Goal: Information Seeking & Learning: Learn about a topic

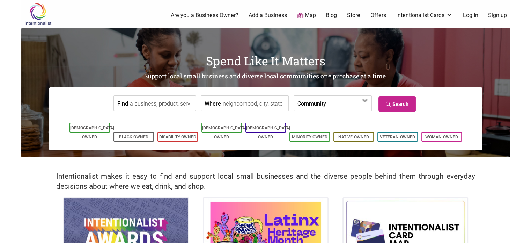
click at [152, 106] on input "Find" at bounding box center [162, 104] width 64 height 16
type input "barmann"
click at [392, 101] on link "Search" at bounding box center [396, 104] width 37 height 16
click at [135, 103] on input "barmann" at bounding box center [162, 104] width 64 height 16
click at [168, 95] on form "Find barmann Where Community Asian-Owned Black-Owned Disability-Owned Family-Ow…" at bounding box center [265, 103] width 422 height 21
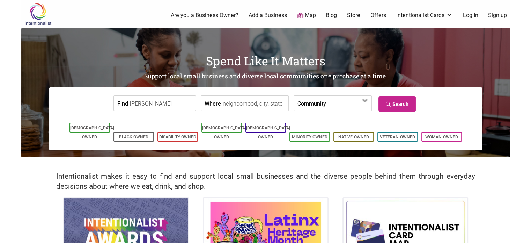
click at [168, 102] on input "barmann" at bounding box center [162, 104] width 64 height 16
click at [166, 102] on input "Find" at bounding box center [162, 104] width 64 height 16
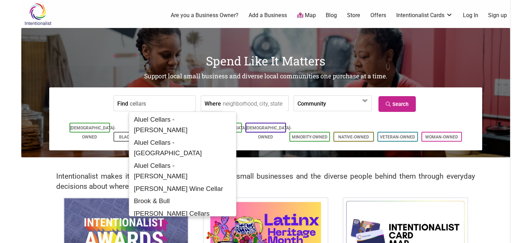
type input "cellars"
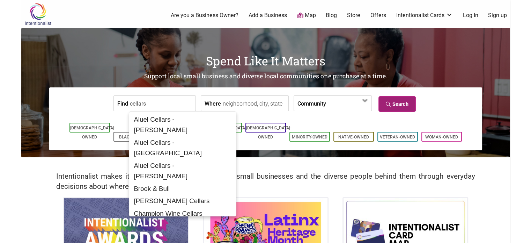
click at [395, 106] on link "Search" at bounding box center [396, 104] width 37 height 16
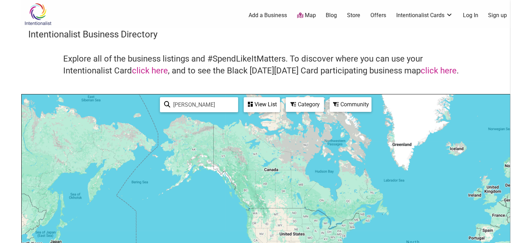
click at [199, 106] on input "barmann" at bounding box center [202, 105] width 64 height 14
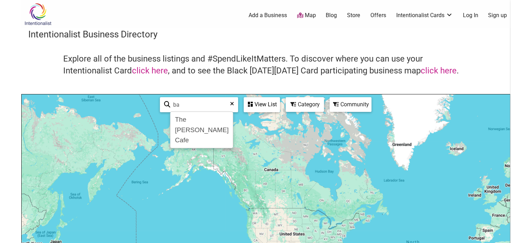
type input "b"
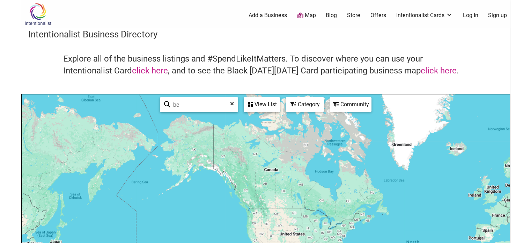
type input "b"
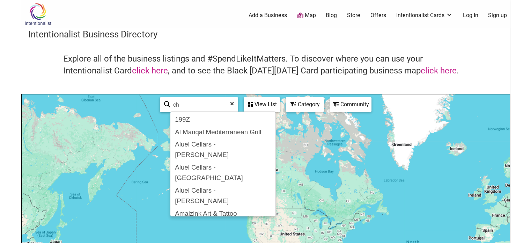
type input "c"
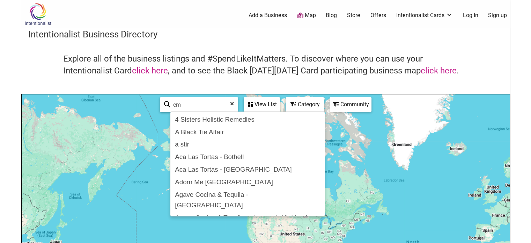
type input "e"
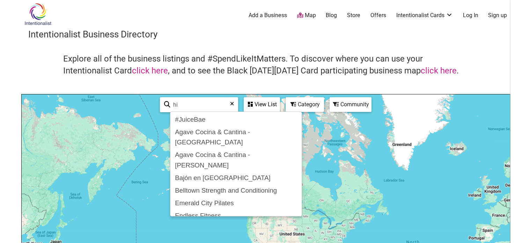
type input "h"
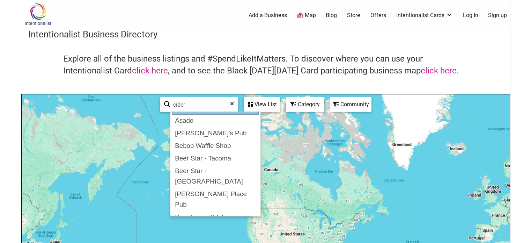
scroll to position [13, 0]
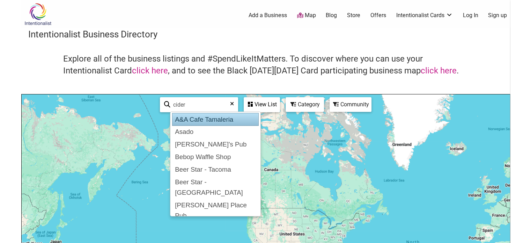
click at [189, 104] on input "cider" at bounding box center [201, 105] width 63 height 14
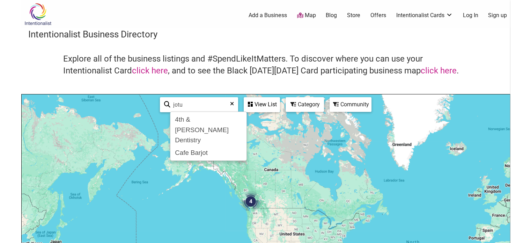
scroll to position [0, 0]
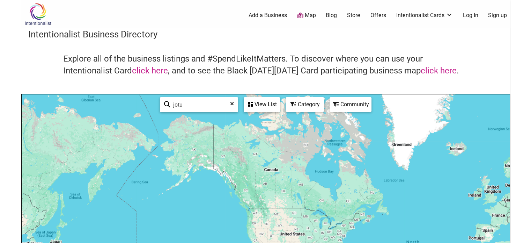
click at [188, 106] on input "jotu" at bounding box center [201, 105] width 63 height 14
type input "m"
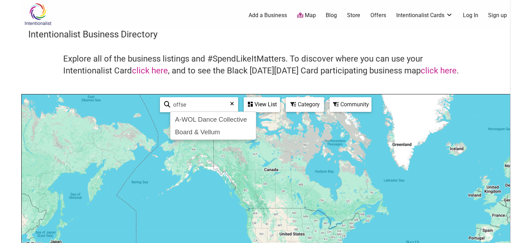
click at [188, 106] on input "offse" at bounding box center [201, 105] width 63 height 14
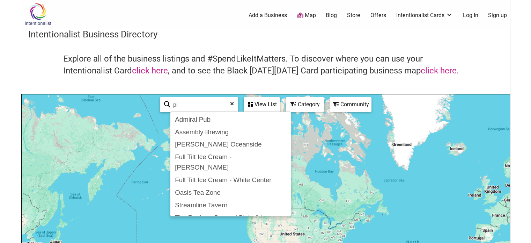
type input "p"
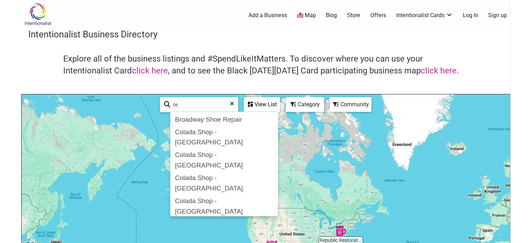
type input "r"
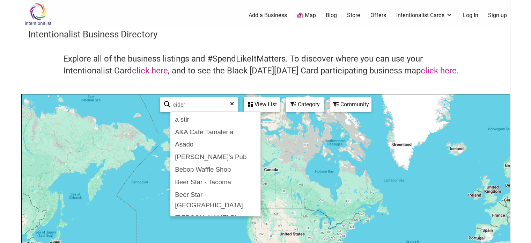
type input "cider"
drag, startPoint x: 318, startPoint y: 56, endPoint x: 325, endPoint y: 54, distance: 7.1
click at [318, 56] on h4 "Explore all of the business listings and #SpendLikeItMatters. To discover where…" at bounding box center [265, 64] width 405 height 23
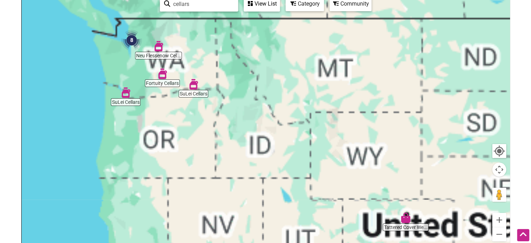
scroll to position [70, 0]
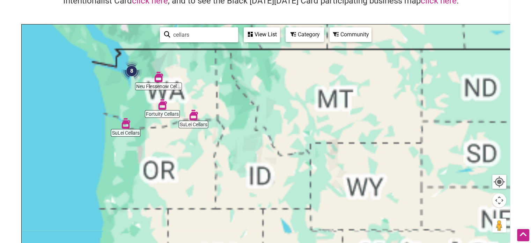
click at [202, 34] on input "cellars" at bounding box center [202, 35] width 64 height 14
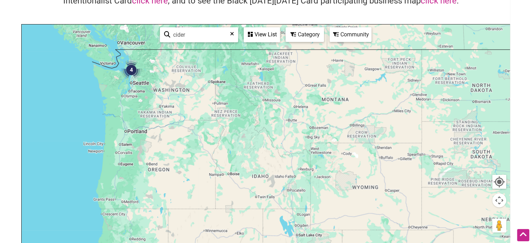
click at [263, 14] on div "Explore all of the business listings and #SpendLikeItMatters. To discover where…" at bounding box center [265, 3] width 475 height 41
click at [129, 68] on img "4" at bounding box center [131, 69] width 21 height 21
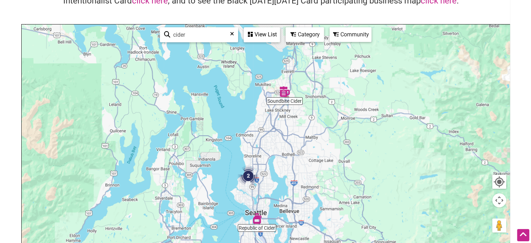
click at [254, 224] on div "To navigate, press the arrow keys." at bounding box center [266, 160] width 488 height 272
click at [261, 217] on img "Republic of Cider" at bounding box center [257, 218] width 10 height 10
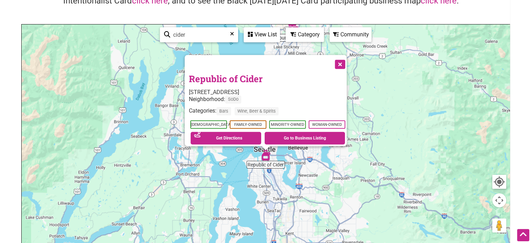
click at [342, 59] on button "Close" at bounding box center [339, 63] width 17 height 17
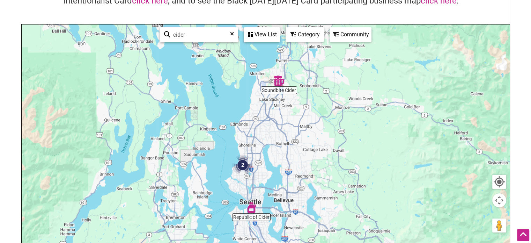
drag, startPoint x: 342, startPoint y: 119, endPoint x: 317, endPoint y: 145, distance: 36.1
click at [328, 163] on div "To navigate, press the arrow keys." at bounding box center [266, 160] width 488 height 272
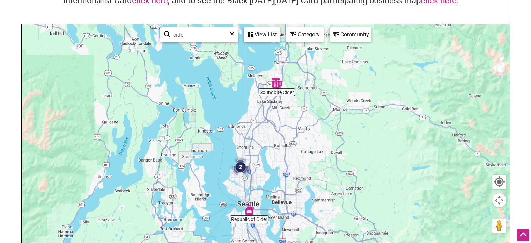
click at [277, 85] on img "Soundbite Cider" at bounding box center [277, 82] width 10 height 10
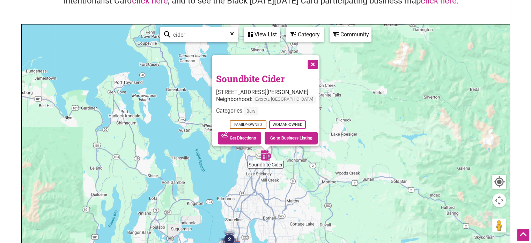
click at [321, 61] on button "Close" at bounding box center [311, 63] width 17 height 17
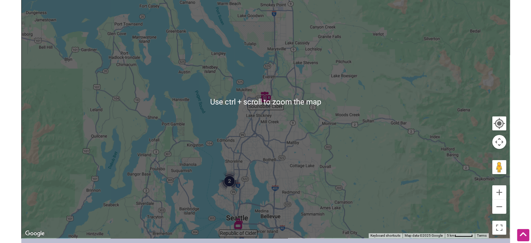
scroll to position [140, 0]
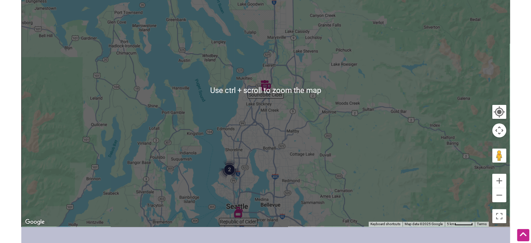
click at [228, 170] on img "2" at bounding box center [229, 169] width 21 height 21
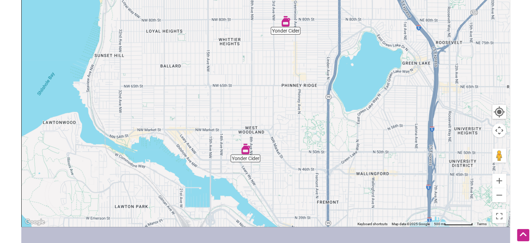
click at [318, 127] on div "To navigate, press the arrow keys." at bounding box center [266, 91] width 488 height 272
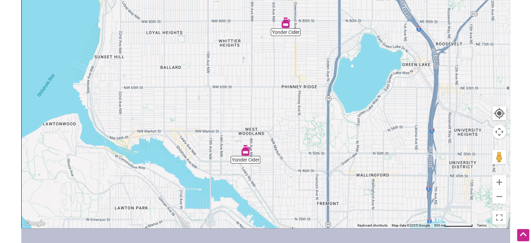
scroll to position [0, 0]
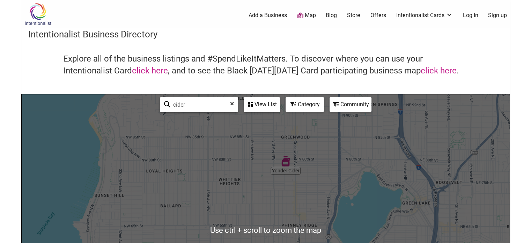
click at [198, 102] on input "cider" at bounding box center [201, 105] width 63 height 14
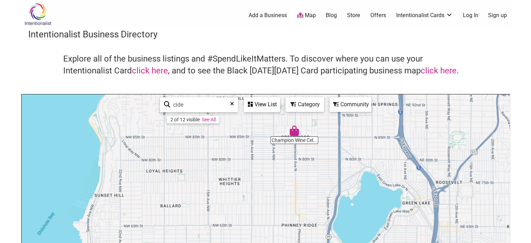
type input "cider"
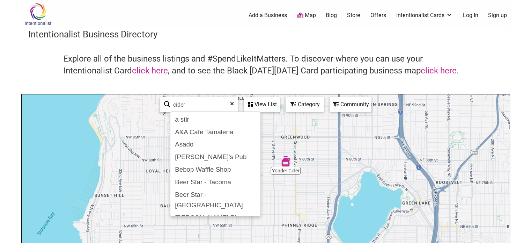
click at [210, 102] on input "cider" at bounding box center [201, 105] width 63 height 14
click at [251, 102] on icon at bounding box center [250, 104] width 5 height 6
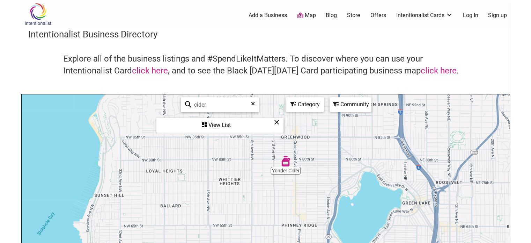
click at [236, 121] on div "View List" at bounding box center [220, 124] width 126 height 13
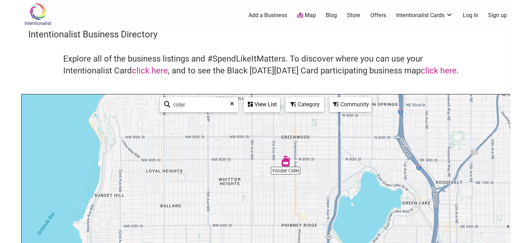
click at [257, 107] on div "View List" at bounding box center [261, 104] width 35 height 13
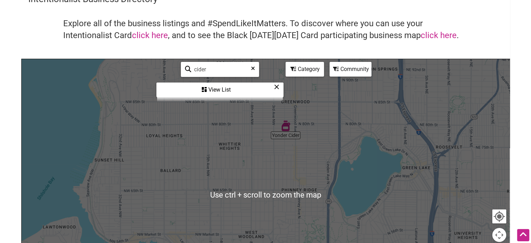
scroll to position [35, 0]
click at [222, 89] on div "View List" at bounding box center [220, 89] width 126 height 13
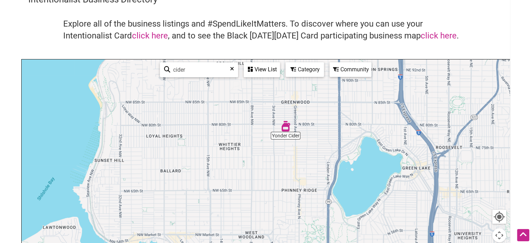
click at [257, 69] on div "View List" at bounding box center [261, 69] width 35 height 13
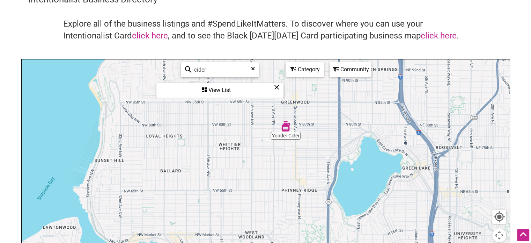
click at [227, 69] on input "cider" at bounding box center [222, 70] width 63 height 14
click at [314, 71] on div "Category" at bounding box center [304, 69] width 37 height 13
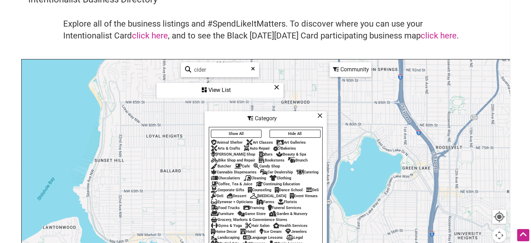
click at [251, 68] on icon at bounding box center [253, 71] width 4 height 10
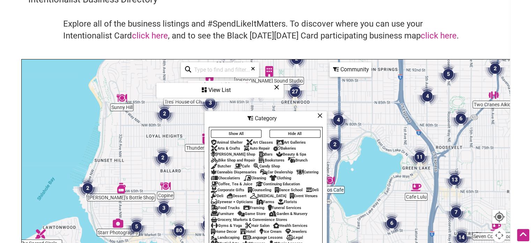
click at [251, 68] on icon at bounding box center [253, 71] width 4 height 10
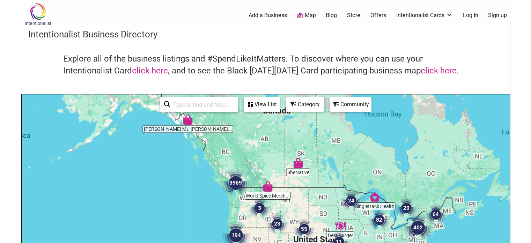
click at [300, 104] on div "Category" at bounding box center [304, 104] width 37 height 13
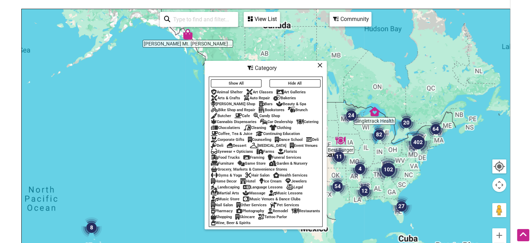
scroll to position [105, 0]
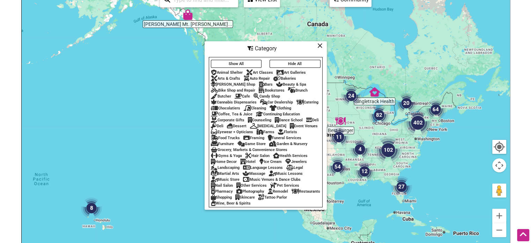
click at [251, 204] on div "Wine, Beer & Spirits" at bounding box center [231, 203] width 40 height 5
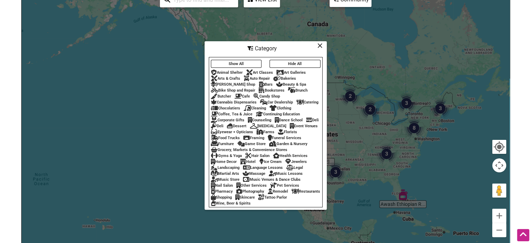
click at [251, 205] on div "Wine, Beer & Spirits" at bounding box center [231, 203] width 40 height 5
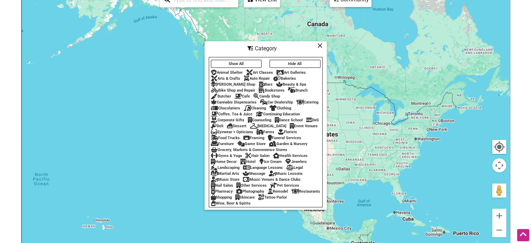
click at [251, 205] on div "Wine, Beer & Spirits" at bounding box center [231, 203] width 40 height 5
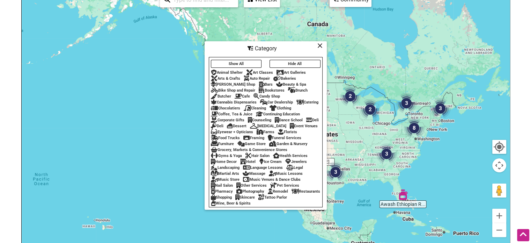
click at [251, 204] on div "Wine, Beer & Spirits" at bounding box center [231, 203] width 40 height 5
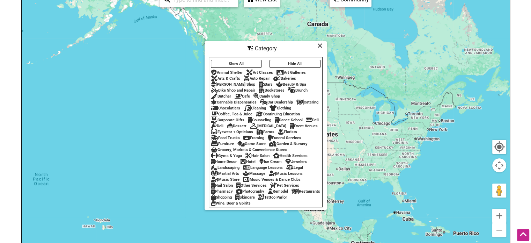
click at [251, 204] on div "Wine, Beer & Spirits" at bounding box center [231, 203] width 40 height 5
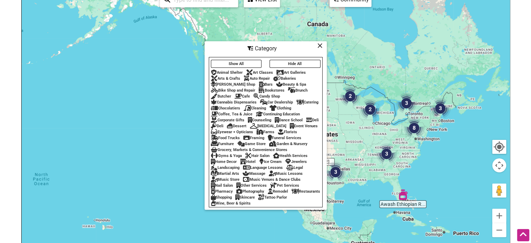
click at [319, 45] on icon at bounding box center [319, 45] width 5 height 0
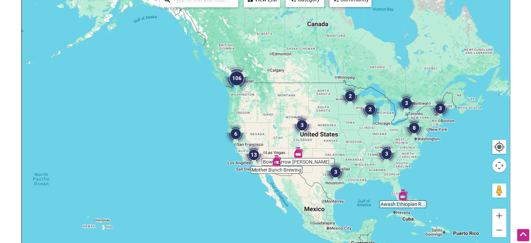
click at [235, 77] on img "106" at bounding box center [237, 78] width 28 height 28
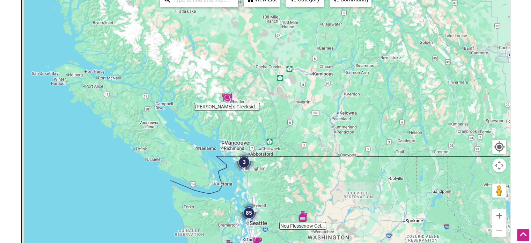
drag, startPoint x: 274, startPoint y: 108, endPoint x: 295, endPoint y: 173, distance: 68.0
click at [296, 173] on div "To navigate, press the arrow keys." at bounding box center [266, 126] width 488 height 272
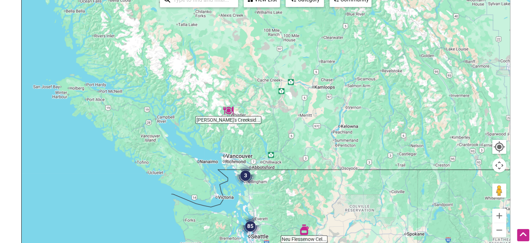
click at [244, 177] on img "3" at bounding box center [245, 175] width 21 height 21
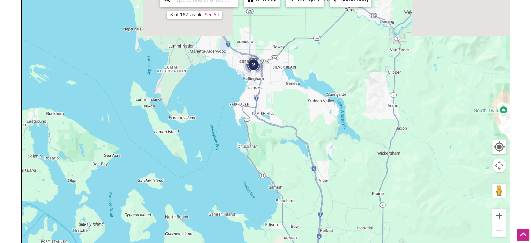
drag, startPoint x: 325, startPoint y: 97, endPoint x: 326, endPoint y: 161, distance: 63.2
click at [327, 160] on div "To navigate, press the arrow keys." at bounding box center [266, 126] width 488 height 272
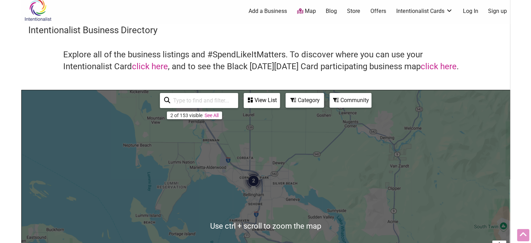
scroll to position [0, 0]
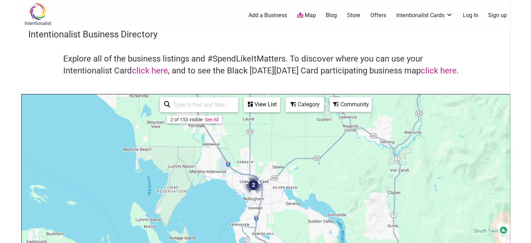
click at [213, 119] on link "See All" at bounding box center [212, 120] width 14 height 6
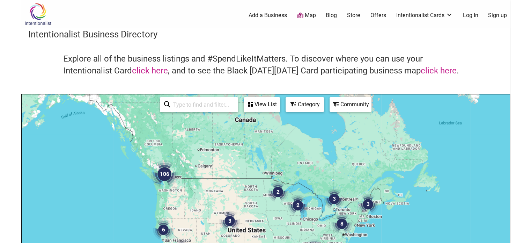
click at [267, 104] on div "View List" at bounding box center [261, 104] width 35 height 13
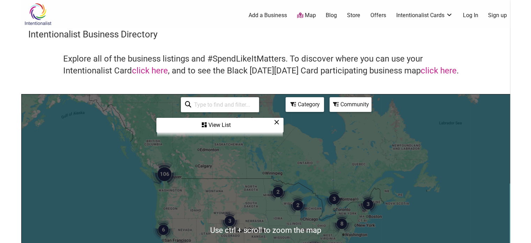
click at [232, 126] on div "View List" at bounding box center [220, 124] width 126 height 13
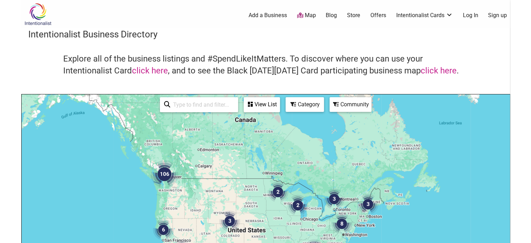
click at [262, 104] on div "View List" at bounding box center [261, 104] width 35 height 13
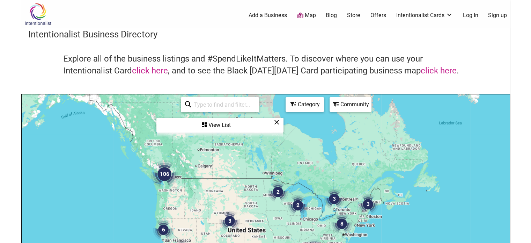
click at [37, 13] on img at bounding box center [37, 14] width 33 height 23
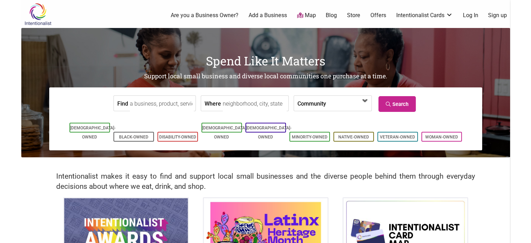
click at [346, 109] on span at bounding box center [346, 104] width 30 height 12
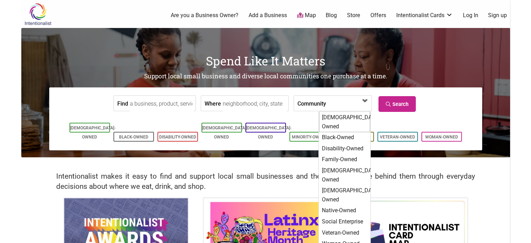
click at [338, 100] on span at bounding box center [346, 104] width 30 height 12
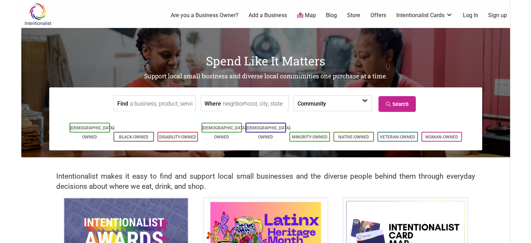
click at [255, 100] on input "Where" at bounding box center [255, 104] width 64 height 16
type input "[US_STATE]"
click at [143, 103] on input "Find" at bounding box center [162, 104] width 64 height 16
type input "cider"
click at [390, 106] on link "Search" at bounding box center [396, 104] width 37 height 16
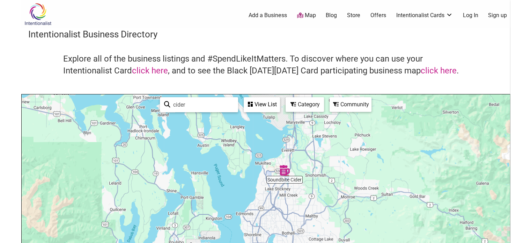
click at [201, 102] on input "cider" at bounding box center [202, 105] width 64 height 14
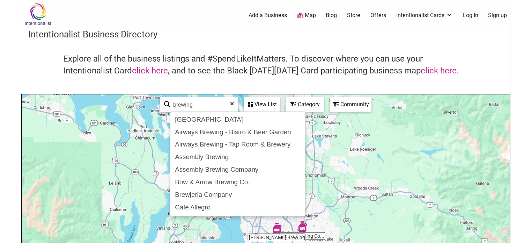
type input "brewing"
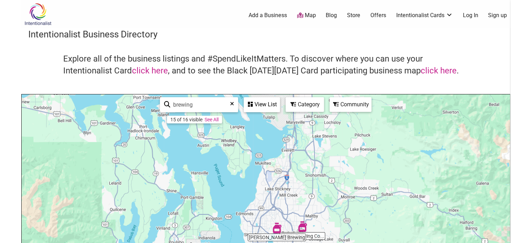
click at [496, 61] on div "Explore all of the business listings and #SpendLikeItMatters. To discover where…" at bounding box center [265, 73] width 475 height 41
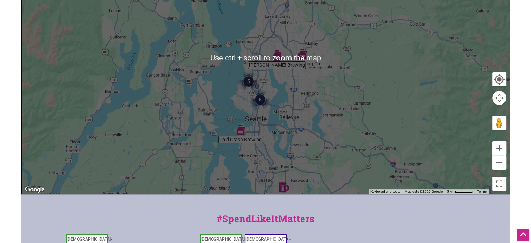
scroll to position [175, 0]
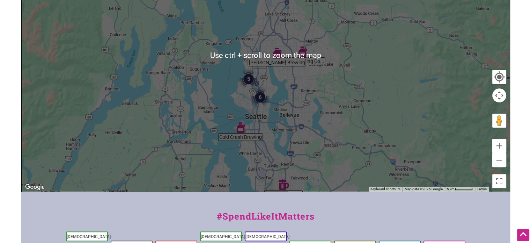
click at [413, 84] on div at bounding box center [266, 56] width 488 height 272
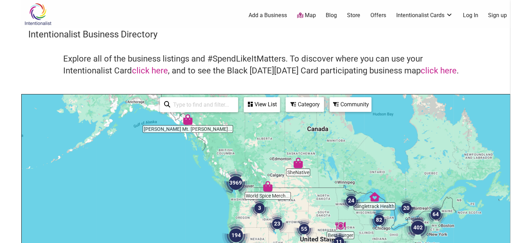
click at [210, 99] on input "search" at bounding box center [202, 105] width 64 height 14
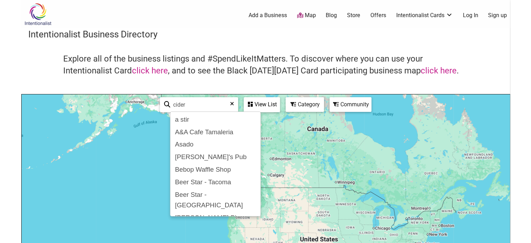
click at [509, 51] on div "Intentionalist Business Directory Explore all of the business listings and #Spe…" at bounding box center [265, 197] width 489 height 338
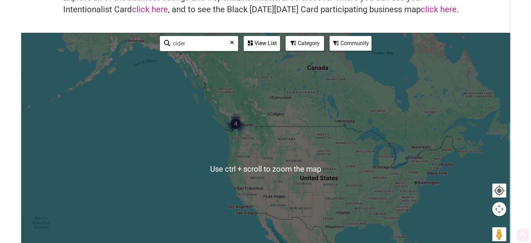
scroll to position [70, 0]
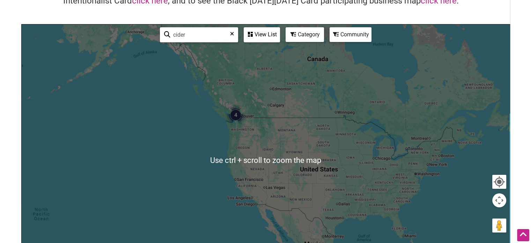
click at [236, 115] on img "4" at bounding box center [235, 114] width 21 height 21
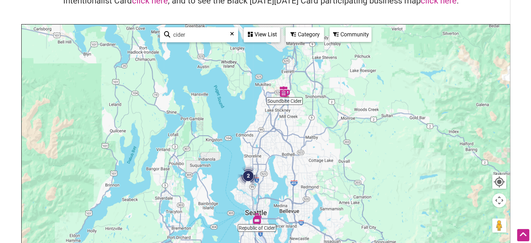
click at [245, 176] on img "2" at bounding box center [248, 175] width 21 height 21
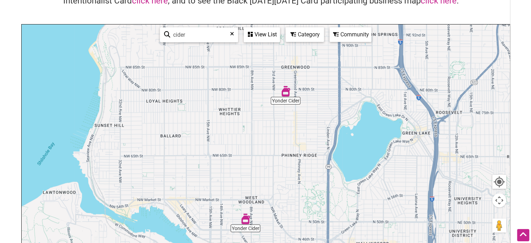
click at [287, 92] on img "Yonder Cider" at bounding box center [285, 91] width 10 height 10
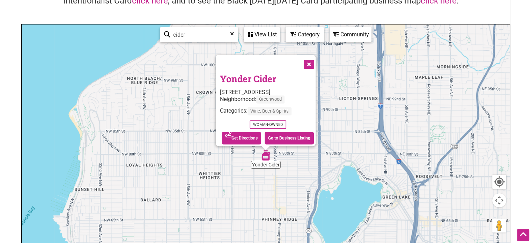
click at [311, 60] on button "Close" at bounding box center [308, 63] width 17 height 17
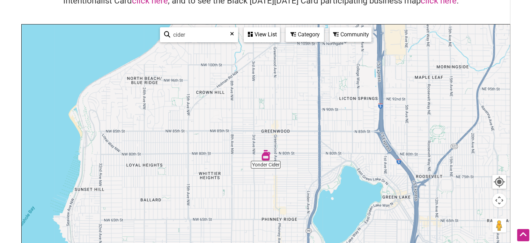
click at [189, 35] on input "cider" at bounding box center [201, 35] width 63 height 14
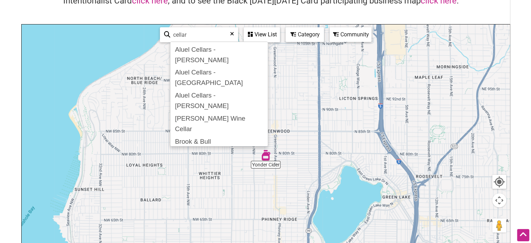
type input "cellar"
click at [423, 16] on div "Explore all of the business listings and #SpendLikeItMatters. To discover where…" at bounding box center [265, 3] width 475 height 41
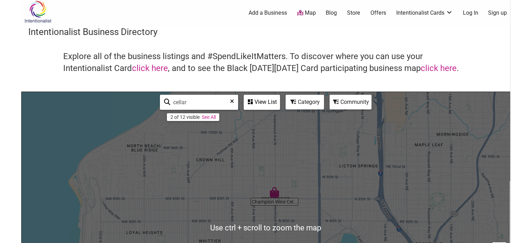
scroll to position [0, 0]
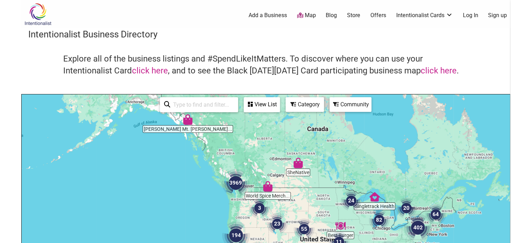
click at [192, 104] on input "search" at bounding box center [202, 105] width 64 height 14
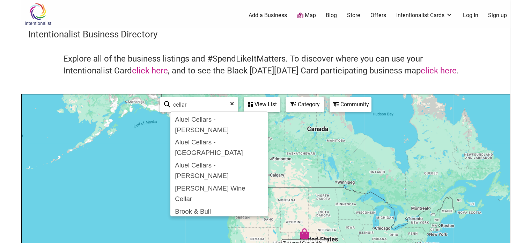
click at [305, 105] on div "Category" at bounding box center [304, 104] width 37 height 13
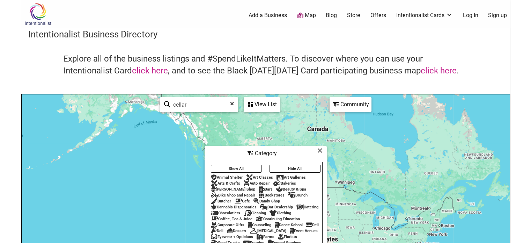
click at [242, 168] on button "Show All" at bounding box center [236, 168] width 51 height 8
click at [384, 66] on h4 "Explore all of the business listings and #SpendLikeItMatters. To discover where…" at bounding box center [265, 64] width 405 height 23
click at [319, 150] on icon at bounding box center [319, 150] width 5 height 0
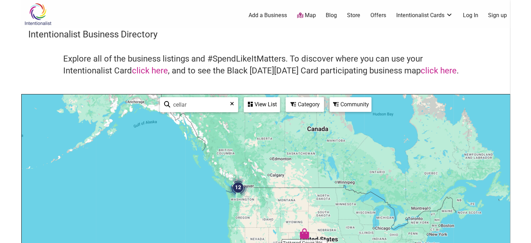
click at [240, 187] on img "12" at bounding box center [238, 187] width 21 height 21
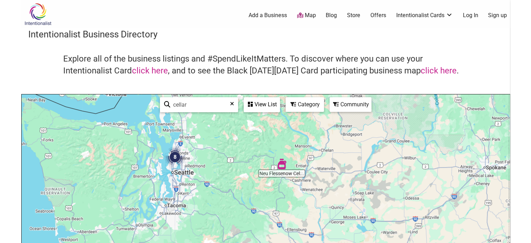
drag, startPoint x: 267, startPoint y: 186, endPoint x: 328, endPoint y: 228, distance: 73.6
click at [328, 228] on div "To navigate, press the arrow keys." at bounding box center [266, 230] width 488 height 272
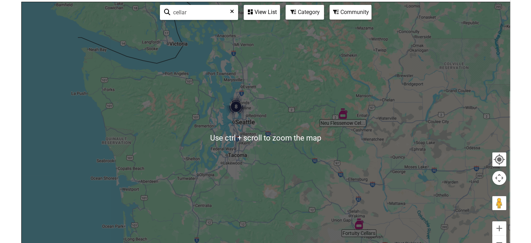
scroll to position [105, 0]
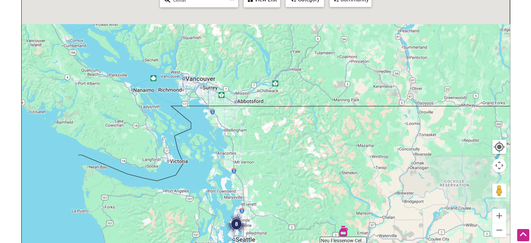
drag, startPoint x: 320, startPoint y: 100, endPoint x: 321, endPoint y: 251, distance: 151.2
click at [321, 138] on html "× Menu 0 Add a Business Map Blog Store Offers Intentionalist Cards Buy Black Ca…" at bounding box center [265, 16] width 531 height 243
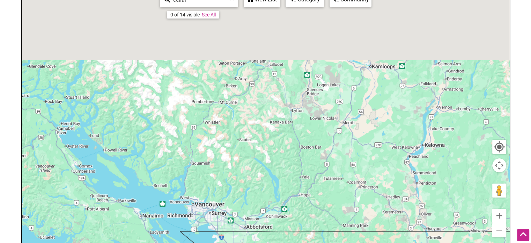
drag, startPoint x: 310, startPoint y: 163, endPoint x: 316, endPoint y: 249, distance: 86.1
click at [316, 138] on html "× Menu 0 Add a Business Map Blog Store Offers Intentionalist Cards Buy Black Ca…" at bounding box center [265, 16] width 531 height 243
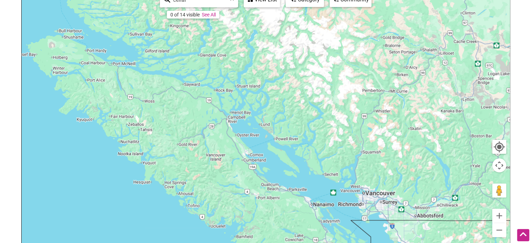
drag, startPoint x: 306, startPoint y: 170, endPoint x: 455, endPoint y: 104, distance: 162.9
click at [454, 106] on div "To navigate, press the arrow keys." at bounding box center [266, 126] width 488 height 272
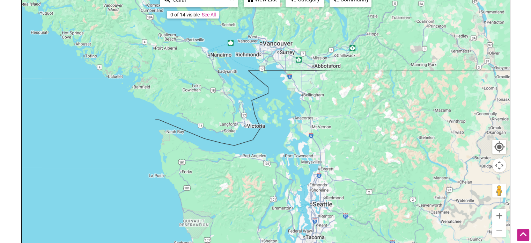
drag, startPoint x: 346, startPoint y: 83, endPoint x: 342, endPoint y: 75, distance: 8.9
click at [342, 75] on div "To navigate, press the arrow keys." at bounding box center [266, 126] width 488 height 272
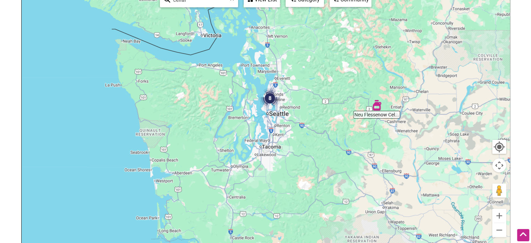
drag, startPoint x: 394, startPoint y: 159, endPoint x: 342, endPoint y: 74, distance: 99.8
click at [352, 74] on div "To navigate, press the arrow keys." at bounding box center [266, 126] width 488 height 272
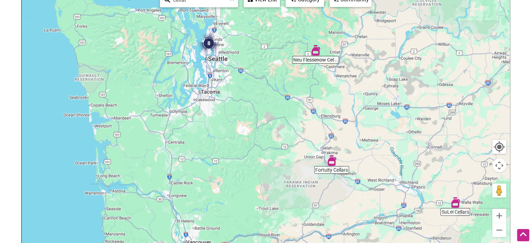
drag, startPoint x: 372, startPoint y: 121, endPoint x: 351, endPoint y: 88, distance: 39.0
click at [351, 88] on div "To navigate, press the arrow keys." at bounding box center [266, 126] width 488 height 272
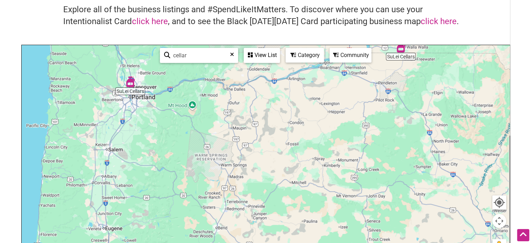
scroll to position [31, 0]
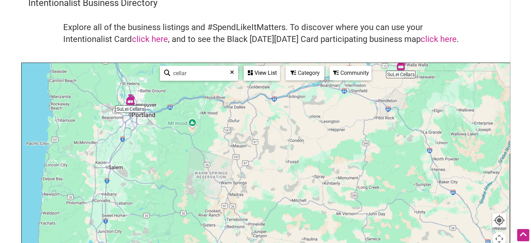
drag, startPoint x: 207, startPoint y: 143, endPoint x: 177, endPoint y: 1, distance: 145.6
click at [177, 1] on div "Intentionalist Business Directory Explore all of the business listings and #Spe…" at bounding box center [265, 166] width 489 height 338
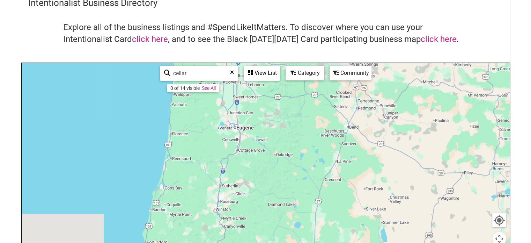
drag, startPoint x: 174, startPoint y: 144, endPoint x: 389, endPoint y: 129, distance: 215.2
click at [389, 129] on div "To navigate, press the arrow keys." at bounding box center [266, 199] width 488 height 272
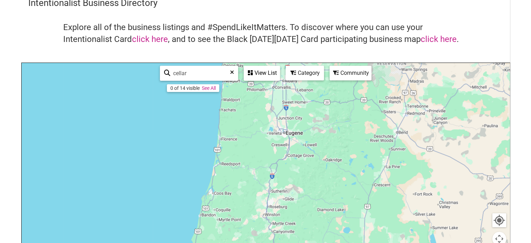
click at [211, 87] on link "See All" at bounding box center [209, 88] width 14 height 6
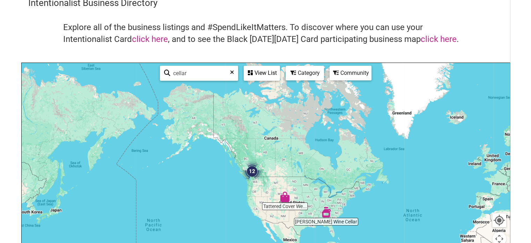
click at [250, 171] on img "12" at bounding box center [252, 171] width 21 height 21
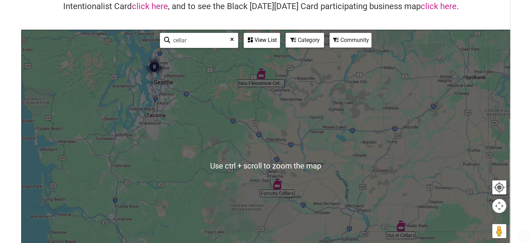
scroll to position [66, 0]
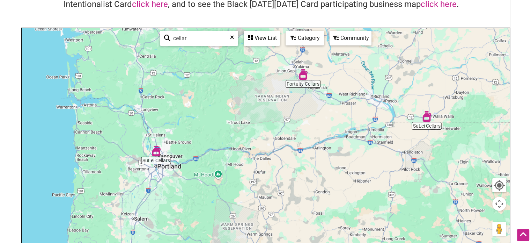
drag, startPoint x: 386, startPoint y: 176, endPoint x: 412, endPoint y: 81, distance: 98.7
click at [412, 81] on div "To navigate, press the arrow keys." at bounding box center [266, 164] width 488 height 272
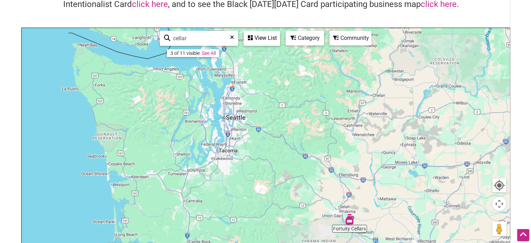
drag, startPoint x: 372, startPoint y: 179, endPoint x: 392, endPoint y: 259, distance: 82.0
click at [392, 176] on html "× Menu 0 Add a Business Map Blog Store Offers Intentionalist Cards Buy Black Ca…" at bounding box center [265, 55] width 531 height 243
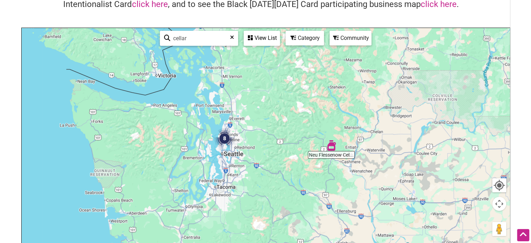
drag, startPoint x: 272, startPoint y: 94, endPoint x: 253, endPoint y: 43, distance: 55.0
click at [252, 42] on div "Neu Flessenow Cel... 8 To navigate, press the arrow keys. Use ctrl + scroll to …" at bounding box center [266, 164] width 488 height 272
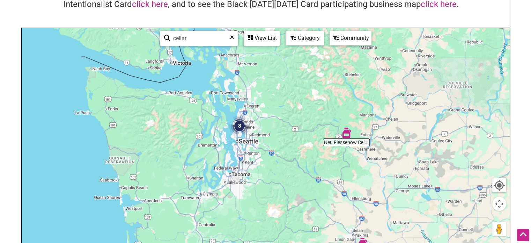
click at [239, 123] on img "8" at bounding box center [239, 125] width 21 height 21
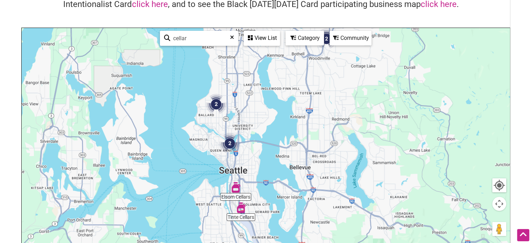
drag, startPoint x: 369, startPoint y: 169, endPoint x: 372, endPoint y: 135, distance: 34.0
click at [372, 135] on div "To navigate, press the arrow keys." at bounding box center [266, 164] width 488 height 272
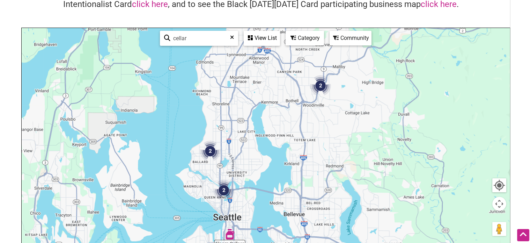
drag, startPoint x: 268, startPoint y: 158, endPoint x: 263, endPoint y: 206, distance: 47.8
click at [263, 206] on div "To navigate, press the arrow keys." at bounding box center [266, 164] width 488 height 272
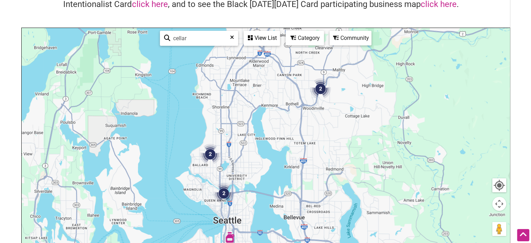
click at [225, 192] on img "2" at bounding box center [223, 193] width 21 height 21
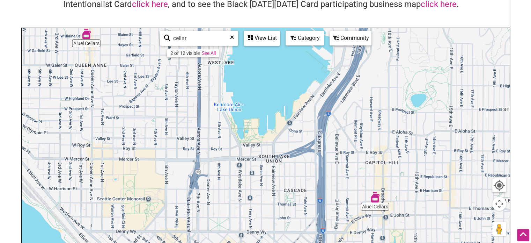
drag, startPoint x: 367, startPoint y: 177, endPoint x: 330, endPoint y: 135, distance: 56.1
click at [331, 135] on div "To navigate, press the arrow keys." at bounding box center [266, 164] width 488 height 272
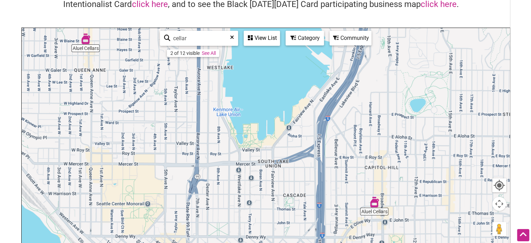
drag, startPoint x: 278, startPoint y: 120, endPoint x: 355, endPoint y: 259, distance: 159.6
click at [355, 176] on html "× Menu 0 Add a Business Map Blog Store Offers Intentionalist Cards Buy Black Ca…" at bounding box center [265, 55] width 531 height 243
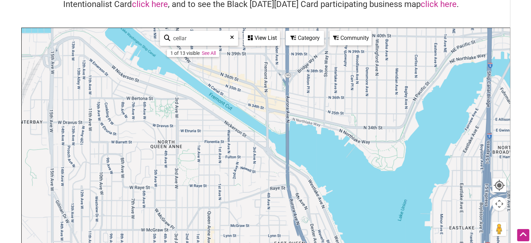
drag, startPoint x: 315, startPoint y: 167, endPoint x: 322, endPoint y: 237, distance: 70.2
click at [322, 237] on div "To navigate, press the arrow keys." at bounding box center [266, 164] width 488 height 272
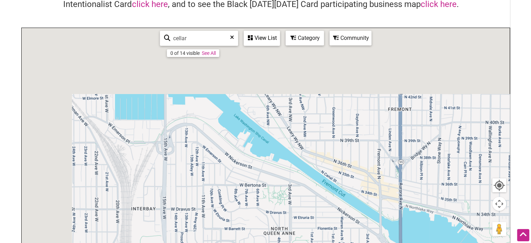
drag, startPoint x: 242, startPoint y: 159, endPoint x: 385, endPoint y: 250, distance: 169.8
click at [385, 176] on html "× Menu 0 Add a Business Map Blog Store Offers Intentionalist Cards Buy Black Ca…" at bounding box center [265, 55] width 531 height 243
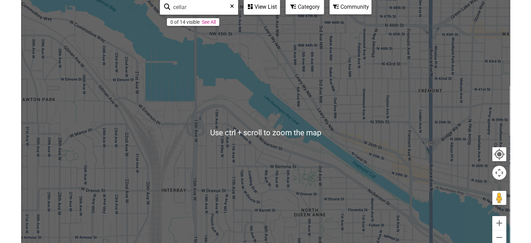
scroll to position [101, 0]
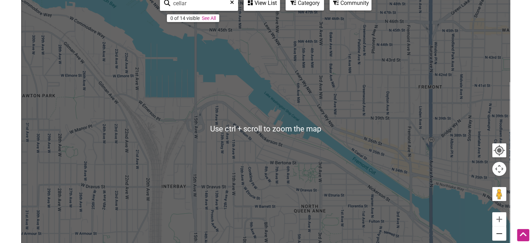
click at [500, 236] on button "Zoom out" at bounding box center [499, 233] width 14 height 14
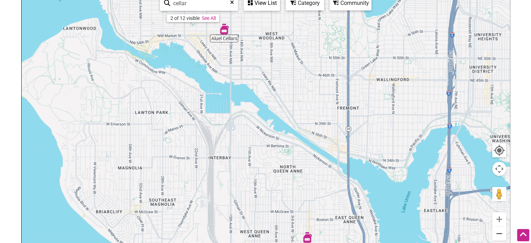
click at [500, 236] on button "Zoom out" at bounding box center [499, 233] width 14 height 14
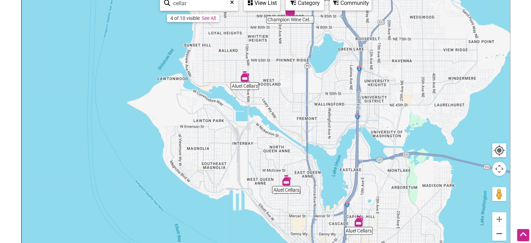
click at [500, 236] on button "Zoom out" at bounding box center [499, 233] width 14 height 14
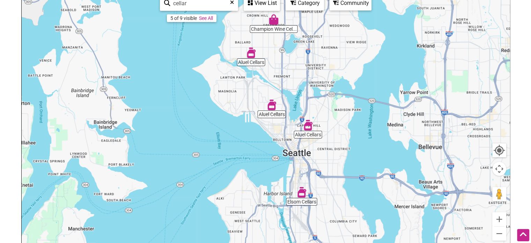
drag, startPoint x: 346, startPoint y: 101, endPoint x: 344, endPoint y: 57, distance: 44.4
click at [342, 50] on div "To navigate, press the arrow keys." at bounding box center [266, 129] width 488 height 272
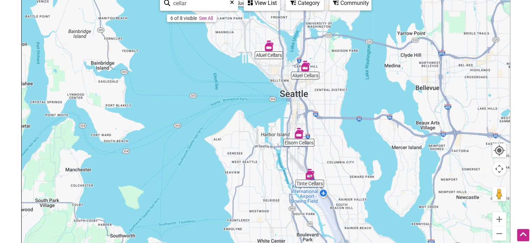
drag, startPoint x: 357, startPoint y: 108, endPoint x: 355, endPoint y: 65, distance: 43.3
click at [355, 65] on div "To navigate, press the arrow keys." at bounding box center [266, 129] width 488 height 272
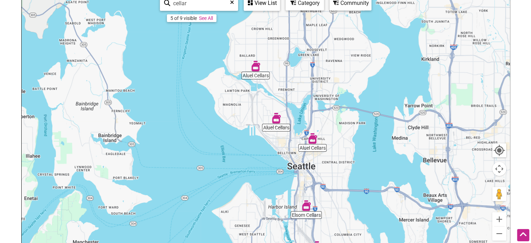
drag, startPoint x: 357, startPoint y: 65, endPoint x: 365, endPoint y: 138, distance: 73.3
click at [365, 138] on div "To navigate, press the arrow keys." at bounding box center [266, 129] width 488 height 272
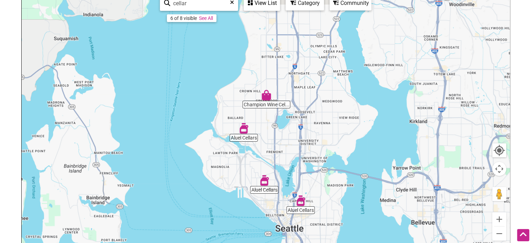
drag, startPoint x: 353, startPoint y: 103, endPoint x: 337, endPoint y: 168, distance: 66.5
click at [339, 170] on div "To navigate, press the arrow keys." at bounding box center [266, 129] width 488 height 272
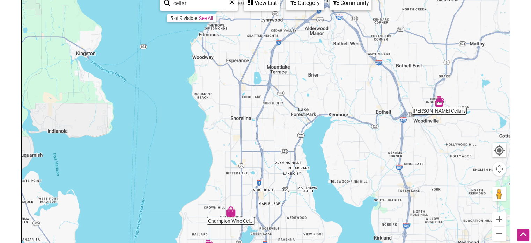
drag, startPoint x: 354, startPoint y: 109, endPoint x: 323, endPoint y: 207, distance: 102.4
click at [323, 207] on div "To navigate, press the arrow keys." at bounding box center [266, 129] width 488 height 272
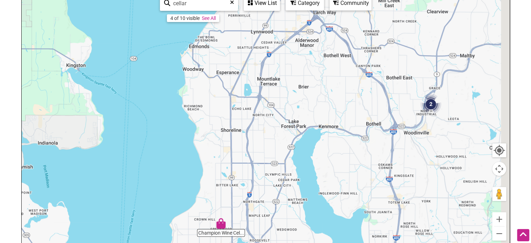
drag, startPoint x: 354, startPoint y: 170, endPoint x: 309, endPoint y: 213, distance: 62.0
click at [309, 213] on div "To navigate, press the arrow keys." at bounding box center [266, 129] width 488 height 272
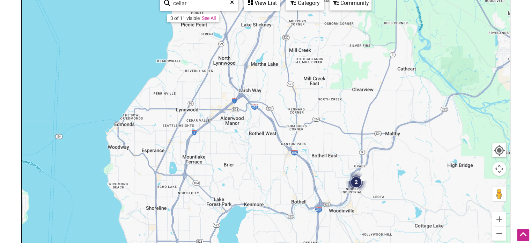
drag, startPoint x: 334, startPoint y: 241, endPoint x: 332, endPoint y: 215, distance: 26.6
click at [316, 217] on div "To navigate, press the arrow keys." at bounding box center [266, 129] width 488 height 272
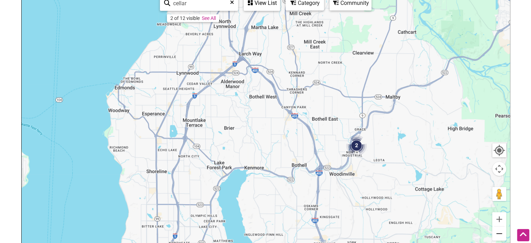
click at [496, 236] on button "Zoom out" at bounding box center [499, 233] width 14 height 14
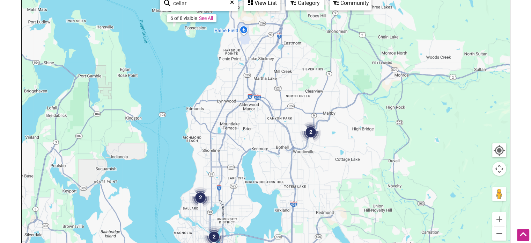
click at [200, 197] on img "2" at bounding box center [200, 197] width 21 height 21
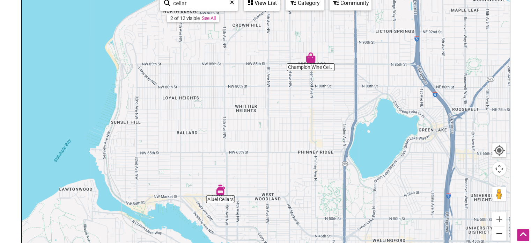
click at [498, 233] on button "Zoom out" at bounding box center [499, 233] width 14 height 14
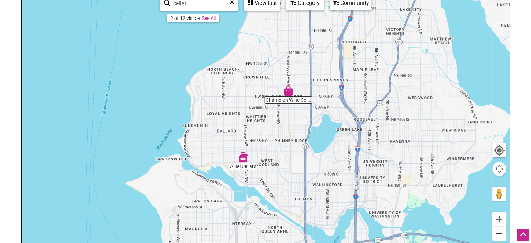
click at [498, 232] on button "Zoom out" at bounding box center [499, 233] width 14 height 14
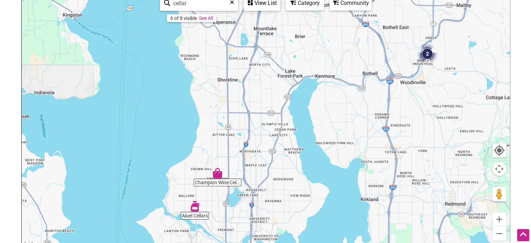
drag, startPoint x: 408, startPoint y: 140, endPoint x: 377, endPoint y: 160, distance: 36.6
click at [376, 169] on div "To navigate, press the arrow keys." at bounding box center [266, 129] width 488 height 272
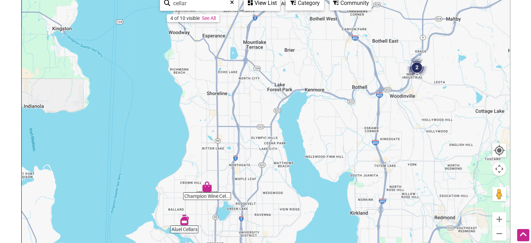
click at [418, 70] on img "2" at bounding box center [416, 67] width 21 height 21
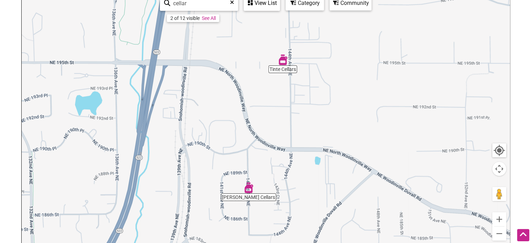
click at [190, 5] on input "cellar" at bounding box center [201, 4] width 63 height 14
type input "brewing"
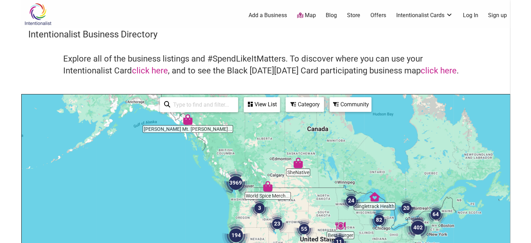
click at [206, 103] on input "search" at bounding box center [202, 105] width 64 height 14
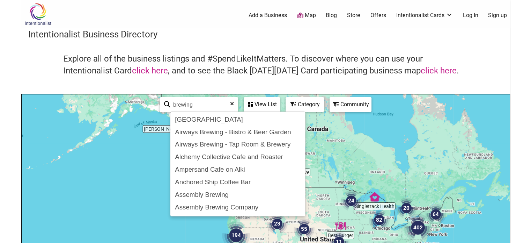
type input "brewing"
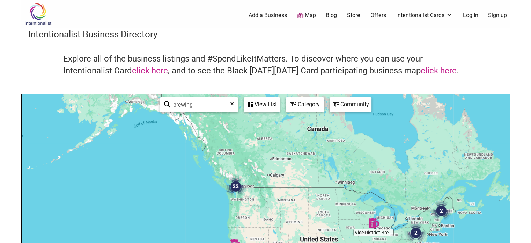
click at [516, 62] on body "× Menu 0 Add a Business Map Blog Store Offers Intentionalist Cards Buy Black Ca…" at bounding box center [265, 121] width 531 height 243
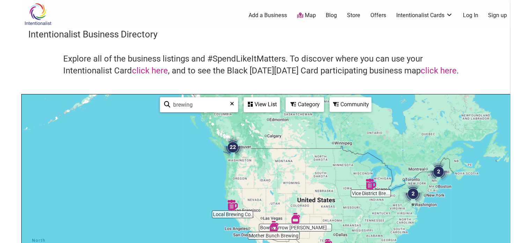
drag, startPoint x: 357, startPoint y: 171, endPoint x: 355, endPoint y: 134, distance: 37.8
click at [355, 134] on div at bounding box center [266, 230] width 488 height 272
click at [231, 148] on img "22" at bounding box center [232, 146] width 21 height 21
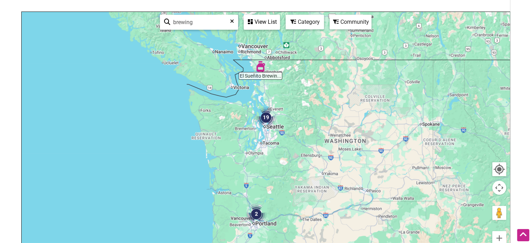
scroll to position [105, 0]
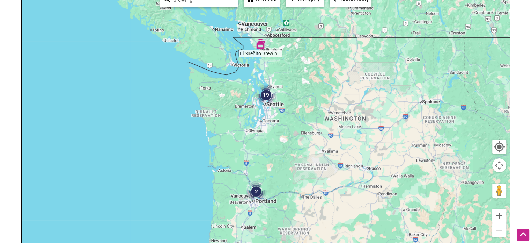
click at [254, 190] on img "2" at bounding box center [256, 191] width 21 height 21
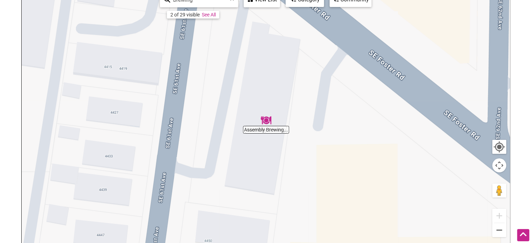
click at [500, 232] on button "Zoom out" at bounding box center [499, 230] width 14 height 14
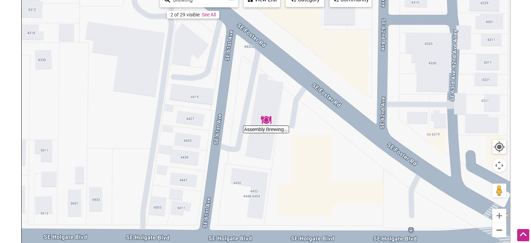
click at [500, 232] on button "Zoom out" at bounding box center [499, 230] width 14 height 14
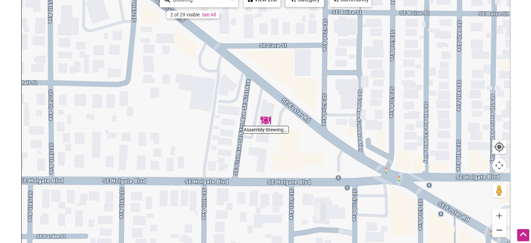
click at [500, 232] on button "Zoom out" at bounding box center [499, 230] width 14 height 14
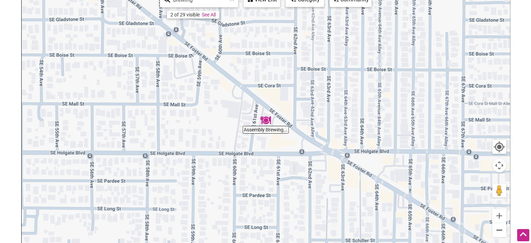
click at [500, 232] on button "Zoom out" at bounding box center [499, 230] width 14 height 14
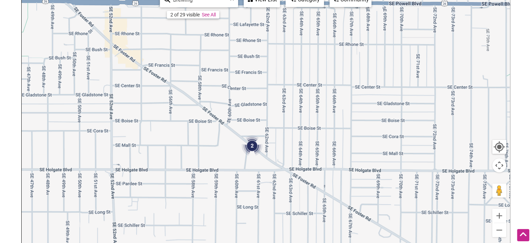
drag, startPoint x: 415, startPoint y: 123, endPoint x: 397, endPoint y: 164, distance: 45.5
click at [397, 164] on div "To navigate, press the arrow keys." at bounding box center [266, 126] width 488 height 272
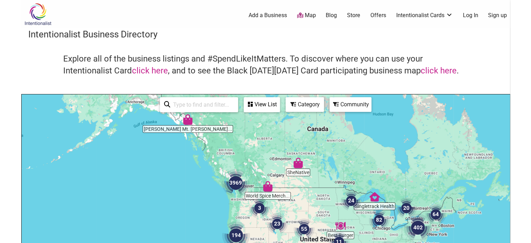
click at [186, 103] on input "search" at bounding box center [202, 105] width 64 height 14
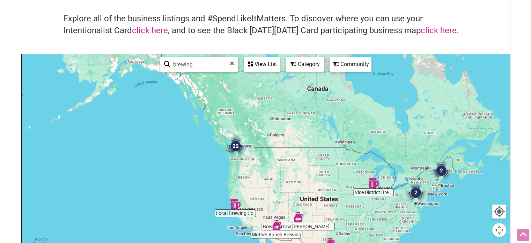
scroll to position [41, 0]
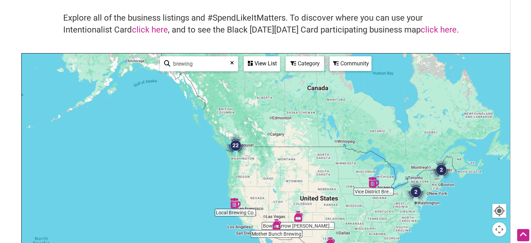
click at [235, 144] on img "22" at bounding box center [235, 145] width 21 height 21
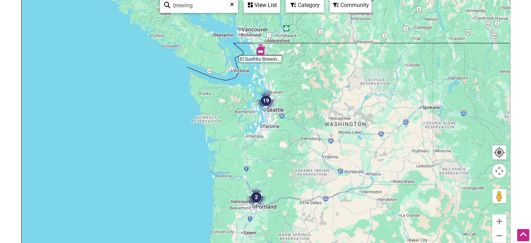
scroll to position [103, 0]
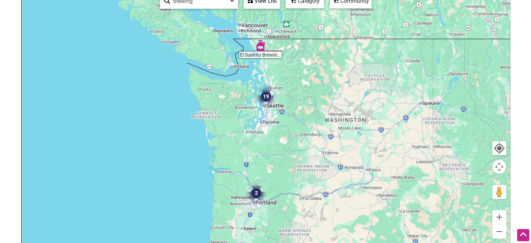
click at [255, 190] on img "2" at bounding box center [256, 192] width 21 height 21
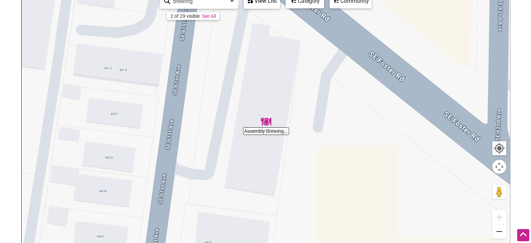
click at [501, 228] on button "Zoom out" at bounding box center [499, 231] width 14 height 14
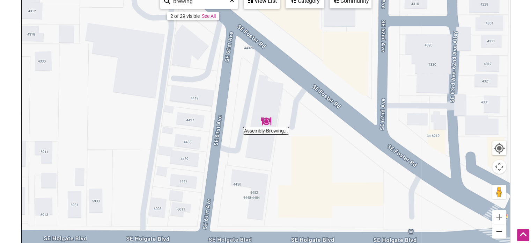
click at [501, 228] on button "Zoom out" at bounding box center [499, 231] width 14 height 14
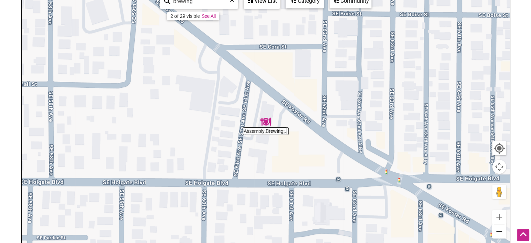
click at [501, 228] on button "Zoom out" at bounding box center [499, 231] width 14 height 14
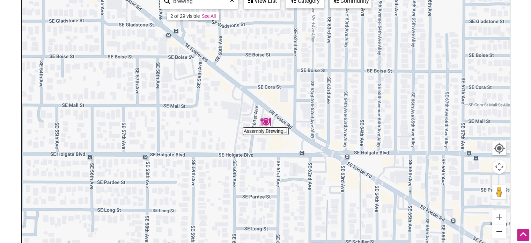
click at [501, 228] on button "Zoom out" at bounding box center [499, 231] width 14 height 14
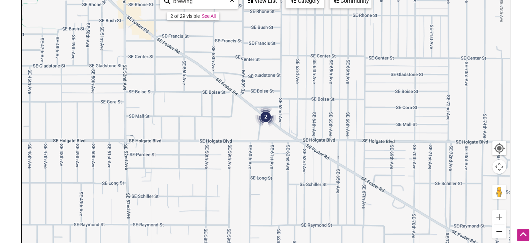
click at [501, 228] on button "Zoom out" at bounding box center [499, 231] width 14 height 14
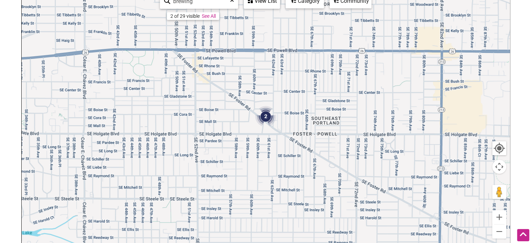
click at [265, 117] on img "2" at bounding box center [265, 116] width 21 height 21
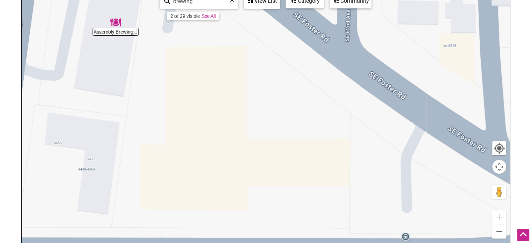
drag, startPoint x: 338, startPoint y: 99, endPoint x: 185, endPoint y: -12, distance: 189.0
click at [185, 0] on html "× Menu 0 Add a Business Map Blog Store Offers Intentionalist Cards Buy Black Ca…" at bounding box center [265, 18] width 531 height 243
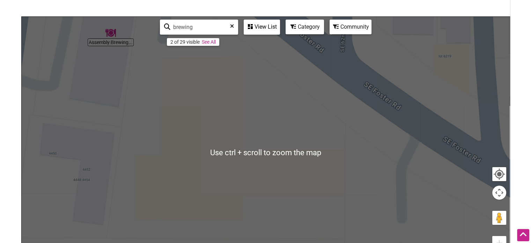
scroll to position [68, 0]
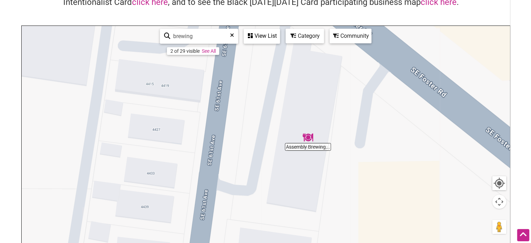
drag, startPoint x: 189, startPoint y: 147, endPoint x: 400, endPoint y: 249, distance: 235.1
click at [400, 174] on html "× Menu 0 Add a Business Map Blog Store Offers Intentionalist Cards Buy Black Ca…" at bounding box center [265, 53] width 531 height 243
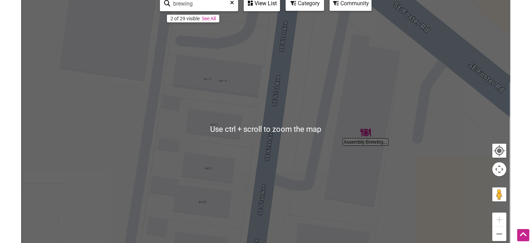
scroll to position [103, 0]
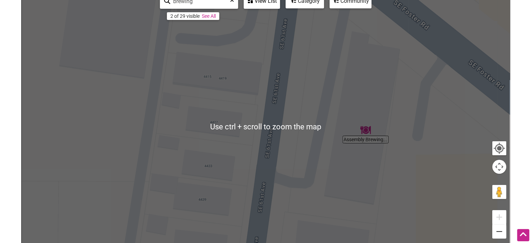
click at [502, 232] on button "Zoom out" at bounding box center [499, 231] width 14 height 14
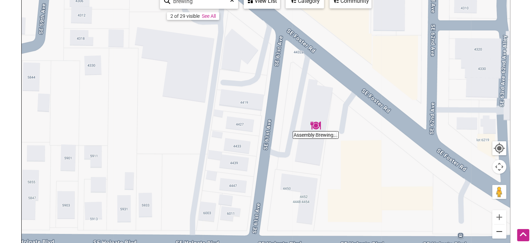
click at [502, 231] on button "Zoom out" at bounding box center [499, 231] width 14 height 14
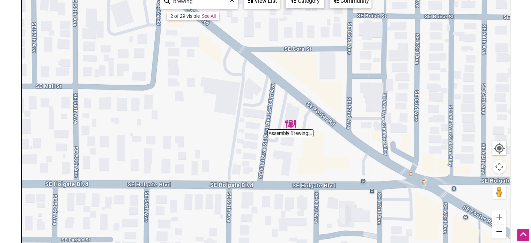
click at [502, 231] on button "Zoom out" at bounding box center [499, 231] width 14 height 14
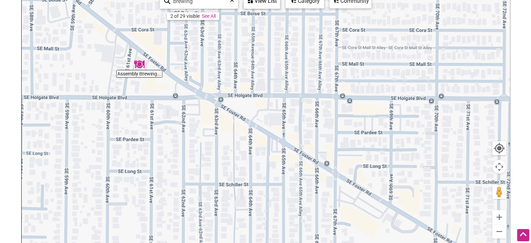
drag, startPoint x: 383, startPoint y: 181, endPoint x: 244, endPoint y: 118, distance: 152.5
click at [244, 119] on div "To navigate, press the arrow keys." at bounding box center [266, 127] width 488 height 272
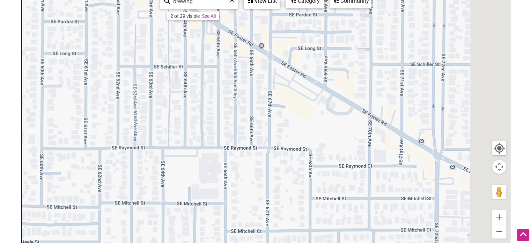
drag, startPoint x: 283, startPoint y: 185, endPoint x: 147, endPoint y: 88, distance: 167.8
click at [147, 88] on div "To navigate, press the arrow keys." at bounding box center [266, 127] width 488 height 272
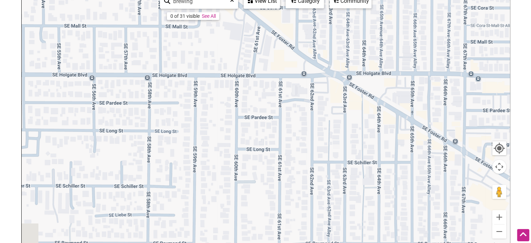
drag, startPoint x: 205, startPoint y: 144, endPoint x: 508, endPoint y: 259, distance: 324.2
click at [508, 139] on html "× Menu 0 Add a Business Map Blog Store Offers Intentionalist Cards Buy Black Ca…" at bounding box center [265, 18] width 531 height 243
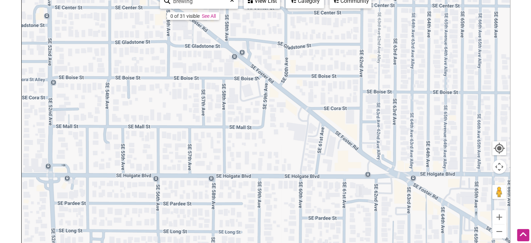
drag, startPoint x: 259, startPoint y: 163, endPoint x: 280, endPoint y: 241, distance: 81.2
click at [278, 139] on html "× Menu 0 Add a Business Map Blog Store Offers Intentionalist Cards Buy Black Ca…" at bounding box center [265, 18] width 531 height 243
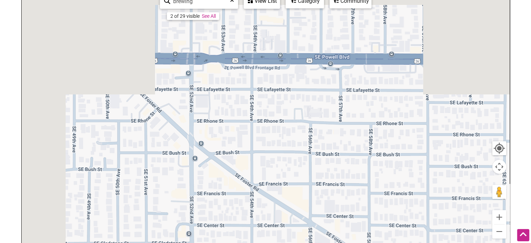
drag, startPoint x: 266, startPoint y: 174, endPoint x: 322, endPoint y: 259, distance: 101.8
click at [322, 139] on html "× Menu 0 Add a Business Map Blog Store Offers Intentionalist Cards Buy Black Ca…" at bounding box center [265, 18] width 531 height 243
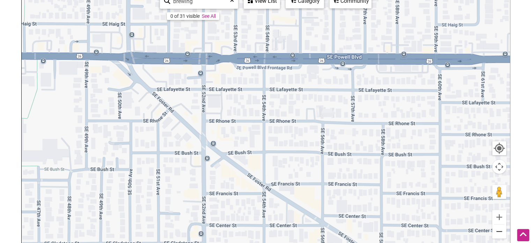
click at [504, 230] on button "Zoom out" at bounding box center [499, 231] width 14 height 14
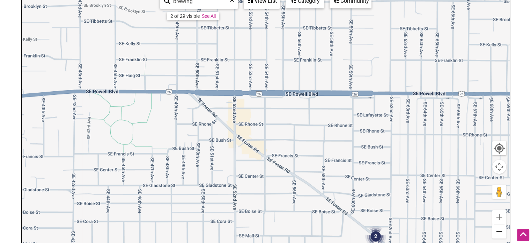
click at [502, 230] on button "Zoom out" at bounding box center [499, 231] width 14 height 14
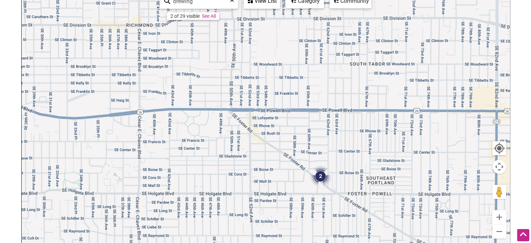
click at [320, 174] on img "2" at bounding box center [320, 175] width 21 height 21
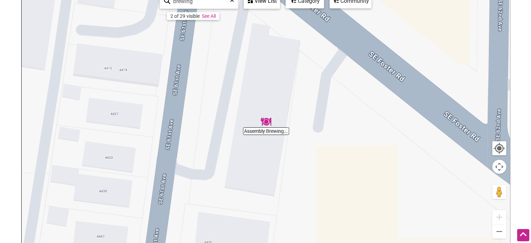
click at [271, 123] on img "Assembly Brewing Company" at bounding box center [266, 121] width 10 height 10
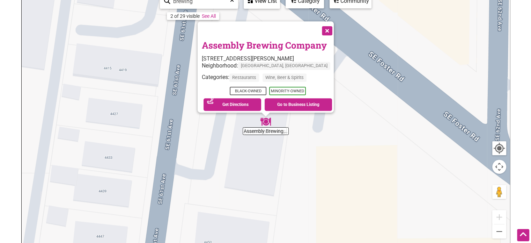
click at [275, 131] on div "To navigate, press the arrow keys. Assembly Brewing Company 6112 SE Foster Rd, …" at bounding box center [266, 127] width 488 height 272
click at [279, 136] on div "To navigate, press the arrow keys. Assembly Brewing Company 6112 SE Foster Rd, …" at bounding box center [266, 127] width 488 height 272
click at [285, 163] on div "To navigate, press the arrow keys. Assembly Brewing Company 6112 SE Foster Rd, …" at bounding box center [266, 127] width 488 height 272
click at [272, 132] on div "To navigate, press the arrow keys. Assembly Brewing Company 6112 SE Foster Rd, …" at bounding box center [266, 127] width 488 height 272
click at [325, 25] on button "Close" at bounding box center [326, 29] width 17 height 17
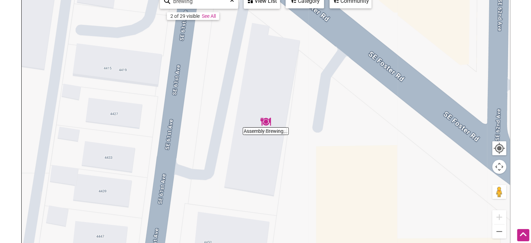
click at [248, 133] on div "To navigate, press the arrow keys." at bounding box center [266, 127] width 488 height 272
click at [261, 124] on img "Assembly Brewing Company" at bounding box center [265, 121] width 10 height 10
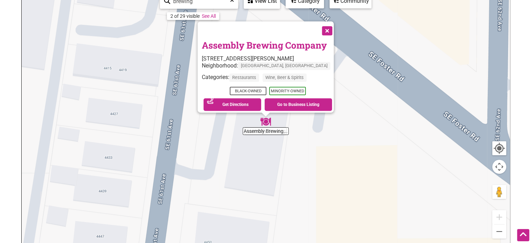
click at [275, 122] on div "To navigate, press the arrow keys. Assembly Brewing Company 6112 SE Foster Rd, …" at bounding box center [266, 127] width 488 height 272
click at [270, 124] on img "Assembly Brewing Company" at bounding box center [265, 121] width 10 height 10
drag, startPoint x: 305, startPoint y: 139, endPoint x: 280, endPoint y: 148, distance: 26.5
click at [305, 139] on div "To navigate, press the arrow keys. Assembly Brewing Company 6112 SE Foster Rd, …" at bounding box center [266, 127] width 488 height 272
click at [279, 135] on div "To navigate, press the arrow keys. Assembly Brewing Company 6112 SE Foster Rd, …" at bounding box center [266, 127] width 488 height 272
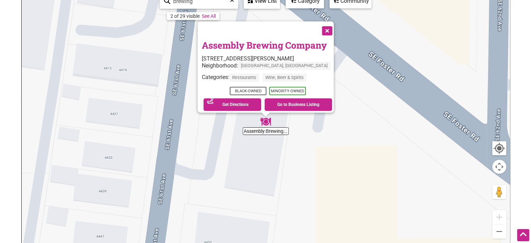
click at [304, 182] on div "To navigate, press the arrow keys. Assembly Brewing Company 6112 SE Foster Rd, …" at bounding box center [266, 127] width 488 height 272
click at [408, 140] on div "To navigate, press the arrow keys. Assembly Brewing Company 6112 SE Foster Rd, …" at bounding box center [266, 127] width 488 height 272
click at [327, 24] on button "Close" at bounding box center [326, 29] width 17 height 17
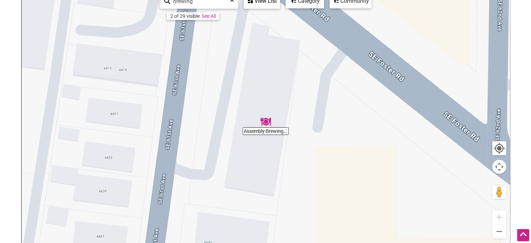
drag, startPoint x: 263, startPoint y: 132, endPoint x: 346, endPoint y: 140, distance: 83.1
click at [346, 140] on div "To navigate, press the arrow keys." at bounding box center [266, 127] width 488 height 272
click at [501, 234] on button "Zoom out" at bounding box center [499, 231] width 14 height 14
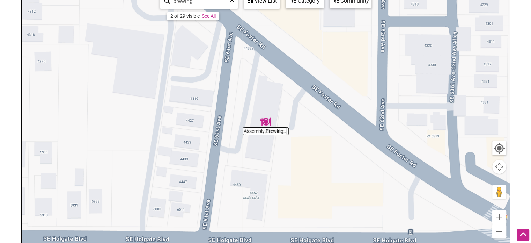
click at [286, 135] on div "To navigate, press the arrow keys." at bounding box center [266, 127] width 488 height 272
click at [243, 131] on div "To navigate, press the arrow keys." at bounding box center [266, 127] width 488 height 272
click at [285, 133] on div "To navigate, press the arrow keys." at bounding box center [266, 127] width 488 height 272
click at [208, 16] on link "See All" at bounding box center [209, 16] width 14 height 6
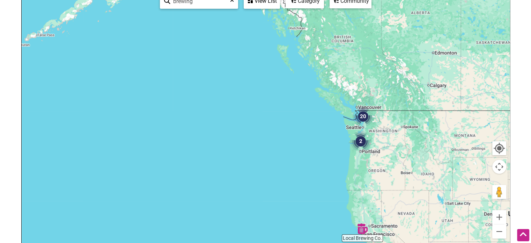
drag, startPoint x: 154, startPoint y: 103, endPoint x: 459, endPoint y: 187, distance: 316.2
click at [459, 187] on div "To navigate, press the arrow keys." at bounding box center [266, 127] width 488 height 272
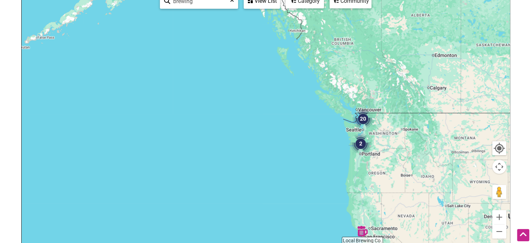
click at [359, 118] on img "20" at bounding box center [363, 118] width 21 height 21
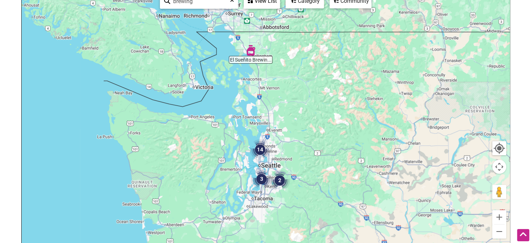
click at [279, 178] on img "2" at bounding box center [279, 180] width 21 height 21
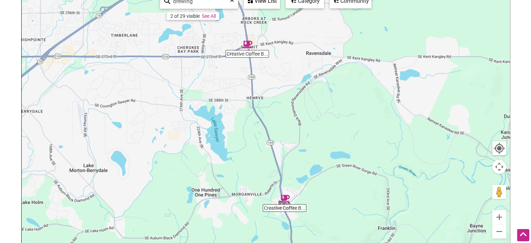
click at [211, 16] on link "See All" at bounding box center [209, 16] width 14 height 6
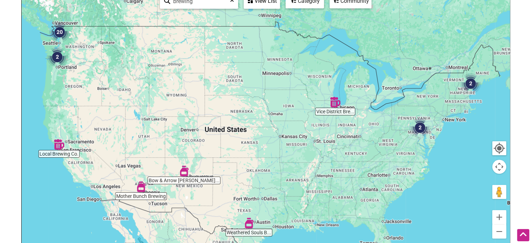
click at [56, 34] on img "20" at bounding box center [59, 32] width 21 height 21
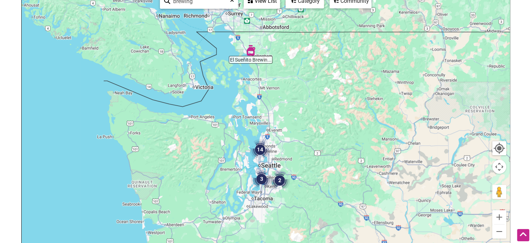
click at [261, 178] on img "3" at bounding box center [261, 178] width 21 height 21
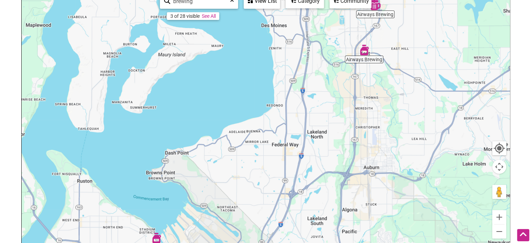
click at [212, 17] on link "See All" at bounding box center [209, 16] width 14 height 6
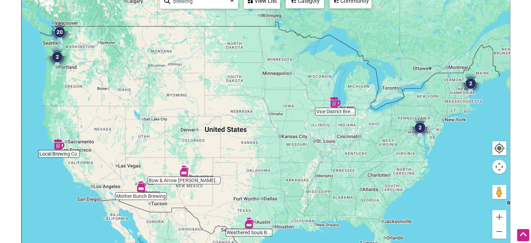
click at [58, 36] on img "20" at bounding box center [59, 32] width 21 height 21
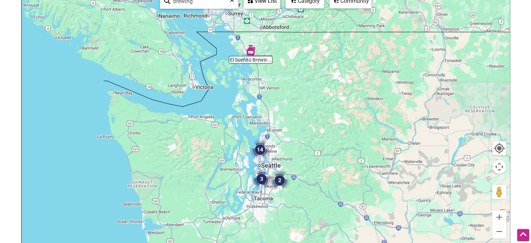
click at [263, 177] on img "3" at bounding box center [261, 178] width 21 height 21
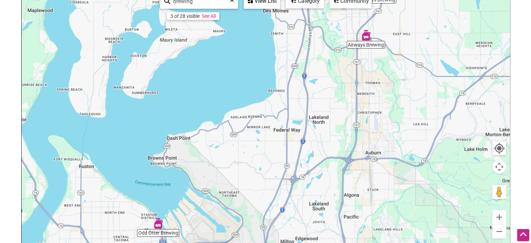
drag, startPoint x: 427, startPoint y: 114, endPoint x: 428, endPoint y: 98, distance: 15.8
click at [428, 98] on div "To navigate, press the arrow keys." at bounding box center [266, 127] width 488 height 272
click at [209, 15] on link "See All" at bounding box center [209, 16] width 14 height 6
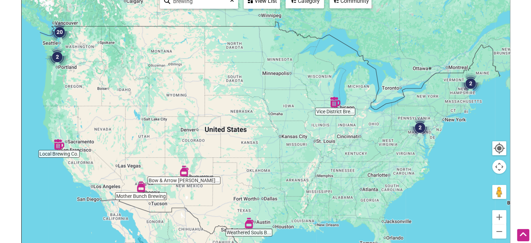
click at [56, 30] on img "20" at bounding box center [59, 32] width 21 height 21
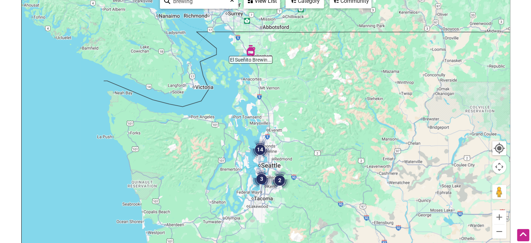
click at [260, 148] on img "14" at bounding box center [260, 149] width 21 height 21
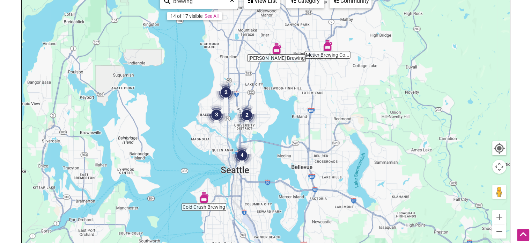
click at [327, 46] on img "Metier Brewing Company" at bounding box center [327, 45] width 10 height 10
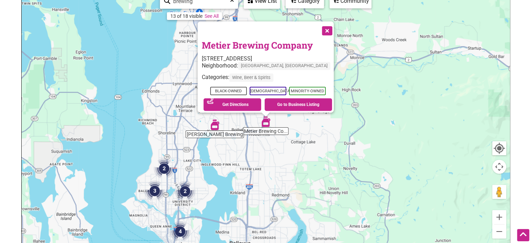
click at [326, 25] on button "Close" at bounding box center [326, 29] width 17 height 17
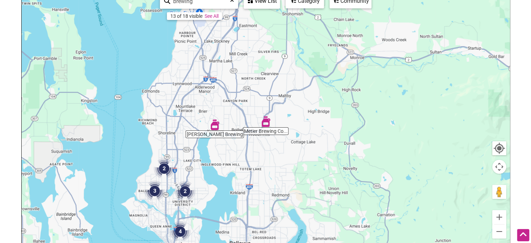
click at [213, 126] on img "Stoup Brewing" at bounding box center [214, 124] width 10 height 10
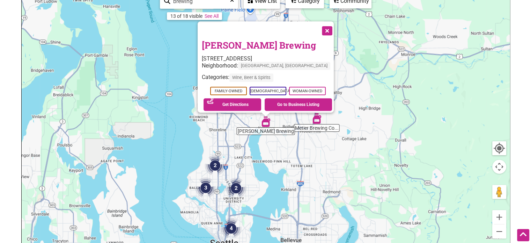
click at [320, 23] on button "Close" at bounding box center [326, 29] width 17 height 17
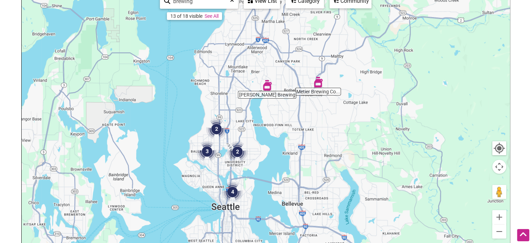
drag, startPoint x: 350, startPoint y: 140, endPoint x: 352, endPoint y: 103, distance: 37.4
click at [352, 103] on div "To navigate, press the arrow keys." at bounding box center [266, 127] width 488 height 272
click at [211, 15] on link "See All" at bounding box center [212, 16] width 14 height 6
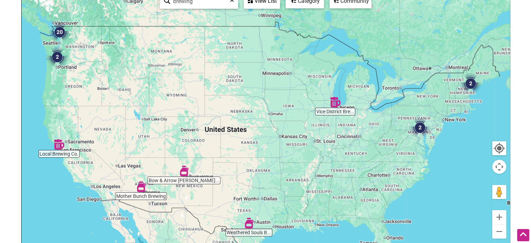
click at [55, 32] on img "20" at bounding box center [59, 32] width 21 height 21
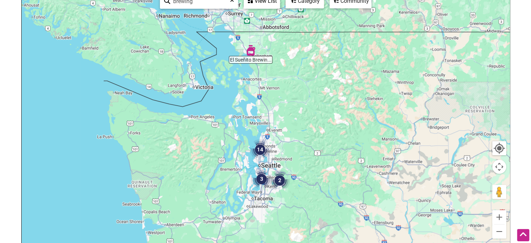
click at [262, 147] on img "14" at bounding box center [260, 149] width 21 height 21
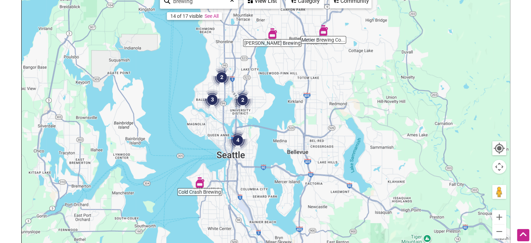
drag, startPoint x: 374, startPoint y: 108, endPoint x: 370, endPoint y: 92, distance: 16.3
click at [370, 92] on div "To navigate, press the arrow keys." at bounding box center [266, 127] width 488 height 272
click at [236, 137] on img "4" at bounding box center [237, 140] width 21 height 21
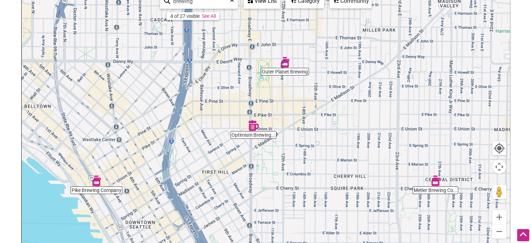
click at [209, 15] on link "See All" at bounding box center [209, 16] width 14 height 6
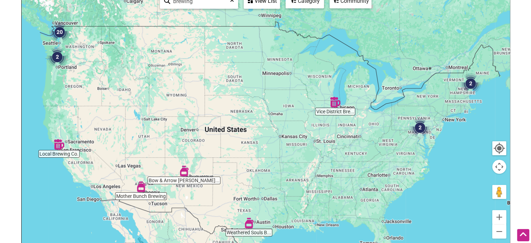
click at [58, 29] on img "20" at bounding box center [59, 32] width 21 height 21
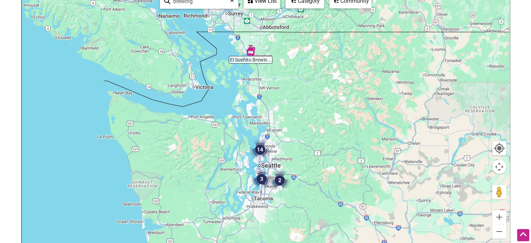
click at [257, 143] on img "14" at bounding box center [260, 149] width 21 height 21
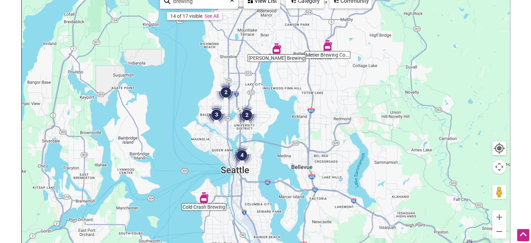
click at [214, 114] on img "3" at bounding box center [216, 114] width 21 height 21
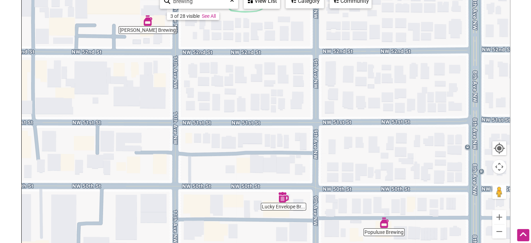
click at [211, 17] on link "See All" at bounding box center [209, 16] width 14 height 6
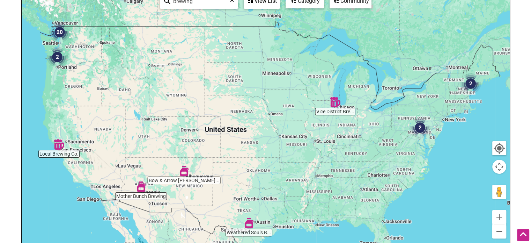
click at [59, 32] on img "20" at bounding box center [59, 32] width 21 height 21
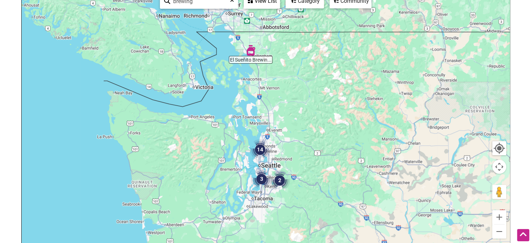
click at [258, 148] on img "14" at bounding box center [260, 149] width 21 height 21
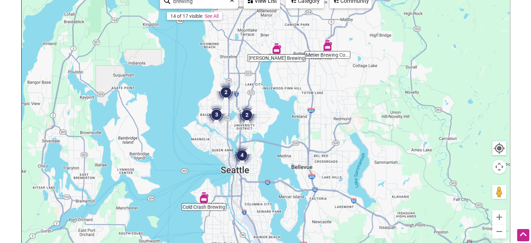
click at [246, 114] on img "2" at bounding box center [246, 114] width 21 height 21
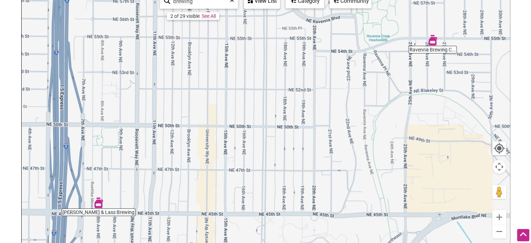
click at [433, 39] on img "Ravenna Brewing Company" at bounding box center [432, 40] width 10 height 10
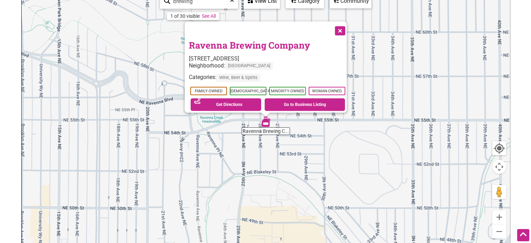
click at [344, 25] on button "Close" at bounding box center [339, 29] width 17 height 17
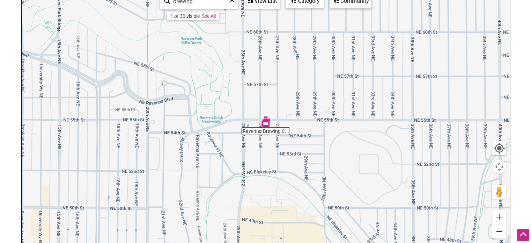
click at [500, 233] on button "Zoom out" at bounding box center [499, 231] width 14 height 14
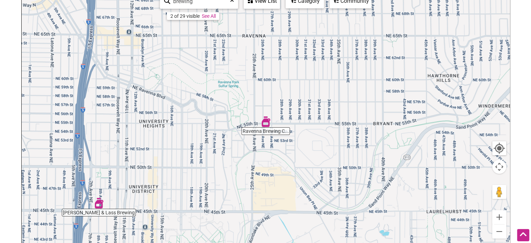
click at [96, 206] on img "Ladd & Lass Brewing" at bounding box center [99, 203] width 10 height 10
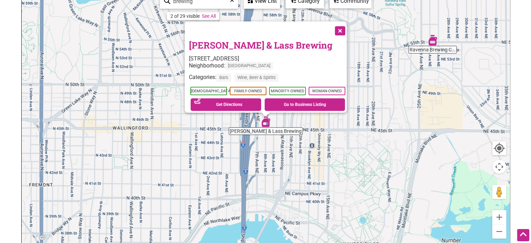
click at [343, 28] on button "Close" at bounding box center [339, 29] width 17 height 17
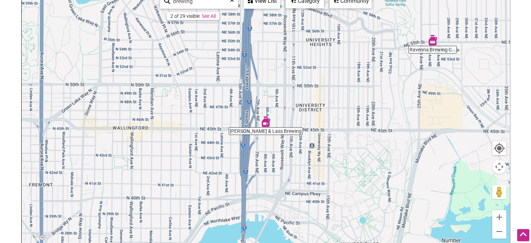
click at [212, 14] on link "See All" at bounding box center [209, 16] width 14 height 6
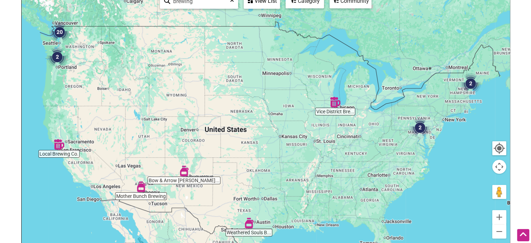
click at [59, 31] on img "20" at bounding box center [59, 32] width 21 height 21
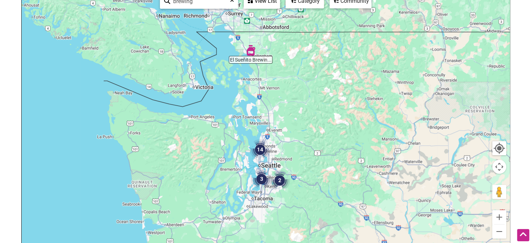
click at [259, 148] on img "14" at bounding box center [260, 149] width 21 height 21
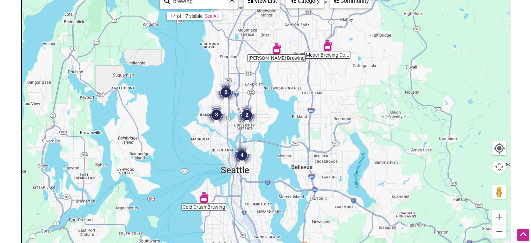
click at [223, 88] on img "2" at bounding box center [225, 92] width 21 height 21
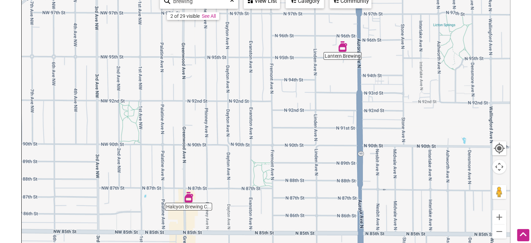
click at [211, 15] on link "See All" at bounding box center [209, 16] width 14 height 6
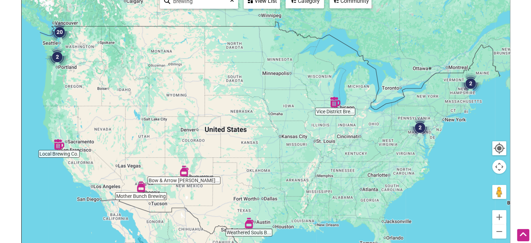
click at [200, 6] on input "brewing" at bounding box center [201, 1] width 63 height 14
click at [200, 5] on input "brewing" at bounding box center [201, 1] width 63 height 14
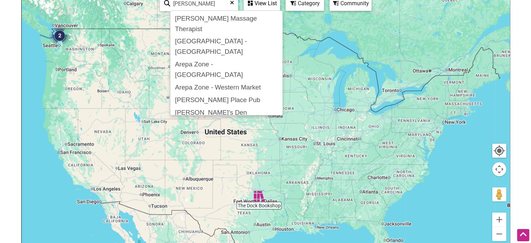
click at [521, 33] on body "× Menu 0 Add a Business Map Blog Store Offers Intentionalist Cards Buy Black Ca…" at bounding box center [265, 20] width 531 height 243
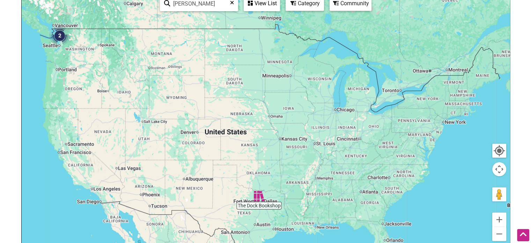
click at [60, 34] on img "2" at bounding box center [59, 35] width 21 height 21
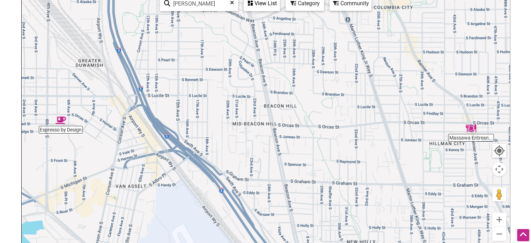
click at [202, 2] on input "mead" at bounding box center [201, 4] width 63 height 14
click at [529, 60] on body "× Menu 0 Add a Business Map Blog Store Offers Intentionalist Cards Buy Black Ca…" at bounding box center [265, 20] width 531 height 243
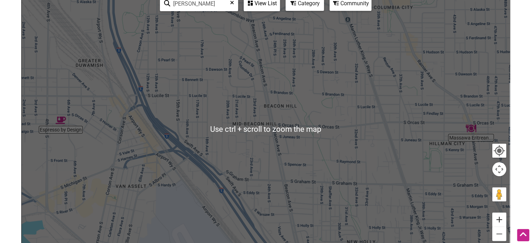
click at [502, 220] on button "Zoom in" at bounding box center [499, 219] width 14 height 14
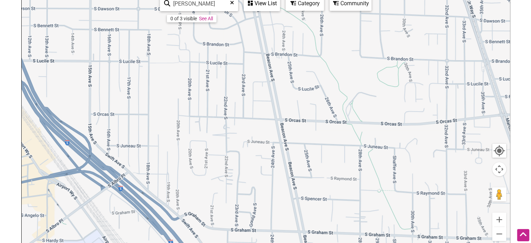
click at [209, 20] on link "See All" at bounding box center [206, 19] width 14 height 6
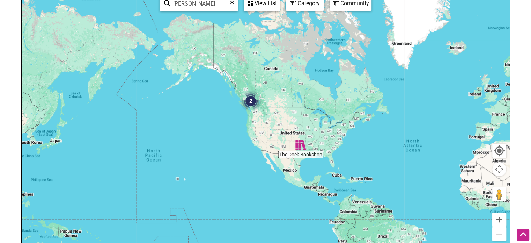
click at [196, 1] on input "mead" at bounding box center [201, 4] width 63 height 14
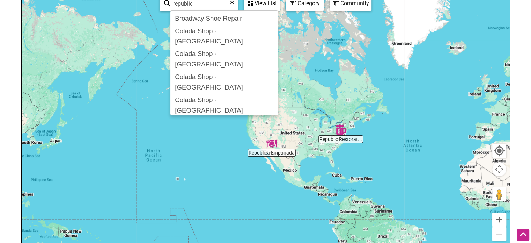
click at [525, 15] on body "× Menu 0 Add a Business Map Blog Store Offers Intentionalist Cards Buy Black Ca…" at bounding box center [265, 20] width 531 height 243
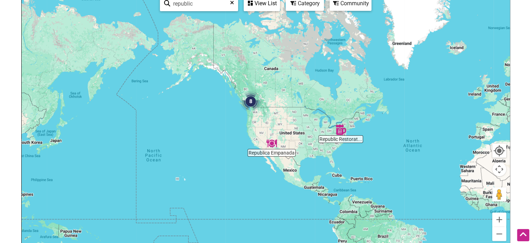
click at [250, 99] on img "8" at bounding box center [250, 101] width 21 height 21
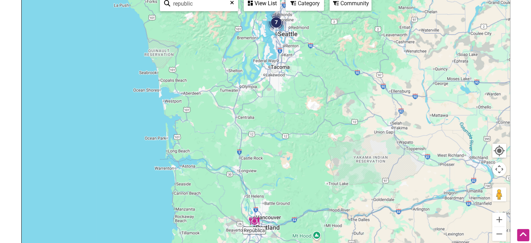
click at [276, 19] on img "7" at bounding box center [276, 22] width 21 height 21
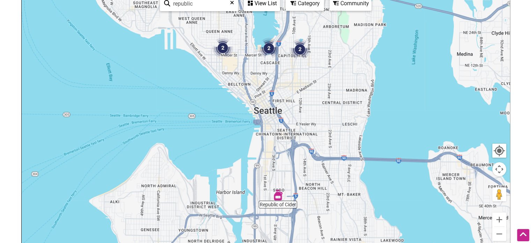
click at [295, 52] on img "2" at bounding box center [299, 49] width 21 height 21
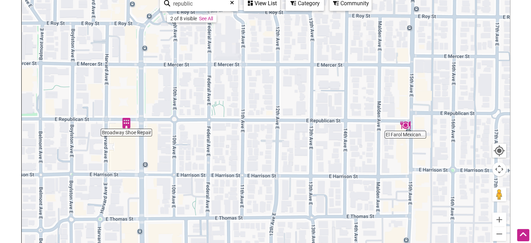
click at [205, 20] on link "See All" at bounding box center [206, 19] width 14 height 6
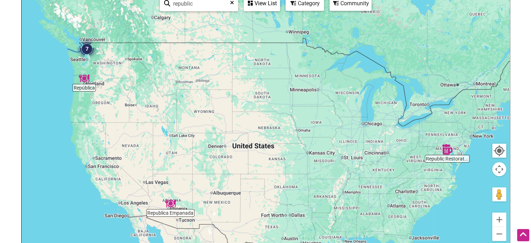
click at [85, 48] on img "7" at bounding box center [86, 48] width 21 height 21
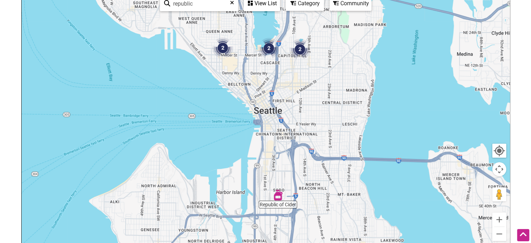
click at [267, 47] on img "2" at bounding box center [268, 48] width 21 height 21
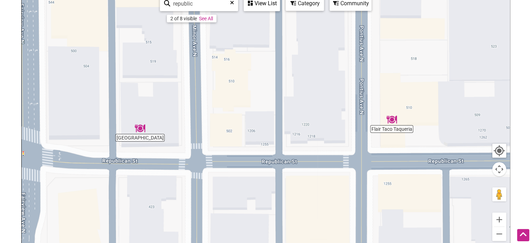
click at [206, 17] on link "See All" at bounding box center [206, 19] width 14 height 6
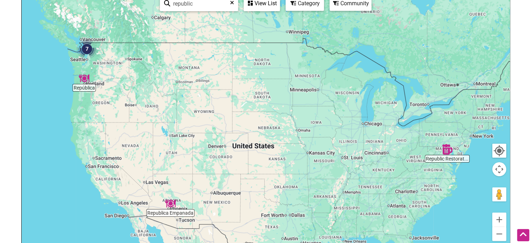
click at [87, 50] on img "7" at bounding box center [86, 48] width 21 height 21
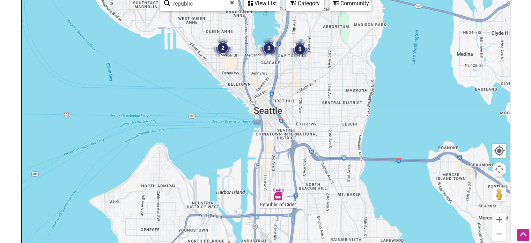
click at [223, 50] on img "2" at bounding box center [222, 47] width 21 height 21
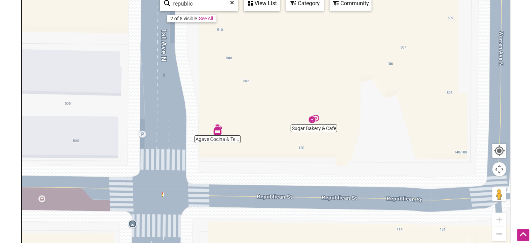
click at [197, 2] on input "republic" at bounding box center [201, 4] width 63 height 14
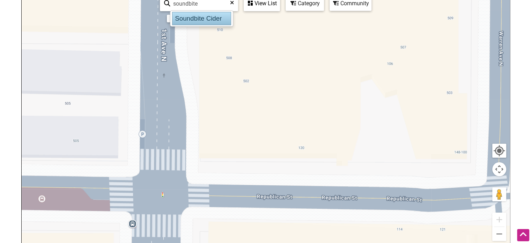
click at [216, 20] on div "Soundbite Cider" at bounding box center [201, 18] width 59 height 13
type input "Soundbite Cider"
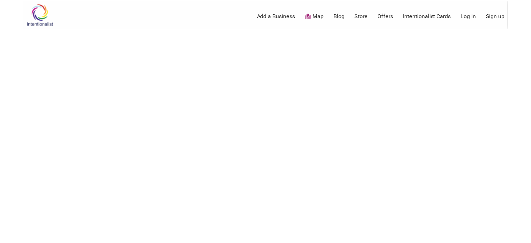
scroll to position [103, 0]
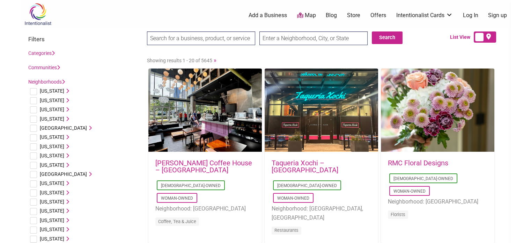
click at [42, 67] on link "Communities" at bounding box center [44, 68] width 32 height 6
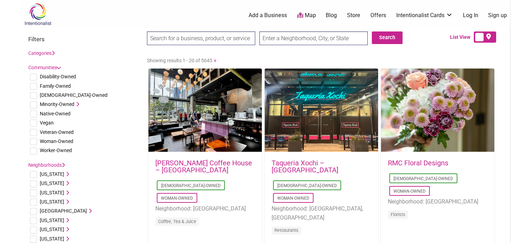
click at [42, 55] on link "Categories" at bounding box center [41, 53] width 27 height 6
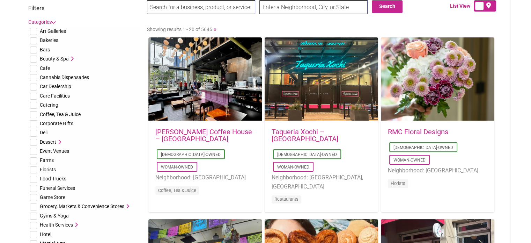
scroll to position [35, 0]
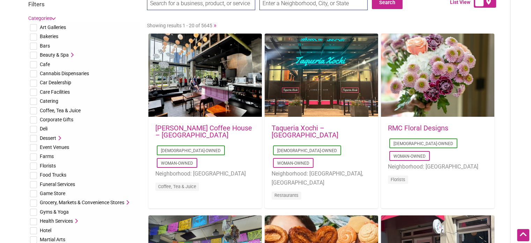
click at [43, 15] on label "Categories" at bounding box center [41, 18] width 27 height 9
click at [35, 45] on input "checkbox" at bounding box center [33, 46] width 7 height 7
checkbox input "true"
click at [33, 64] on input "checkbox" at bounding box center [33, 64] width 7 height 7
checkbox input "true"
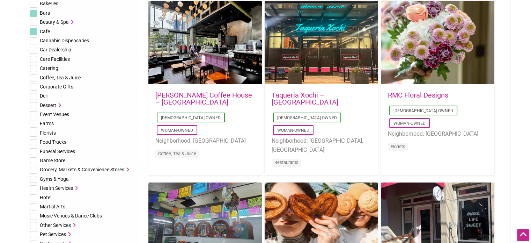
scroll to position [70, 0]
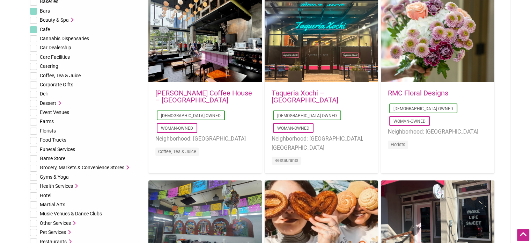
click at [34, 75] on input "checkbox" at bounding box center [33, 75] width 7 height 7
checkbox input "true"
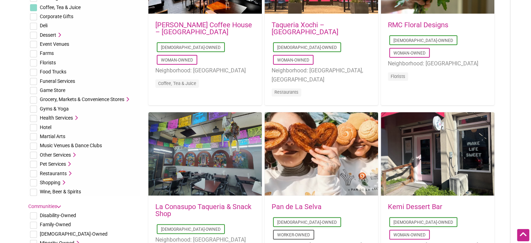
scroll to position [140, 0]
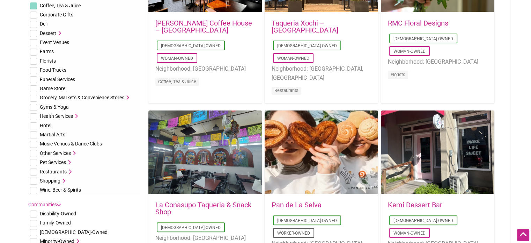
click at [34, 190] on input "checkbox" at bounding box center [33, 190] width 7 height 7
checkbox input "true"
click at [64, 181] on icon at bounding box center [62, 180] width 5 height 5
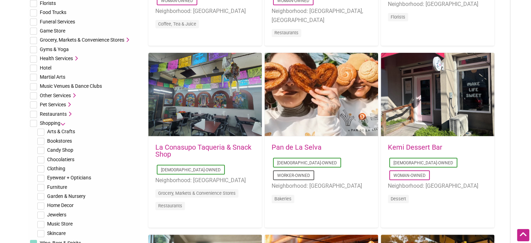
scroll to position [209, 0]
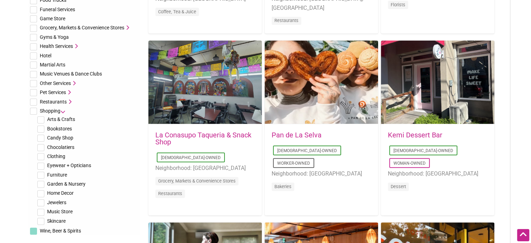
click at [67, 99] on icon at bounding box center [69, 101] width 5 height 5
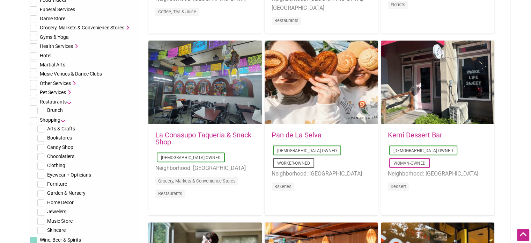
click at [69, 93] on icon at bounding box center [68, 92] width 5 height 5
click at [75, 81] on icon at bounding box center [73, 83] width 5 height 5
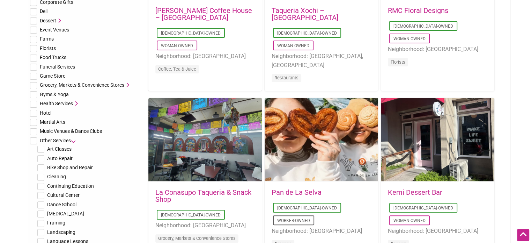
scroll to position [140, 0]
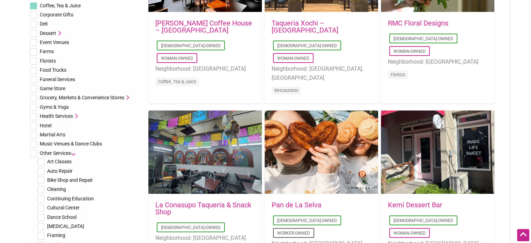
click at [127, 97] on icon at bounding box center [126, 97] width 5 height 5
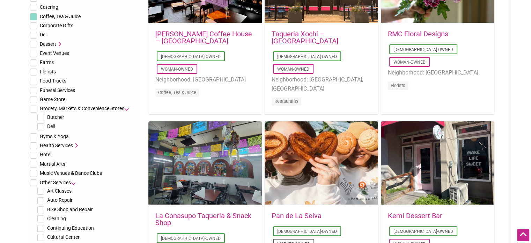
scroll to position [70, 0]
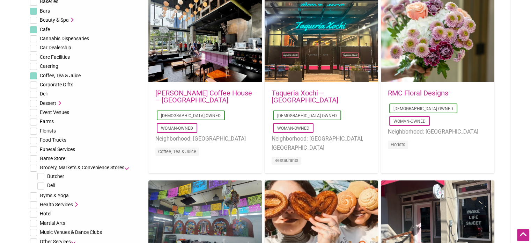
click at [60, 102] on icon at bounding box center [58, 103] width 5 height 5
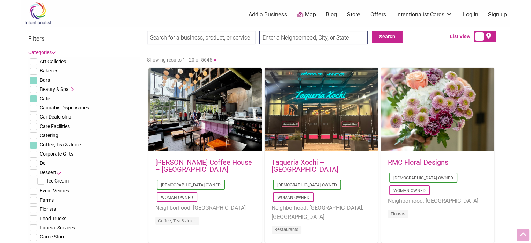
scroll to position [0, 0]
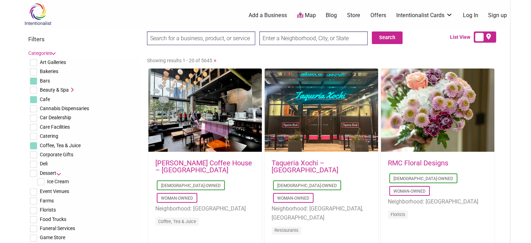
click at [34, 99] on input "checkbox" at bounding box center [33, 99] width 7 height 7
checkbox input "false"
click at [32, 142] on input "checkbox" at bounding box center [33, 145] width 7 height 7
checkbox input "false"
click at [34, 83] on input "checkbox" at bounding box center [33, 80] width 7 height 7
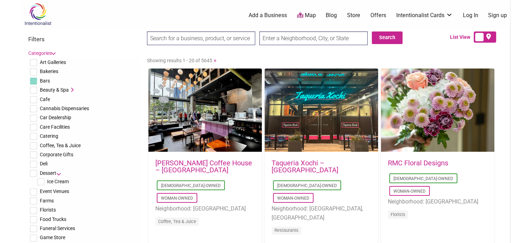
checkbox input "false"
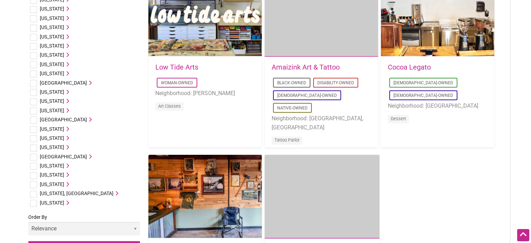
scroll to position [1012, 0]
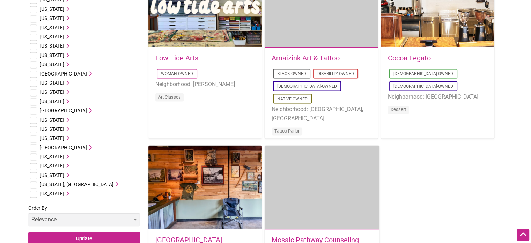
drag, startPoint x: 34, startPoint y: 185, endPoint x: 79, endPoint y: 195, distance: 46.4
click at [34, 174] on input "checkbox" at bounding box center [33, 175] width 7 height 7
checkbox input "true"
click at [33, 83] on input "checkbox" at bounding box center [33, 83] width 7 height 7
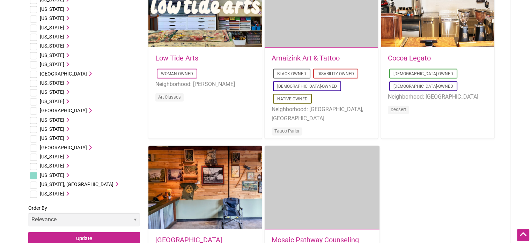
checkbox input "true"
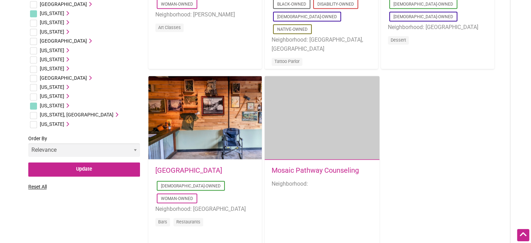
scroll to position [1117, 0]
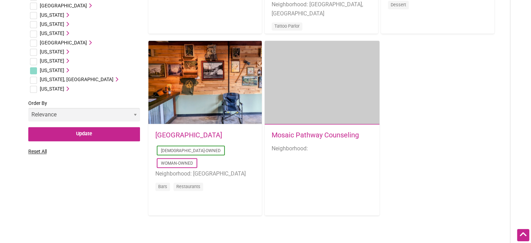
click at [87, 115] on select "Relevance Alphabetical Newest" at bounding box center [84, 115] width 112 height 14
click at [87, 114] on select "Relevance Alphabetical Newest" at bounding box center [84, 115] width 112 height 14
select select "title"
click at [28, 108] on select "Relevance Alphabetical Newest" at bounding box center [84, 115] width 112 height 14
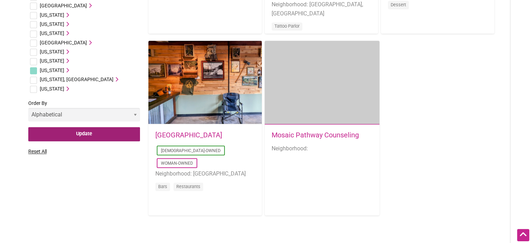
click at [84, 132] on input "Update" at bounding box center [84, 134] width 112 height 14
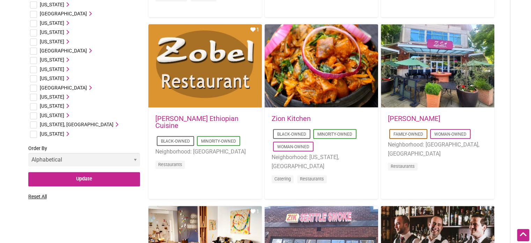
scroll to position [419, 0]
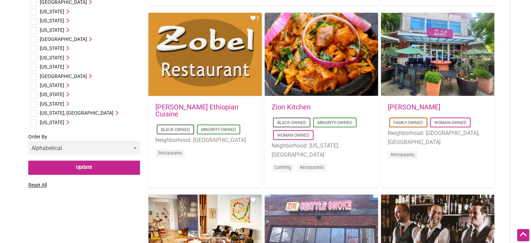
click at [124, 148] on select "Relevance Alphabetical Newest" at bounding box center [84, 148] width 112 height 14
click at [28, 141] on select "Relevance Alphabetical Newest" at bounding box center [84, 148] width 112 height 14
drag, startPoint x: 84, startPoint y: 167, endPoint x: 282, endPoint y: 151, distance: 199.0
click at [84, 167] on input "Update" at bounding box center [84, 167] width 112 height 14
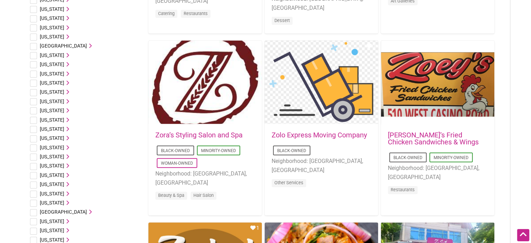
scroll to position [155, 0]
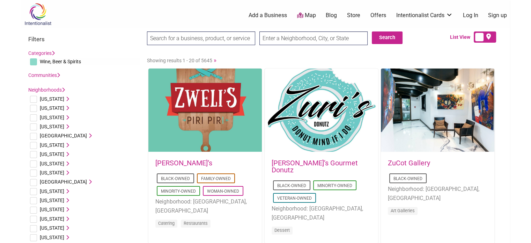
click at [485, 36] on label at bounding box center [485, 36] width 22 height 11
click at [492, 36] on input "checkbox" at bounding box center [494, 37] width 5 height 5
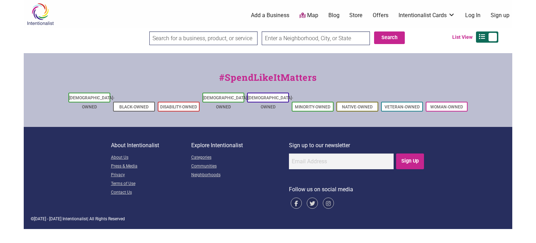
click at [485, 37] on icon at bounding box center [481, 37] width 7 height 0
click at [494, 36] on input "checkbox" at bounding box center [496, 37] width 5 height 5
checkbox input "false"
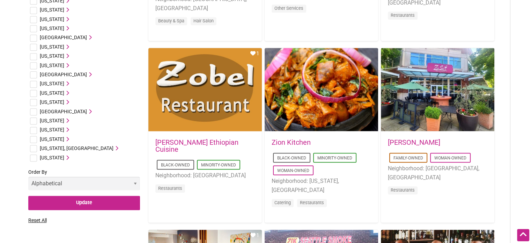
scroll to position [384, 0]
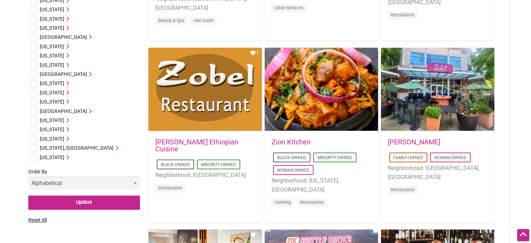
click at [34, 138] on input "checkbox" at bounding box center [33, 138] width 7 height 7
checkbox input "true"
click at [36, 44] on input "checkbox" at bounding box center [33, 46] width 7 height 7
checkbox input "true"
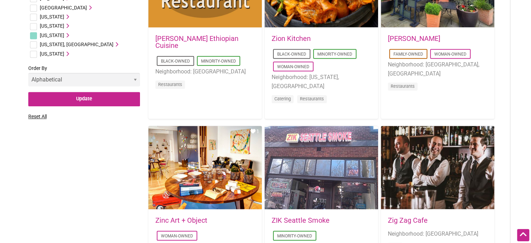
scroll to position [489, 0]
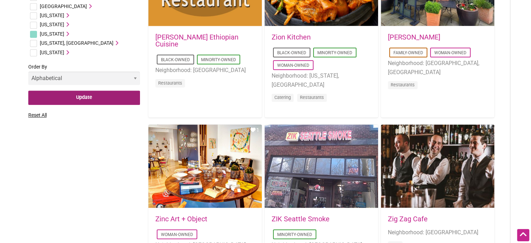
click at [80, 99] on input "Update" at bounding box center [84, 97] width 112 height 14
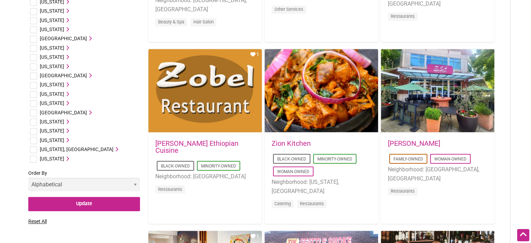
scroll to position [384, 0]
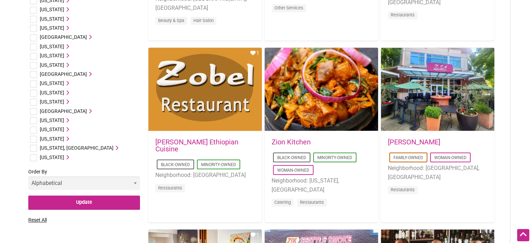
click at [32, 140] on input "checkbox" at bounding box center [33, 138] width 7 height 7
checkbox input "true"
click at [69, 136] on icon at bounding box center [66, 138] width 5 height 5
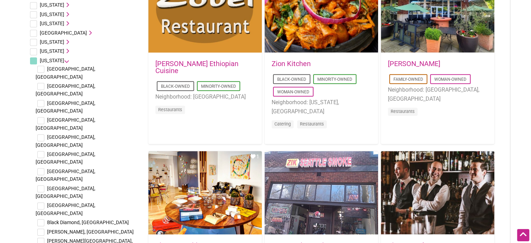
scroll to position [454, 0]
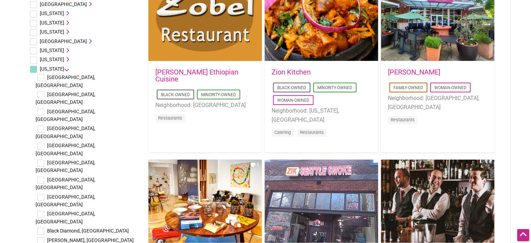
click at [43, 75] on input "checkbox" at bounding box center [40, 77] width 7 height 7
checkbox input "true"
drag, startPoint x: 43, startPoint y: 87, endPoint x: 42, endPoint y: 93, distance: 5.6
click at [43, 91] on input "checkbox" at bounding box center [40, 94] width 7 height 7
checkbox input "true"
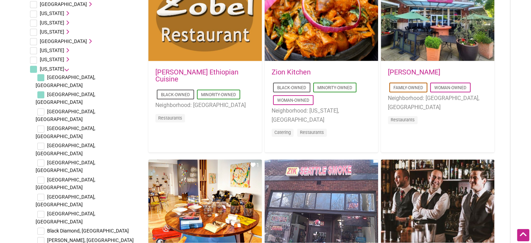
click at [42, 108] on input "checkbox" at bounding box center [40, 111] width 7 height 7
checkbox input "true"
click at [41, 125] on input "checkbox" at bounding box center [40, 128] width 7 height 7
checkbox input "true"
click at [40, 142] on input "checkbox" at bounding box center [40, 145] width 7 height 7
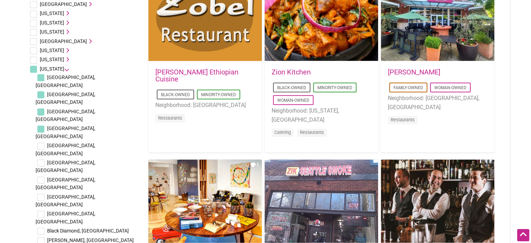
checkbox input "true"
click at [40, 159] on input "checkbox" at bounding box center [40, 162] width 7 height 7
checkbox input "true"
click at [40, 176] on input "checkbox" at bounding box center [40, 179] width 7 height 7
checkbox input "true"
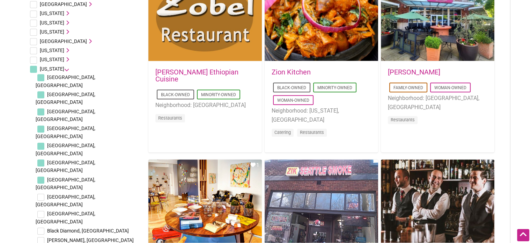
click at [40, 192] on li "[GEOGRAPHIC_DATA], [GEOGRAPHIC_DATA]" at bounding box center [88, 200] width 104 height 17
drag, startPoint x: 40, startPoint y: 154, endPoint x: 40, endPoint y: 149, distance: 4.6
click at [40, 211] on input "checkbox" at bounding box center [40, 214] width 7 height 7
checkbox input "true"
click at [40, 193] on input "checkbox" at bounding box center [40, 196] width 7 height 7
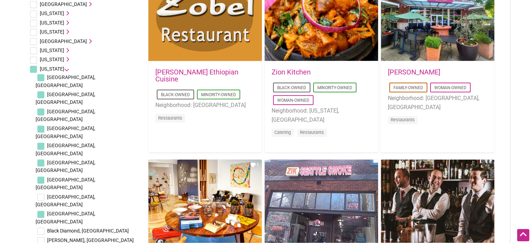
checkbox input "true"
drag, startPoint x: 39, startPoint y: 160, endPoint x: 47, endPoint y: 184, distance: 24.9
click at [39, 227] on input "checkbox" at bounding box center [40, 230] width 7 height 7
checkbox input "true"
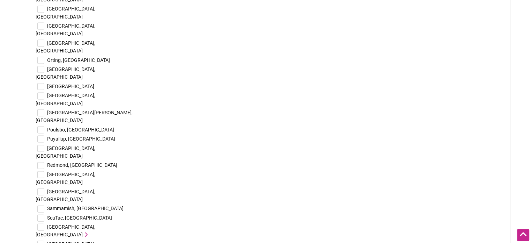
scroll to position [1466, 0]
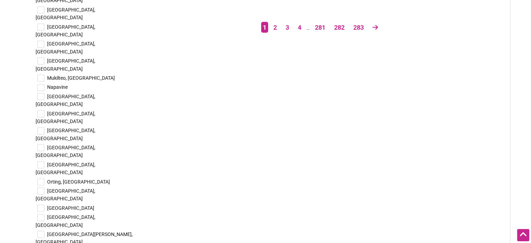
scroll to position [1327, 0]
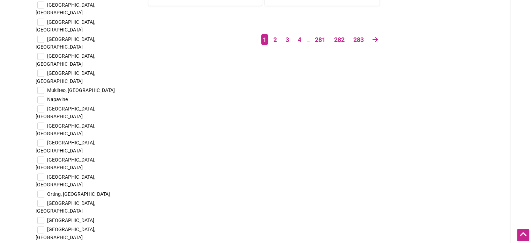
drag, startPoint x: 41, startPoint y: 172, endPoint x: 41, endPoint y: 162, distance: 10.1
checkbox input "true"
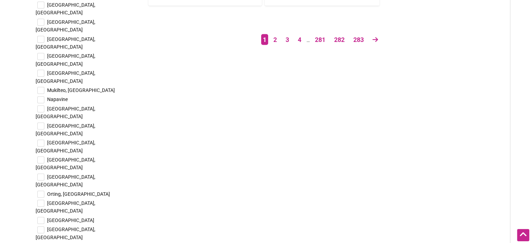
checkbox input "true"
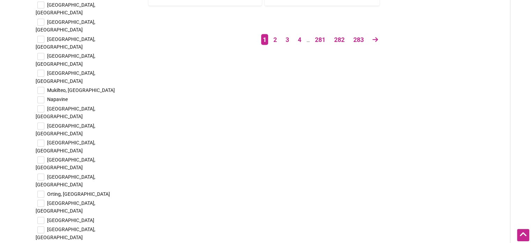
checkbox input "true"
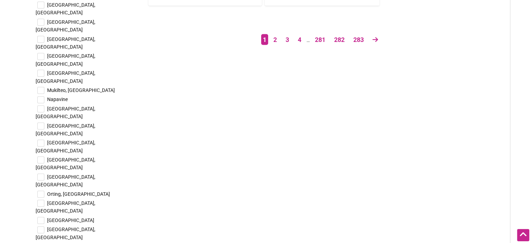
drag, startPoint x: 37, startPoint y: 121, endPoint x: 40, endPoint y: 116, distance: 6.0
checkbox input "true"
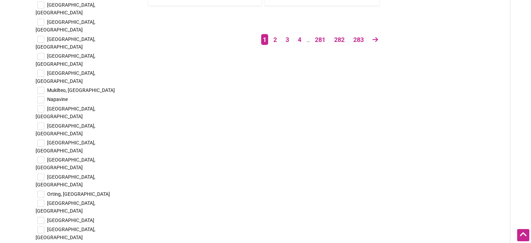
checkbox input "true"
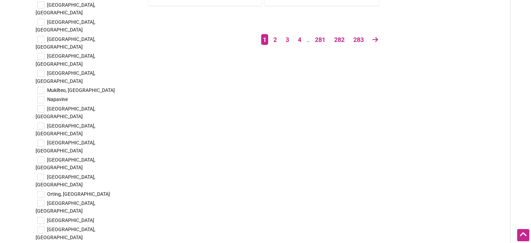
checkbox input "true"
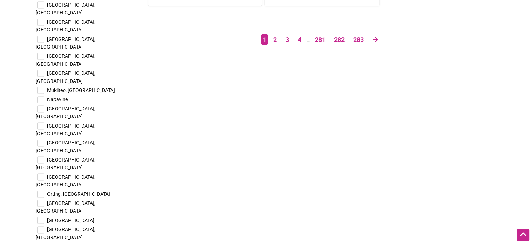
checkbox input "true"
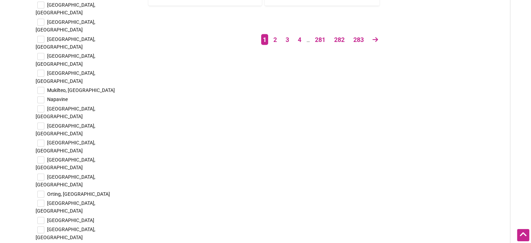
checkbox input "true"
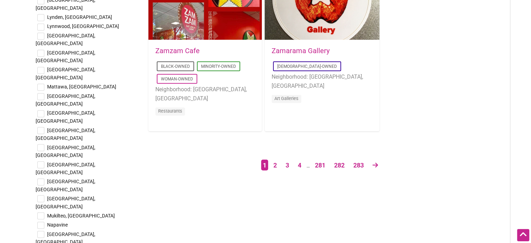
scroll to position [1187, 0]
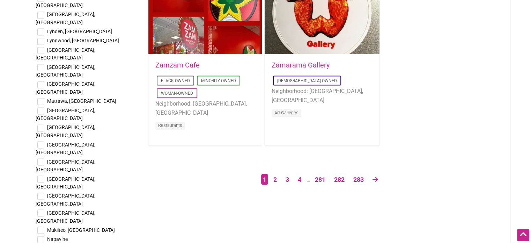
checkbox input "true"
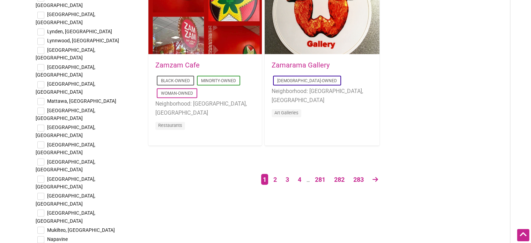
checkbox input "true"
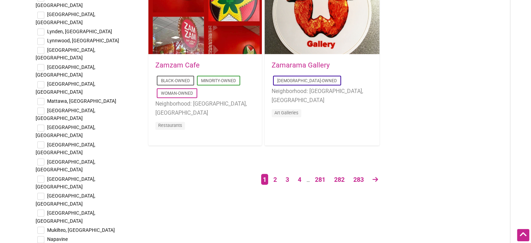
checkbox input "true"
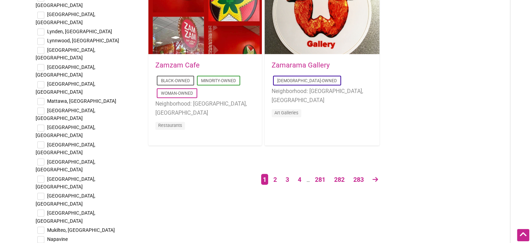
checkbox input "true"
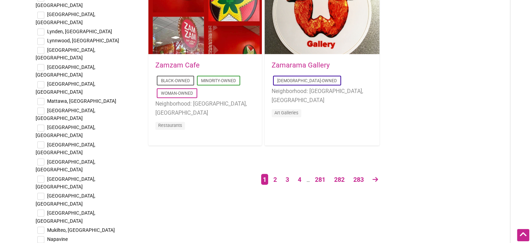
checkbox input "true"
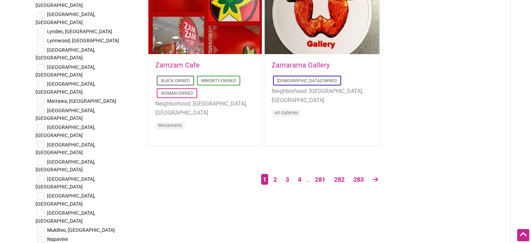
checkbox input "true"
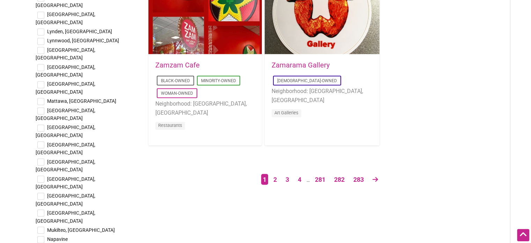
checkbox input "true"
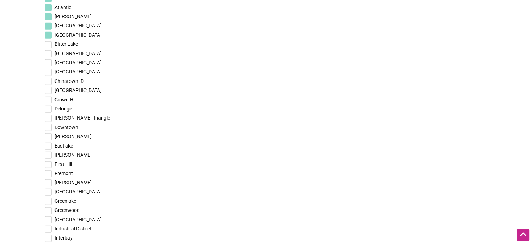
scroll to position [1711, 0]
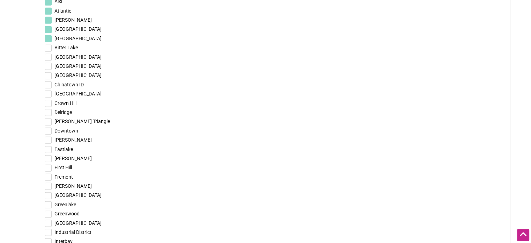
checkbox input "true"
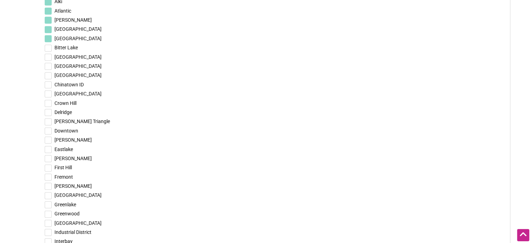
checkbox input "true"
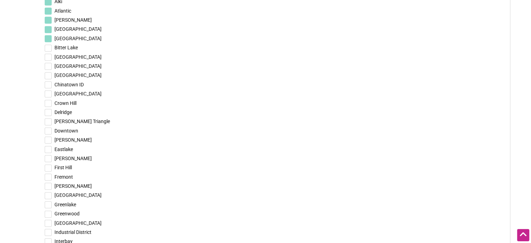
checkbox input "true"
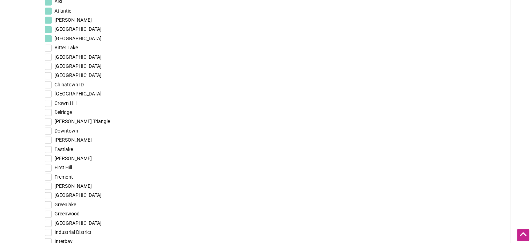
checkbox input "true"
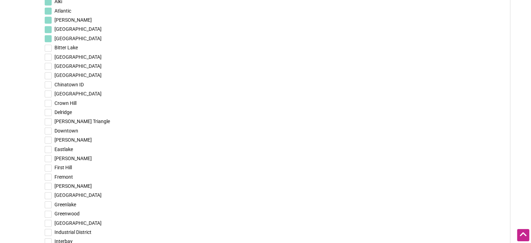
checkbox input "true"
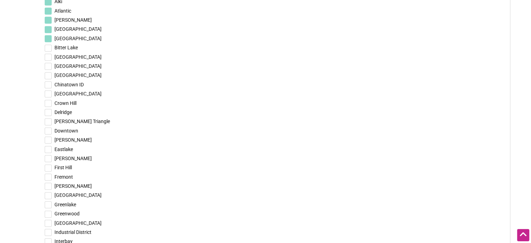
checkbox input "true"
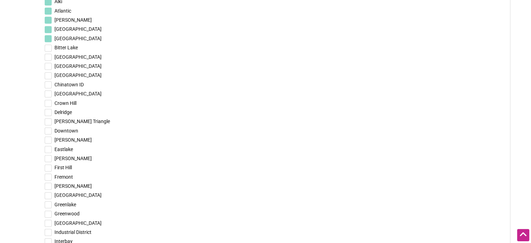
checkbox input "true"
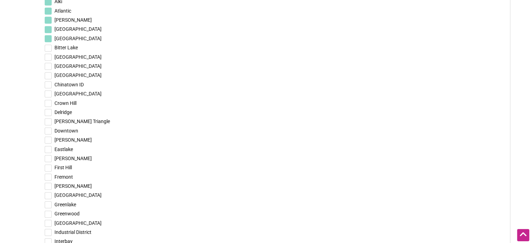
checkbox input "true"
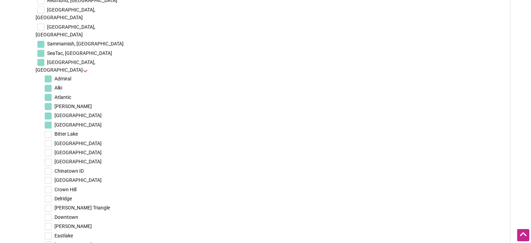
scroll to position [1606, 0]
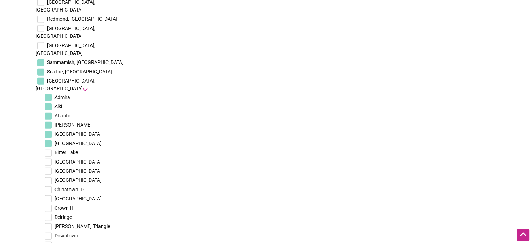
checkbox input "true"
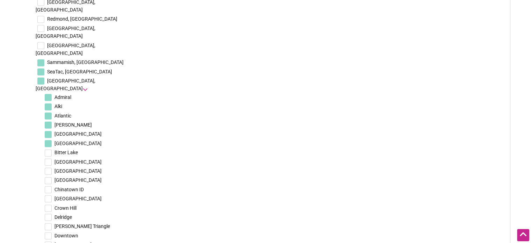
checkbox input "true"
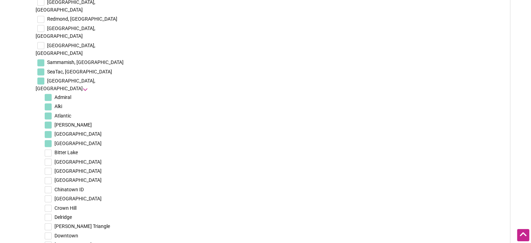
checkbox input "true"
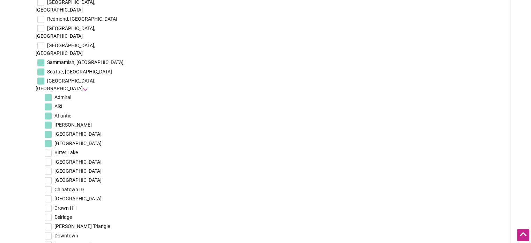
checkbox input "true"
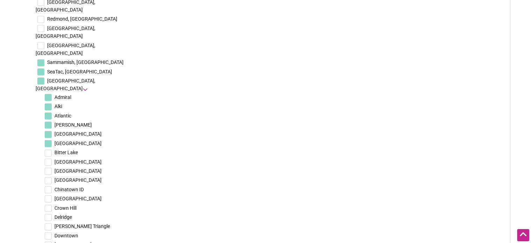
checkbox input "true"
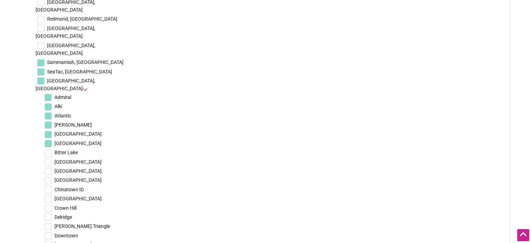
checkbox input "true"
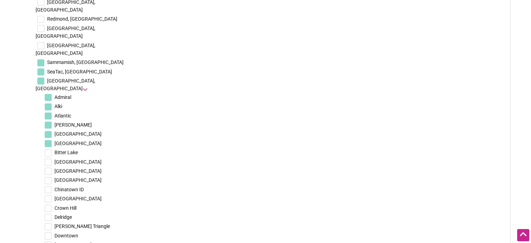
checkbox input "true"
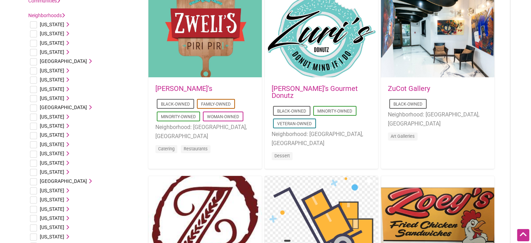
scroll to position [0, 0]
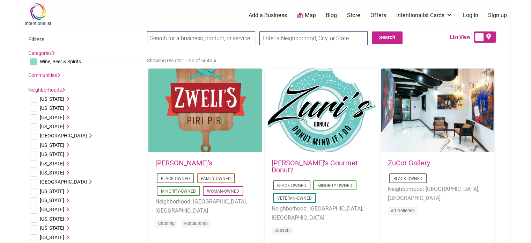
click at [478, 34] on label at bounding box center [485, 36] width 22 height 11
click at [492, 35] on input "checkbox" at bounding box center [494, 37] width 5 height 5
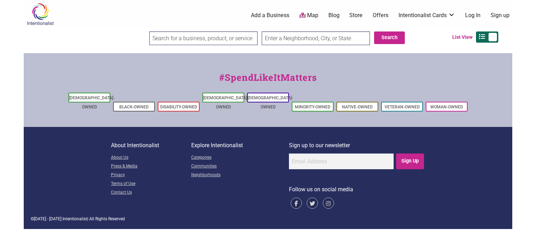
click at [492, 37] on label at bounding box center [487, 36] width 22 height 11
click at [494, 37] on input "checkbox" at bounding box center [496, 37] width 5 height 5
checkbox input "false"
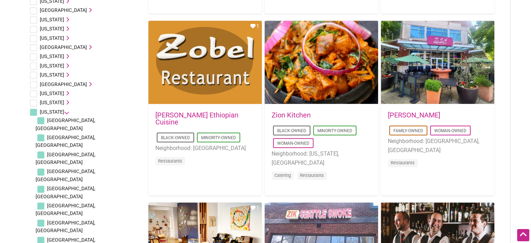
scroll to position [454, 0]
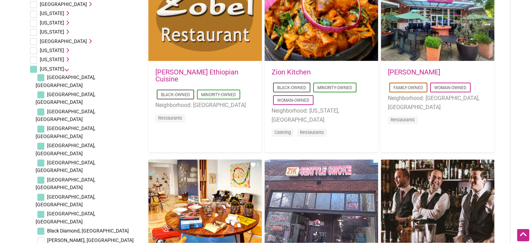
click at [41, 237] on input "checkbox" at bounding box center [40, 240] width 7 height 7
checkbox input "true"
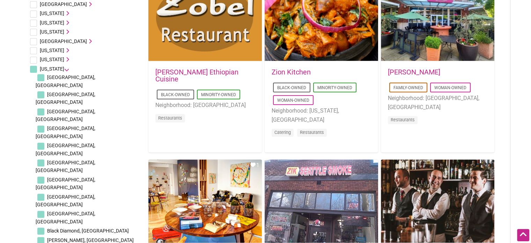
checkbox input "true"
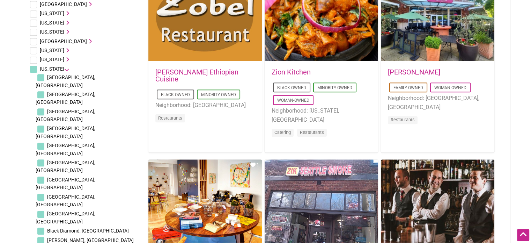
checkbox input "true"
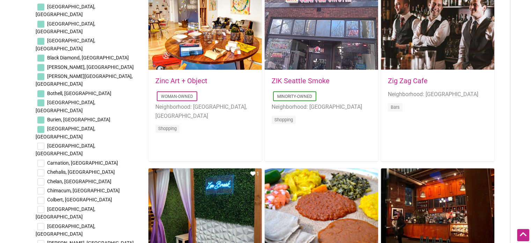
scroll to position [628, 0]
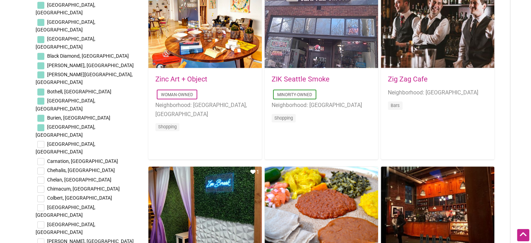
click at [40, 141] on input "checkbox" at bounding box center [40, 144] width 7 height 7
checkbox input "true"
click at [40, 156] on li "Carnation, WA" at bounding box center [88, 160] width 104 height 9
click at [43, 158] on input "checkbox" at bounding box center [40, 161] width 7 height 7
checkbox input "true"
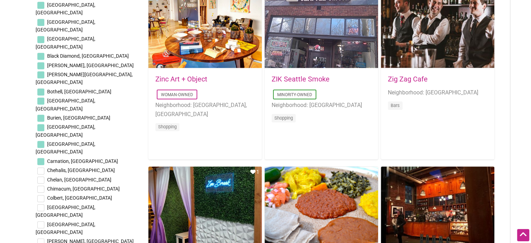
click at [42, 167] on input "checkbox" at bounding box center [40, 170] width 7 height 7
checkbox input "true"
click at [42, 176] on input "checkbox" at bounding box center [40, 179] width 7 height 7
checkbox input "true"
click at [42, 184] on li "Chimacum, WA" at bounding box center [88, 188] width 104 height 9
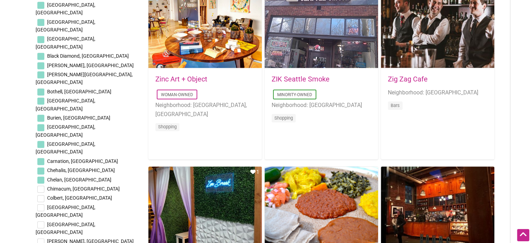
click at [39, 185] on input "checkbox" at bounding box center [40, 188] width 7 height 7
checkbox input "true"
click at [38, 195] on input "checkbox" at bounding box center [40, 198] width 7 height 7
checkbox input "true"
click at [42, 204] on input "checkbox" at bounding box center [40, 207] width 7 height 7
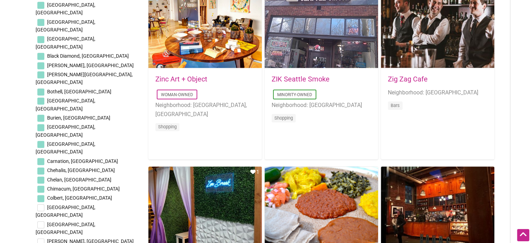
checkbox input "true"
click at [42, 221] on input "checkbox" at bounding box center [40, 224] width 7 height 7
checkbox input "true"
drag, startPoint x: 42, startPoint y: 123, endPoint x: 41, endPoint y: 127, distance: 4.3
click at [42, 238] on input "checkbox" at bounding box center [40, 241] width 7 height 7
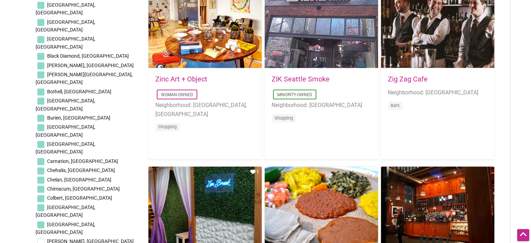
checkbox input "true"
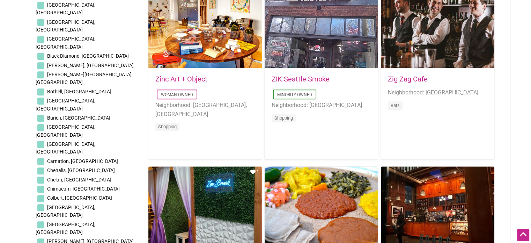
checkbox input "true"
drag, startPoint x: 39, startPoint y: 161, endPoint x: 38, endPoint y: 168, distance: 7.0
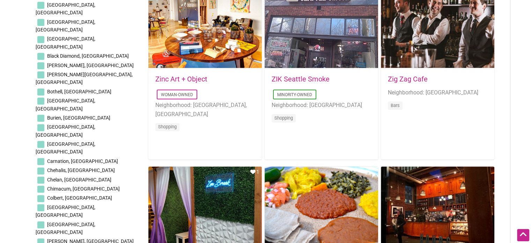
checkbox input "true"
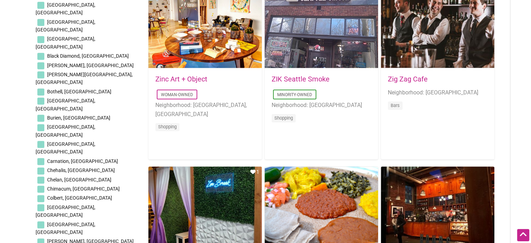
checkbox input "true"
drag, startPoint x: 42, startPoint y: 197, endPoint x: 41, endPoint y: 211, distance: 14.0
checkbox input "true"
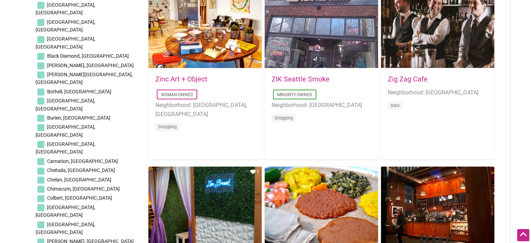
checkbox input "true"
drag, startPoint x: 41, startPoint y: 217, endPoint x: 43, endPoint y: 228, distance: 11.3
checkbox input "true"
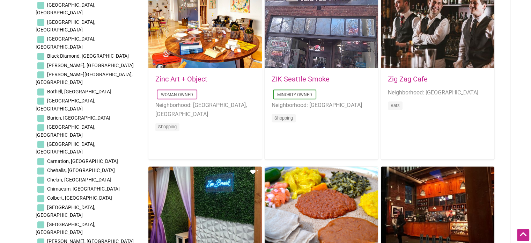
drag, startPoint x: 40, startPoint y: 226, endPoint x: 40, endPoint y: 232, distance: 6.0
checkbox input "true"
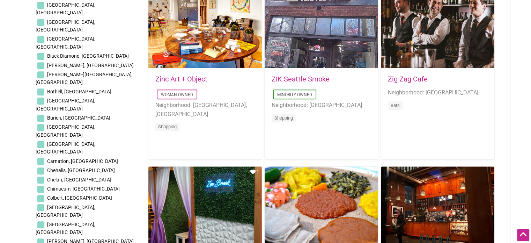
scroll to position [803, 0]
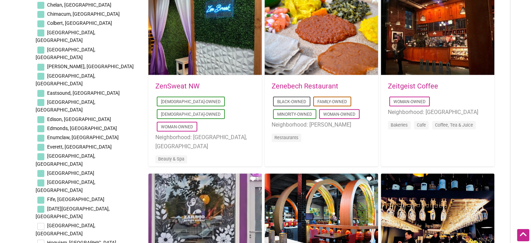
click at [41, 222] on input "checkbox" at bounding box center [40, 225] width 7 height 7
checkbox input "true"
click at [40, 239] on input "checkbox" at bounding box center [40, 242] width 7 height 7
checkbox input "true"
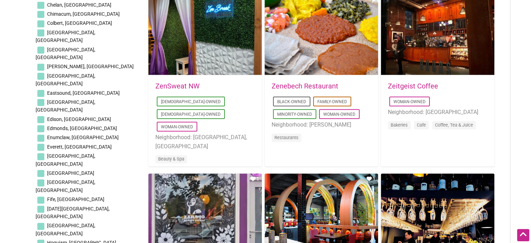
checkbox input "true"
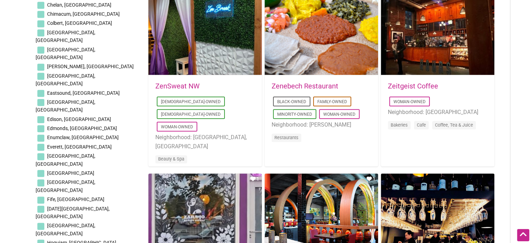
checkbox input "true"
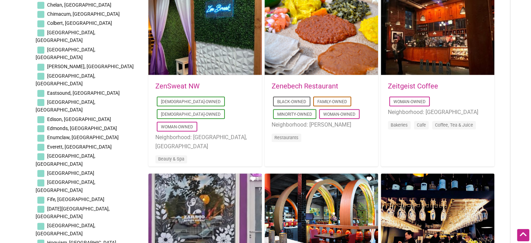
checkbox input "true"
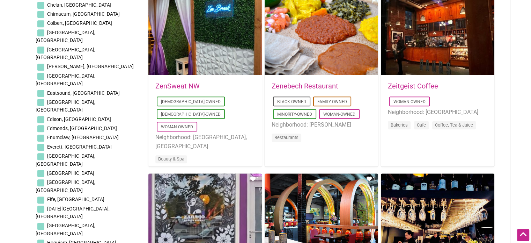
checkbox input "true"
drag, startPoint x: 39, startPoint y: 162, endPoint x: 41, endPoint y: 172, distance: 10.3
checkbox input "true"
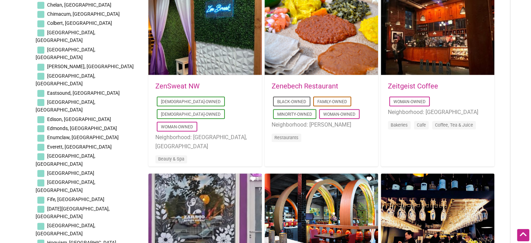
checkbox input "true"
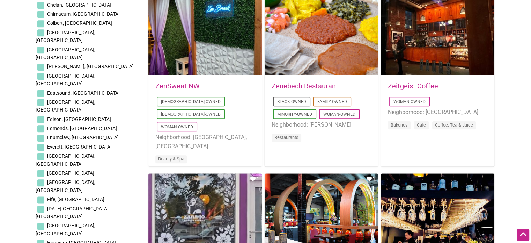
checkbox input "true"
drag, startPoint x: 42, startPoint y: 208, endPoint x: 42, endPoint y: 220, distance: 12.6
checkbox input "true"
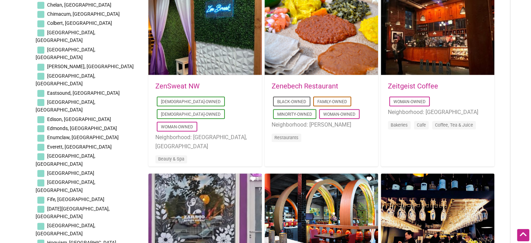
checkbox input "true"
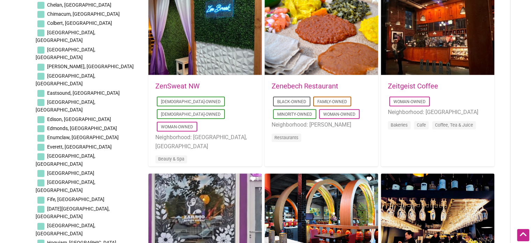
drag, startPoint x: 42, startPoint y: 236, endPoint x: 71, endPoint y: 190, distance: 54.6
checkbox input "true"
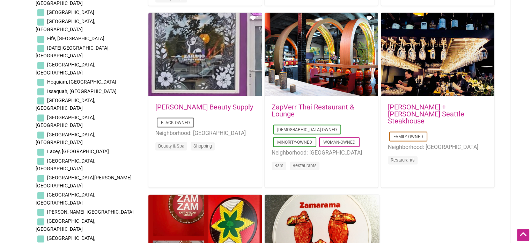
scroll to position [977, 0]
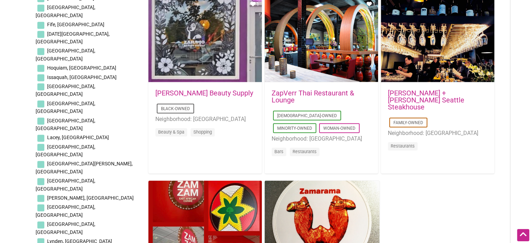
checkbox input "true"
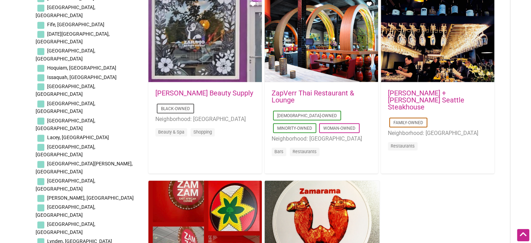
checkbox input "true"
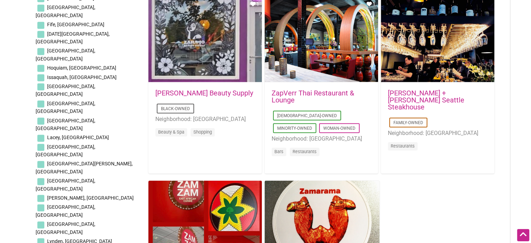
checkbox input "true"
drag, startPoint x: 40, startPoint y: 127, endPoint x: 41, endPoint y: 139, distance: 11.9
checkbox input "true"
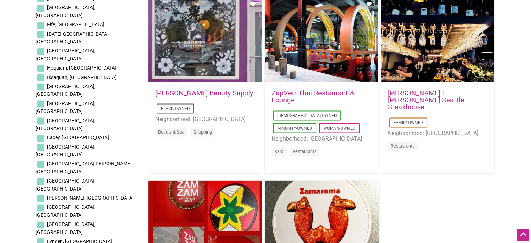
checkbox input "true"
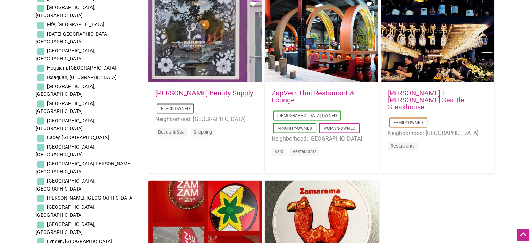
checkbox input "true"
drag, startPoint x: 43, startPoint y: 167, endPoint x: 40, endPoint y: 163, distance: 4.6
drag, startPoint x: 40, startPoint y: 163, endPoint x: 39, endPoint y: 172, distance: 9.1
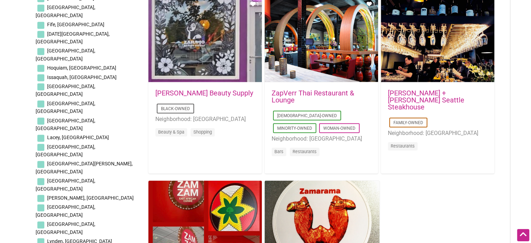
checkbox input "true"
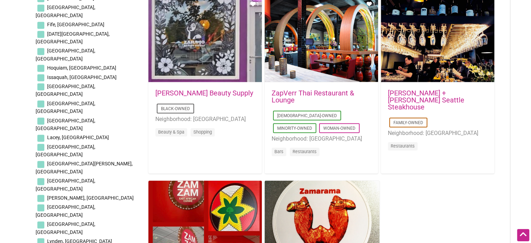
checkbox input "true"
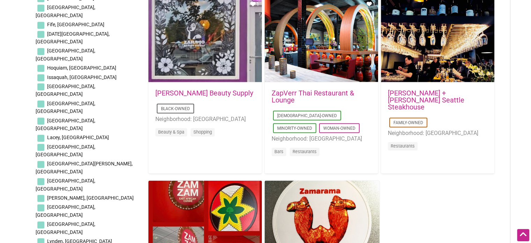
checkbox input "true"
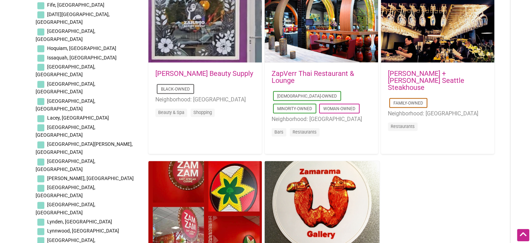
scroll to position [1117, 0]
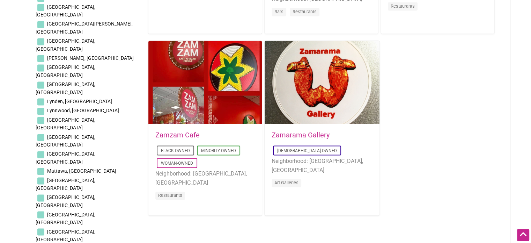
checkbox input "true"
drag, startPoint x: 39, startPoint y: 95, endPoint x: 40, endPoint y: 102, distance: 7.1
checkbox input "true"
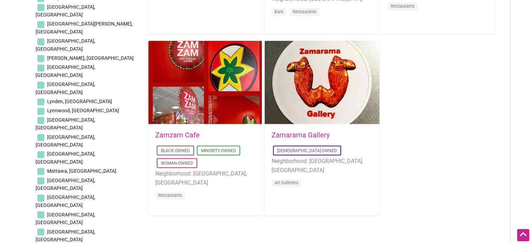
checkbox input "true"
drag, startPoint x: 41, startPoint y: 112, endPoint x: 41, endPoint y: 124, distance: 11.9
checkbox input "true"
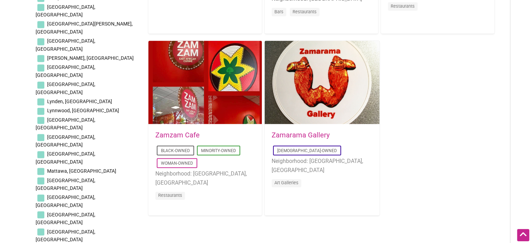
checkbox input "true"
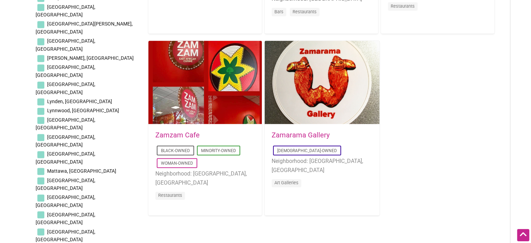
checkbox input "true"
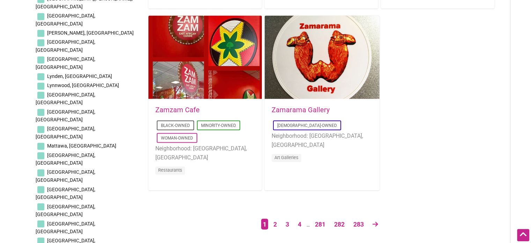
scroll to position [1257, 0]
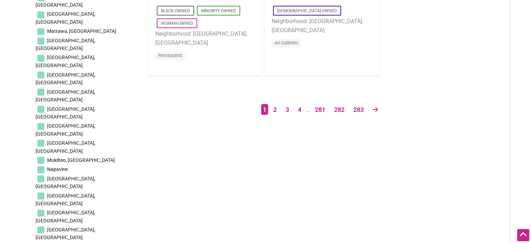
checkbox input "true"
drag, startPoint x: 49, startPoint y: 121, endPoint x: 49, endPoint y: 135, distance: 13.6
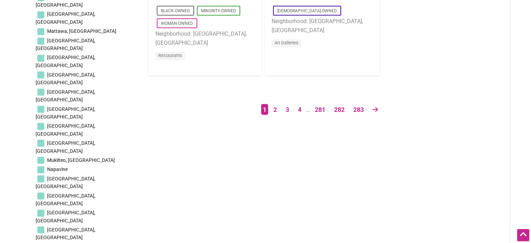
checkbox input "true"
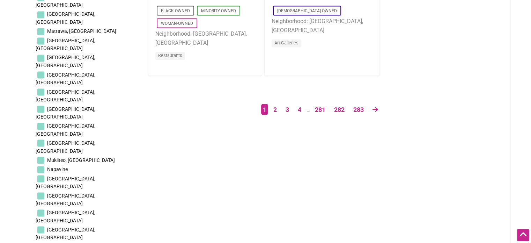
checkbox input "true"
drag, startPoint x: 47, startPoint y: 148, endPoint x: 48, endPoint y: 156, distance: 7.7
checkbox input "true"
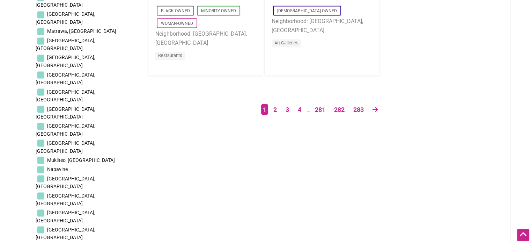
checkbox input "true"
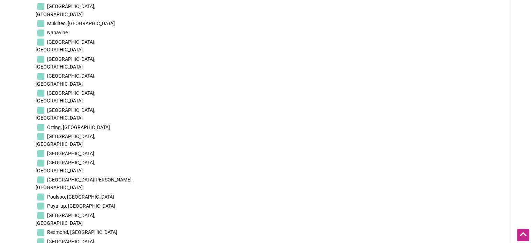
scroll to position [1396, 0]
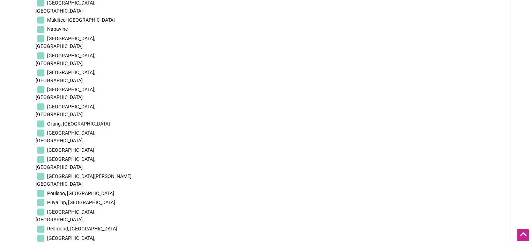
checkbox input "true"
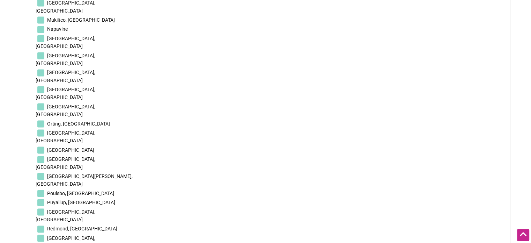
checkbox input "true"
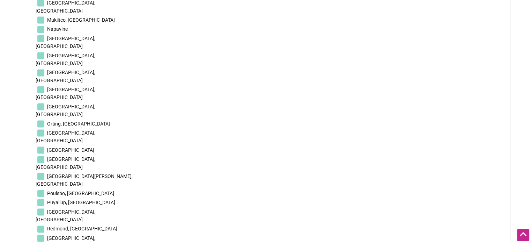
drag, startPoint x: 47, startPoint y: 184, endPoint x: 48, endPoint y: 173, distance: 11.6
checkbox input "true"
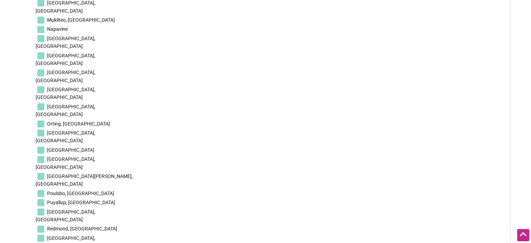
checkbox input "true"
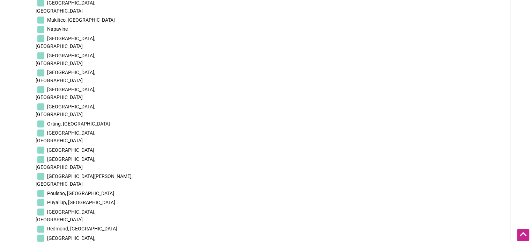
checkbox input "true"
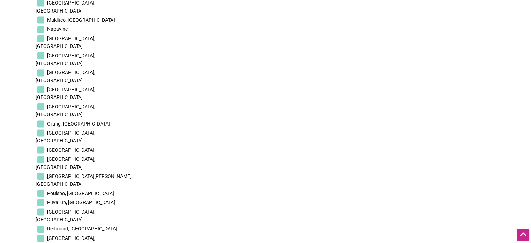
checkbox input "true"
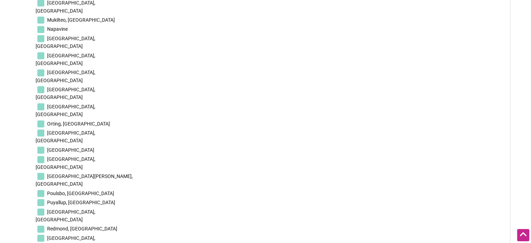
checkbox input "true"
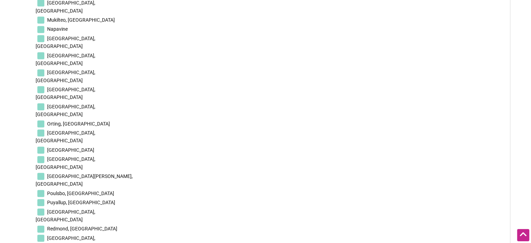
checkbox input "true"
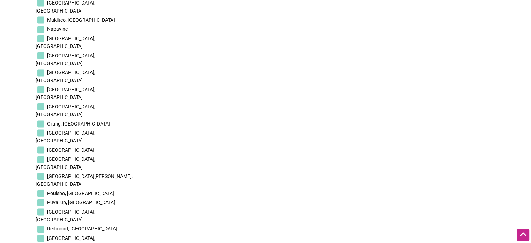
checkbox input "true"
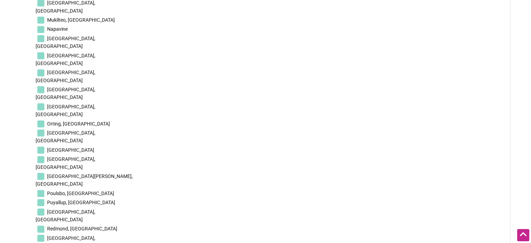
checkbox input "true"
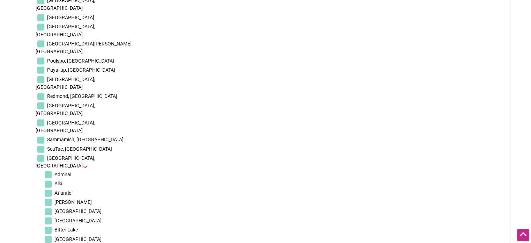
scroll to position [1536, 0]
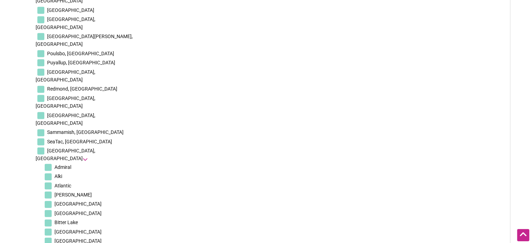
checkbox input "true"
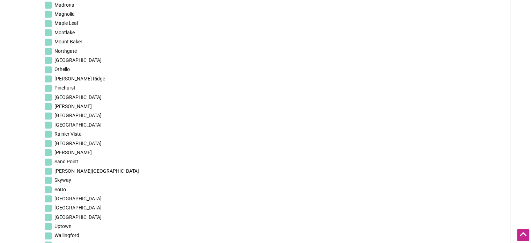
scroll to position [2060, 0]
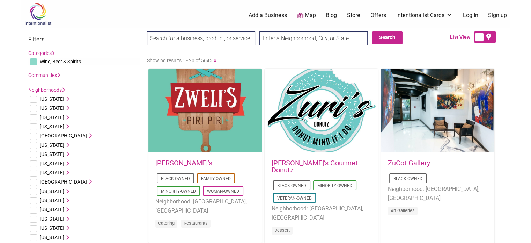
click at [326, 39] on input "text" at bounding box center [313, 38] width 108 height 14
type input "[US_STATE]"
click at [374, 36] on button "Search" at bounding box center [387, 37] width 31 height 13
click at [49, 77] on link "Communities" at bounding box center [44, 75] width 32 height 6
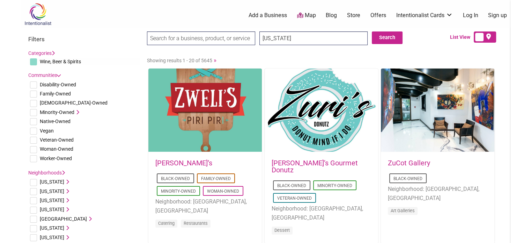
click at [49, 74] on link "Communities" at bounding box center [44, 75] width 32 height 6
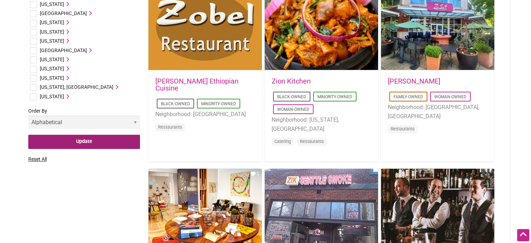
scroll to position [454, 0]
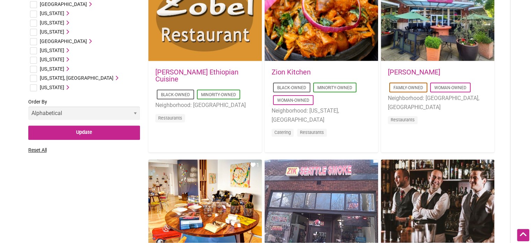
click at [74, 109] on select "Relevance Alphabetical Newest" at bounding box center [84, 113] width 112 height 14
select select
click at [28, 106] on select "Relevance Alphabetical Newest" at bounding box center [84, 113] width 112 height 14
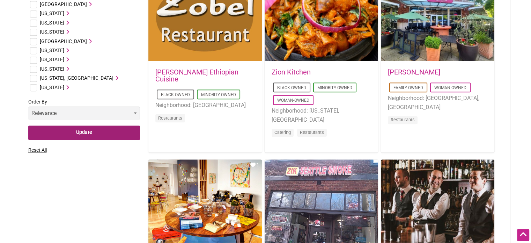
click at [72, 135] on input "Update" at bounding box center [84, 132] width 112 height 14
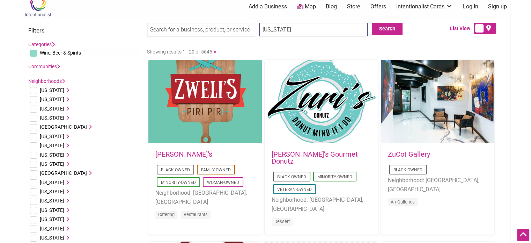
scroll to position [0, 0]
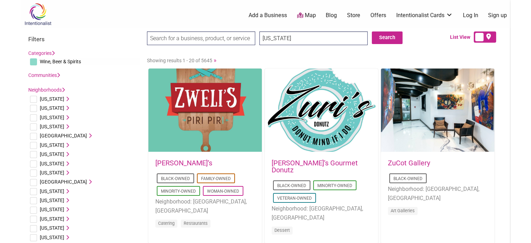
click at [303, 16] on link "Map" at bounding box center [306, 16] width 19 height 8
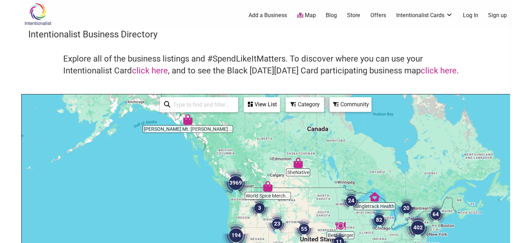
click at [307, 103] on div "Category" at bounding box center [304, 104] width 37 height 13
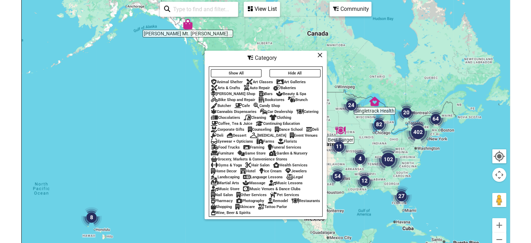
scroll to position [105, 0]
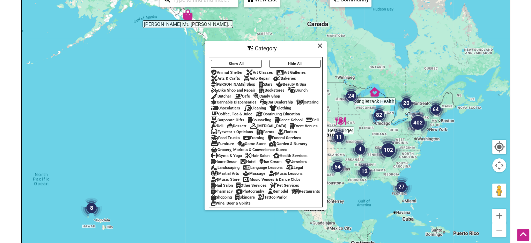
click at [251, 205] on div "Wine, Beer & Spirits" at bounding box center [231, 203] width 40 height 5
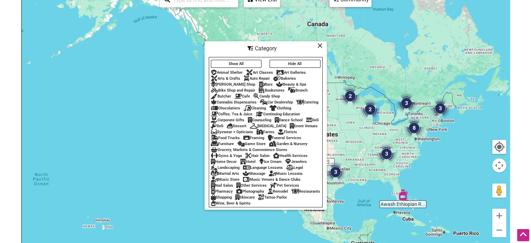
click at [320, 45] on icon at bounding box center [319, 45] width 5 height 0
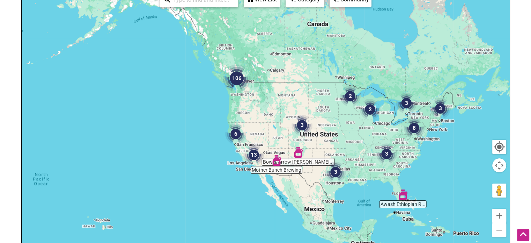
click at [236, 75] on img "106" at bounding box center [237, 78] width 28 height 28
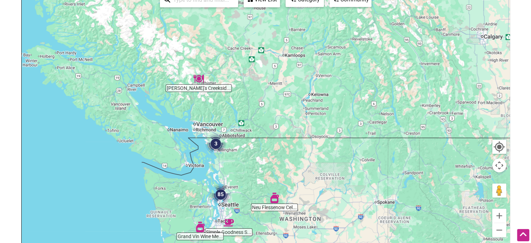
drag, startPoint x: 402, startPoint y: 152, endPoint x: 410, endPoint y: 219, distance: 68.2
click at [410, 219] on div "To navigate, press the arrow keys." at bounding box center [266, 126] width 488 height 272
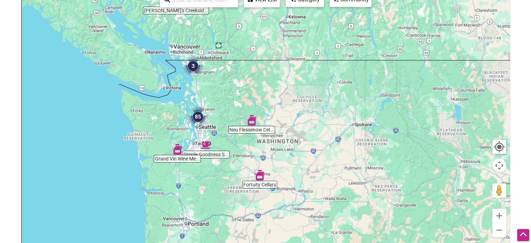
drag, startPoint x: 383, startPoint y: 125, endPoint x: 362, endPoint y: 54, distance: 73.9
click at [362, 54] on div "To navigate, press the arrow keys." at bounding box center [266, 126] width 488 height 272
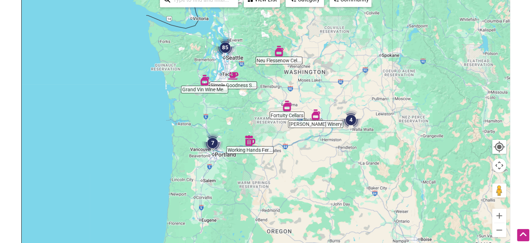
drag, startPoint x: 386, startPoint y: 115, endPoint x: 413, endPoint y: 46, distance: 74.3
click at [413, 46] on div "To navigate, press the arrow keys." at bounding box center [266, 126] width 488 height 272
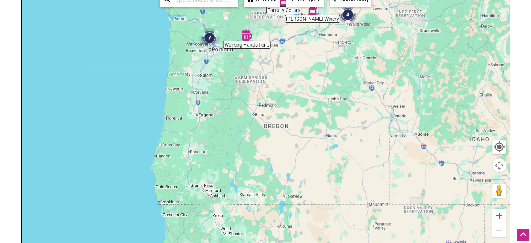
drag, startPoint x: 368, startPoint y: 173, endPoint x: 366, endPoint y: 82, distance: 90.8
click at [366, 82] on div "To navigate, press the arrow keys." at bounding box center [266, 126] width 488 height 272
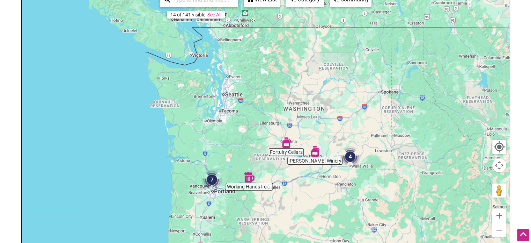
drag, startPoint x: 293, startPoint y: 87, endPoint x: 395, endPoint y: 226, distance: 172.7
click at [395, 226] on div "To navigate, press the arrow keys." at bounding box center [266, 126] width 488 height 272
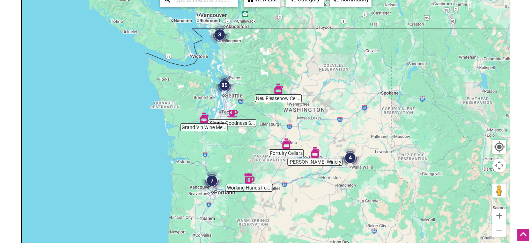
click at [351, 160] on img "4" at bounding box center [350, 157] width 21 height 21
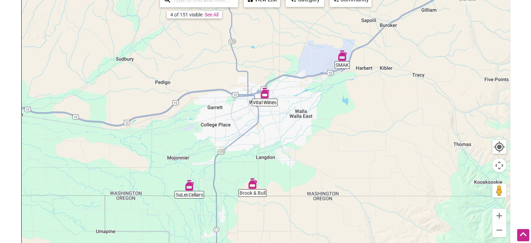
click at [214, 13] on link "See All" at bounding box center [212, 15] width 14 height 6
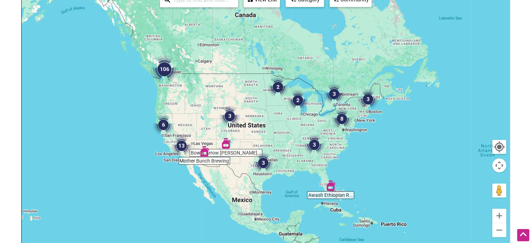
click at [165, 68] on img "106" at bounding box center [164, 69] width 28 height 28
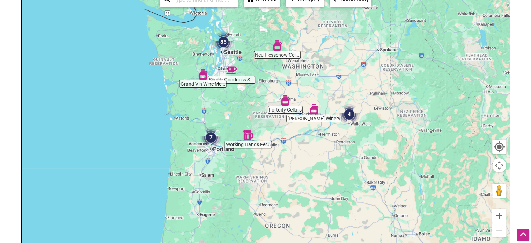
drag, startPoint x: 384, startPoint y: 138, endPoint x: 391, endPoint y: 78, distance: 60.5
click at [391, 78] on div "To navigate, press the arrow keys." at bounding box center [266, 126] width 488 height 272
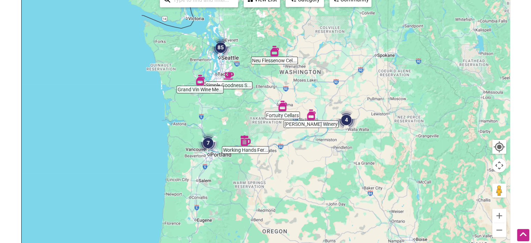
click at [208, 141] on img "7" at bounding box center [208, 142] width 21 height 21
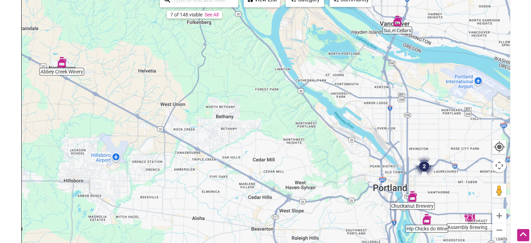
click at [427, 167] on img "2" at bounding box center [424, 166] width 21 height 21
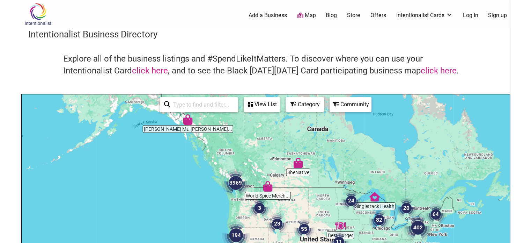
click at [311, 103] on div "Category" at bounding box center [304, 104] width 37 height 13
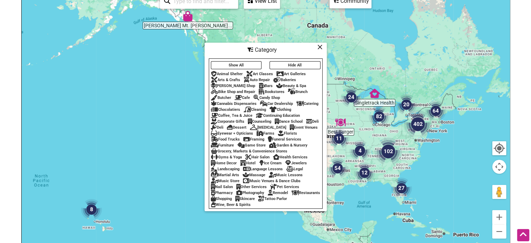
scroll to position [105, 0]
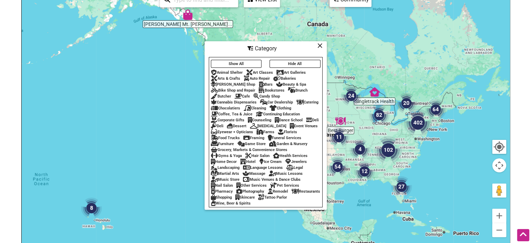
click at [251, 205] on div "Wine, Beer & Spirits" at bounding box center [231, 203] width 40 height 5
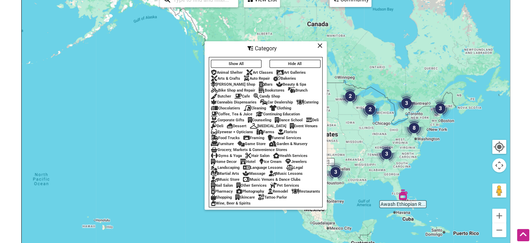
click at [526, 27] on body "× Menu 0 Add a Business Map Blog Store Offers Intentionalist Cards Buy Black Ca…" at bounding box center [265, 16] width 531 height 243
click at [319, 45] on icon at bounding box center [319, 45] width 5 height 0
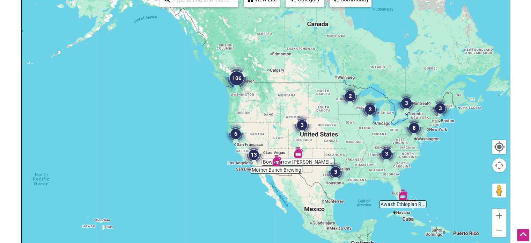
click at [235, 75] on img "106" at bounding box center [237, 78] width 28 height 28
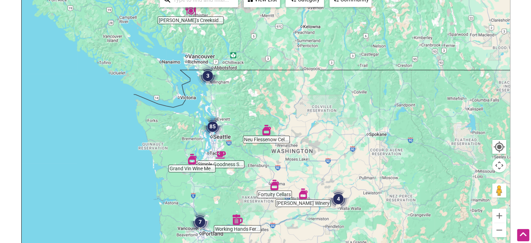
click at [216, 127] on img "85" at bounding box center [212, 126] width 21 height 21
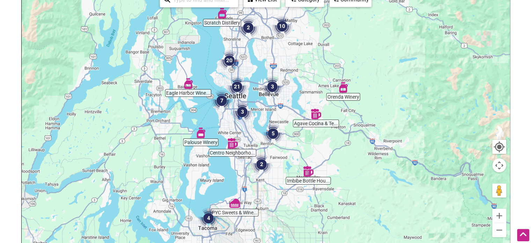
click at [225, 57] on img "20" at bounding box center [229, 60] width 21 height 21
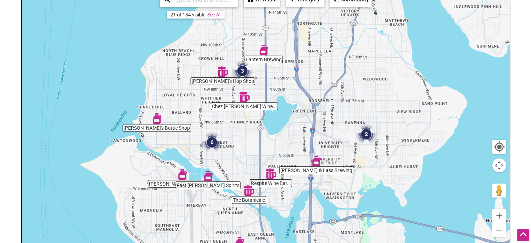
click at [211, 140] on img "6" at bounding box center [211, 142] width 21 height 21
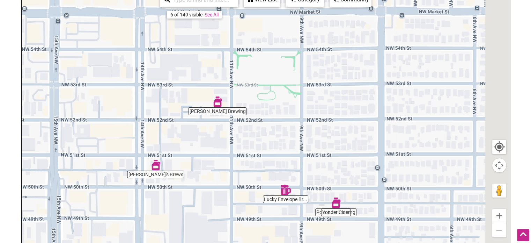
drag, startPoint x: 364, startPoint y: 191, endPoint x: 355, endPoint y: 187, distance: 10.5
click at [355, 187] on div "To navigate, press the arrow keys." at bounding box center [266, 126] width 488 height 272
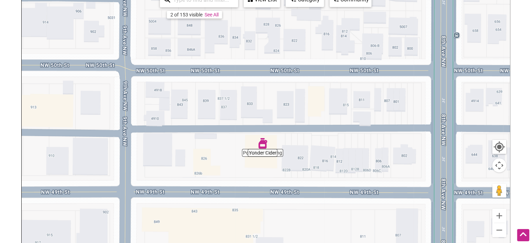
drag, startPoint x: 318, startPoint y: 211, endPoint x: 364, endPoint y: 136, distance: 88.4
click at [364, 136] on div "To navigate, press the arrow keys." at bounding box center [266, 126] width 488 height 272
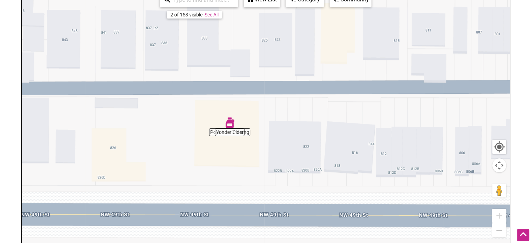
click at [212, 15] on link "See All" at bounding box center [212, 15] width 14 height 6
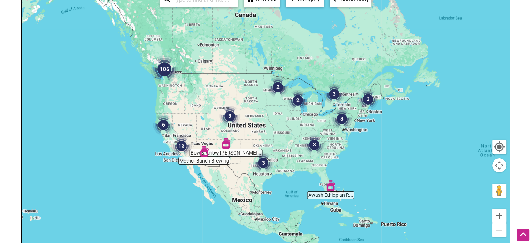
click at [165, 69] on img "106" at bounding box center [164, 69] width 28 height 28
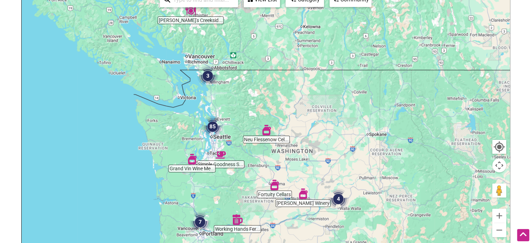
click at [210, 126] on img "85" at bounding box center [212, 126] width 21 height 21
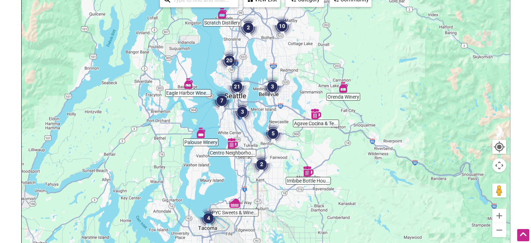
click at [237, 84] on img "21" at bounding box center [237, 86] width 21 height 21
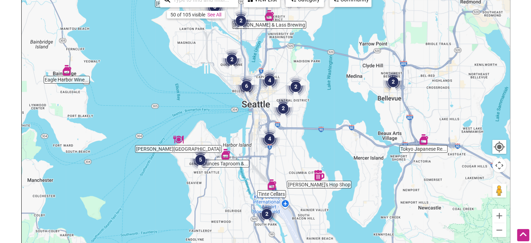
click at [265, 213] on img "2" at bounding box center [266, 213] width 21 height 21
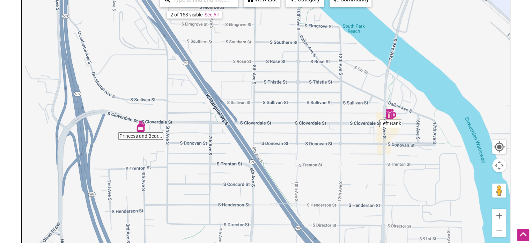
click at [214, 15] on link "See All" at bounding box center [212, 15] width 14 height 6
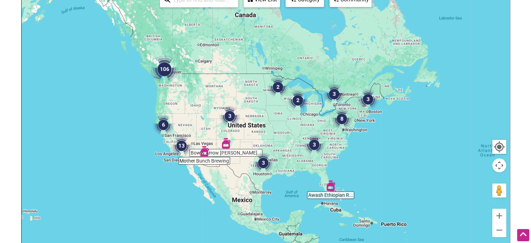
click at [164, 74] on img "106" at bounding box center [164, 69] width 28 height 28
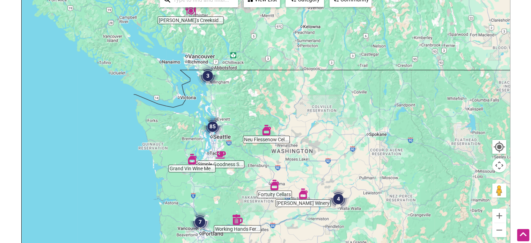
click at [214, 121] on img "85" at bounding box center [212, 126] width 21 height 21
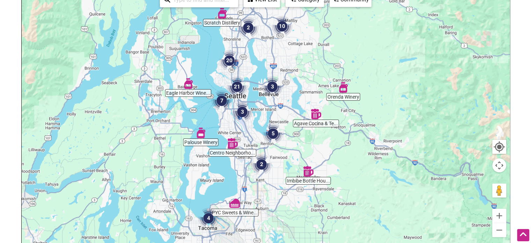
click at [239, 84] on img "21" at bounding box center [237, 86] width 21 height 21
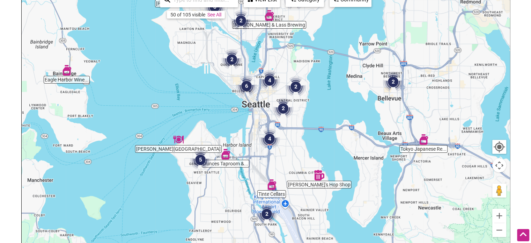
click at [394, 78] on img "2" at bounding box center [393, 81] width 21 height 21
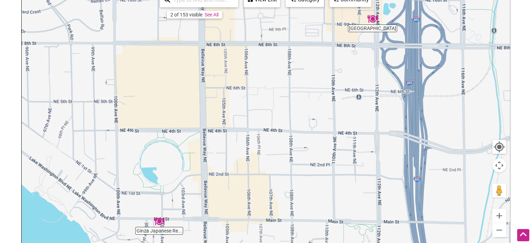
click at [217, 14] on link "See All" at bounding box center [212, 15] width 14 height 6
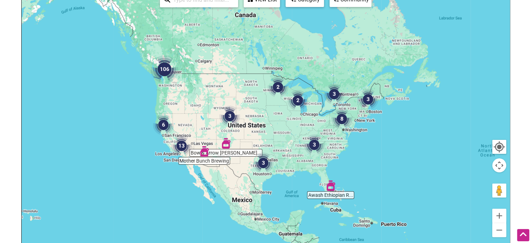
click at [161, 67] on img "106" at bounding box center [164, 69] width 28 height 28
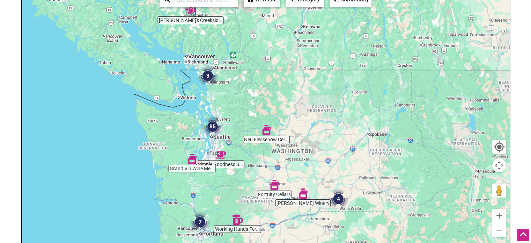
click at [216, 124] on img "85" at bounding box center [212, 126] width 21 height 21
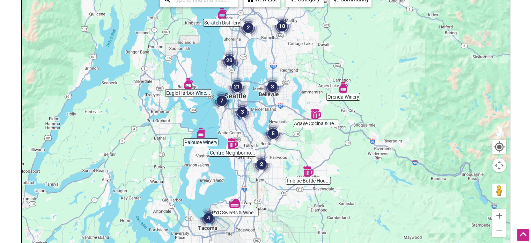
click at [237, 84] on img "21" at bounding box center [237, 86] width 21 height 21
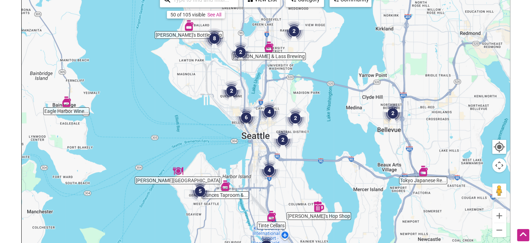
drag, startPoint x: 380, startPoint y: 134, endPoint x: 379, endPoint y: 166, distance: 32.5
click at [379, 166] on div "To navigate, press the arrow keys." at bounding box center [266, 126] width 488 height 272
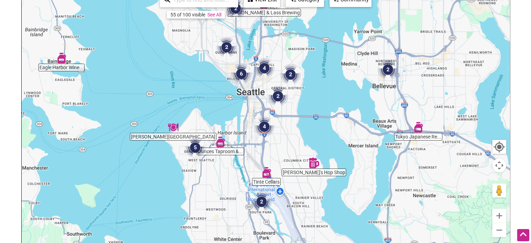
drag, startPoint x: 378, startPoint y: 113, endPoint x: 374, endPoint y: 68, distance: 44.6
click at [374, 68] on div "To navigate, press the arrow keys." at bounding box center [266, 126] width 488 height 272
click at [195, 145] on img "5" at bounding box center [195, 147] width 21 height 21
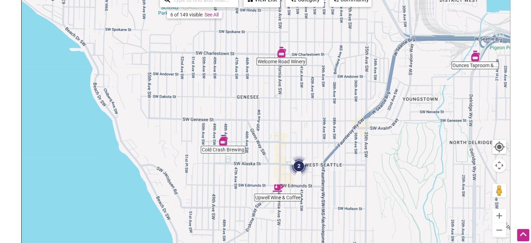
click at [295, 164] on img "2" at bounding box center [298, 165] width 21 height 21
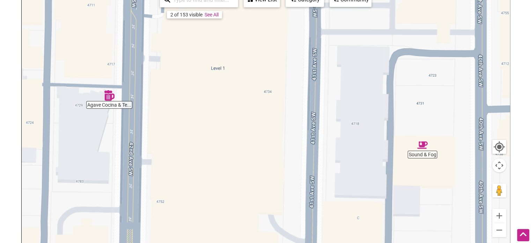
click at [209, 15] on link "See All" at bounding box center [212, 15] width 14 height 6
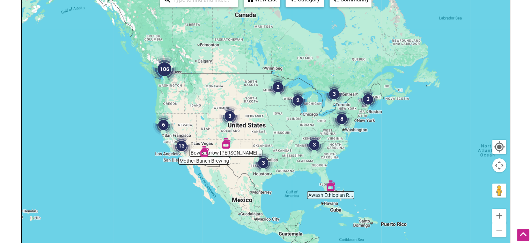
click at [166, 71] on img "106" at bounding box center [164, 69] width 28 height 28
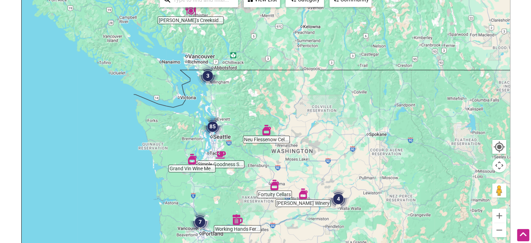
click at [209, 125] on img "85" at bounding box center [212, 126] width 21 height 21
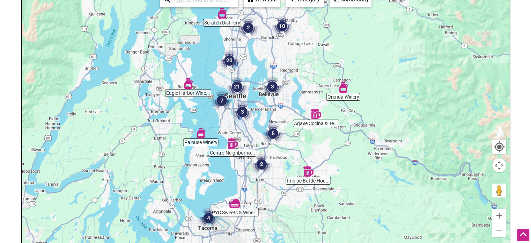
click at [234, 85] on img "21" at bounding box center [237, 86] width 21 height 21
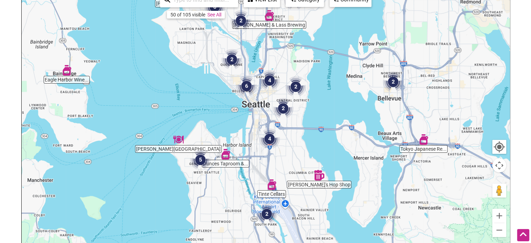
click at [232, 56] on img "2" at bounding box center [231, 59] width 21 height 21
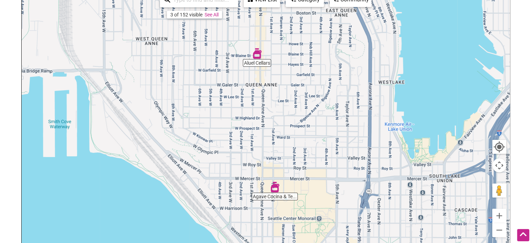
click at [208, 14] on link "See All" at bounding box center [212, 15] width 14 height 6
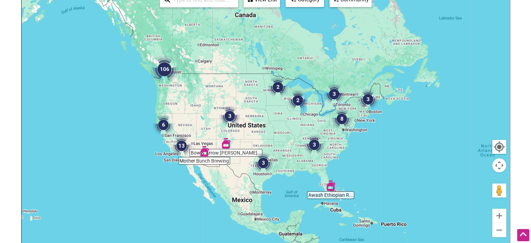
click at [200, 3] on input "search" at bounding box center [202, 0] width 64 height 14
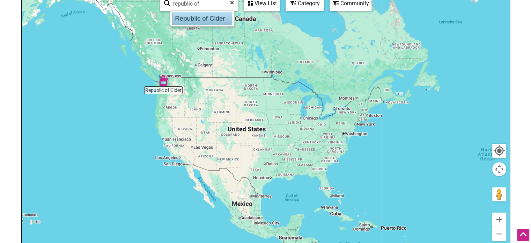
click at [204, 20] on div "Republic of Cider" at bounding box center [202, 18] width 60 height 13
type input "Republic of Cider"
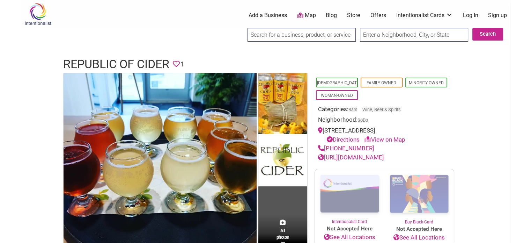
click at [289, 36] on input "search" at bounding box center [302, 35] width 108 height 14
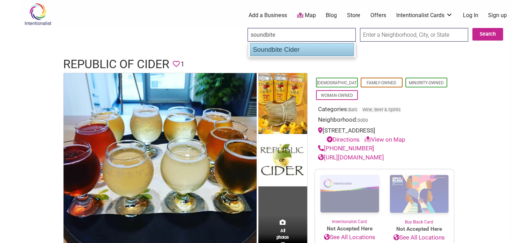
click at [302, 56] on div "Soundbite Cider" at bounding box center [302, 49] width 104 height 13
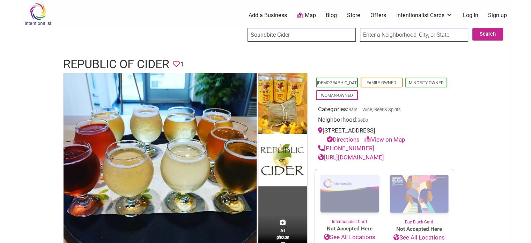
type input "Soundbite Cider"
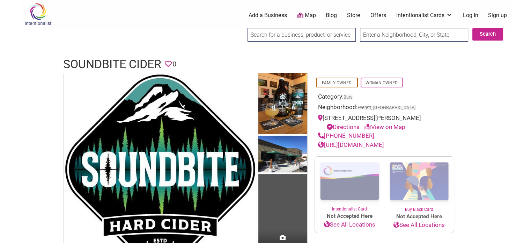
click at [271, 35] on input "search" at bounding box center [302, 35] width 108 height 14
type input "b"
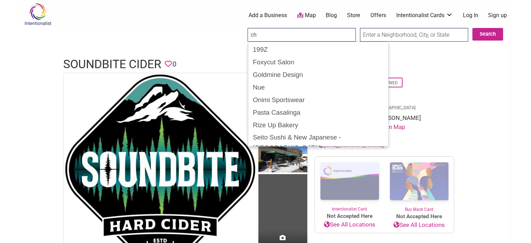
type input "c"
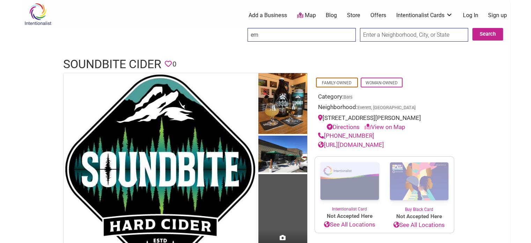
type input "e"
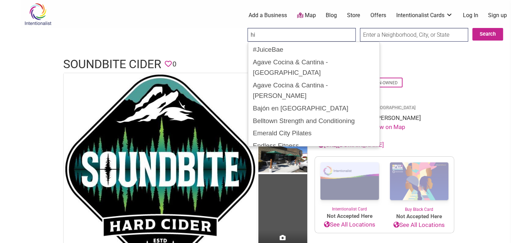
type input "h"
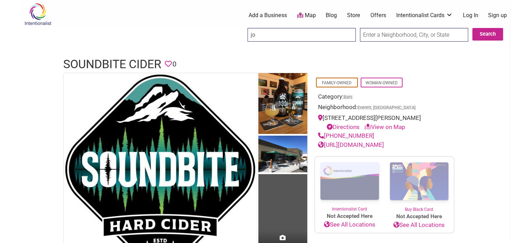
type input "j"
click at [241, 28] on input "Search" at bounding box center [254, 35] width 27 height 14
click at [299, 35] on input "ciderhouse" at bounding box center [302, 35] width 108 height 14
click at [299, 34] on input "ciderhouse" at bounding box center [302, 35] width 108 height 14
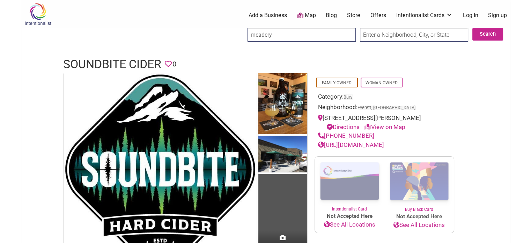
click at [241, 28] on input "Search" at bounding box center [254, 35] width 27 height 14
click at [280, 32] on input "meadery" at bounding box center [302, 35] width 108 height 14
type input "m"
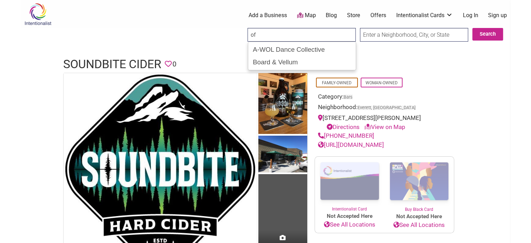
type input "o"
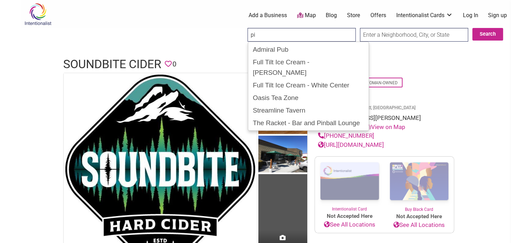
type input "p"
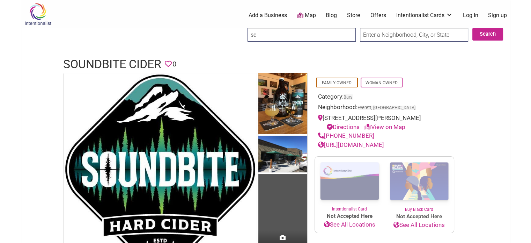
type input "s"
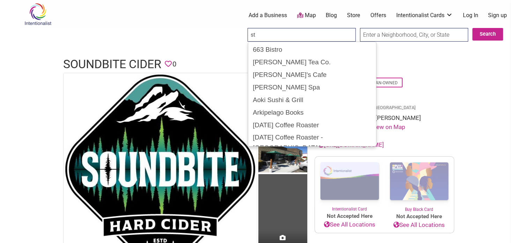
type input "s"
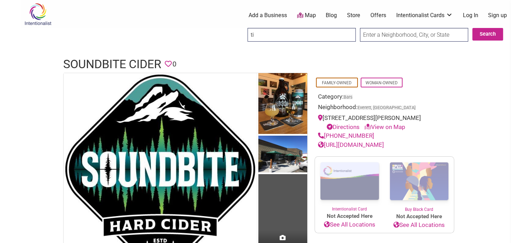
type input "t"
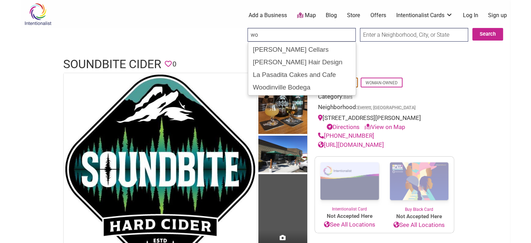
type input "w"
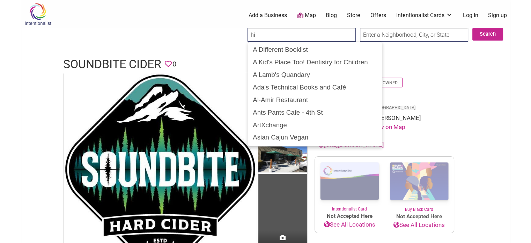
type input "h"
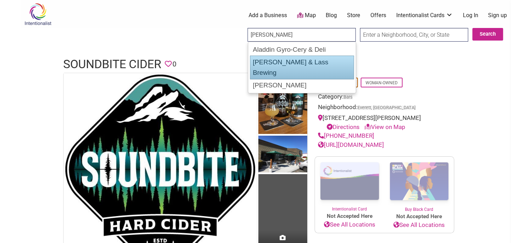
click at [297, 63] on div "[PERSON_NAME] & Lass Brewing" at bounding box center [302, 68] width 104 height 24
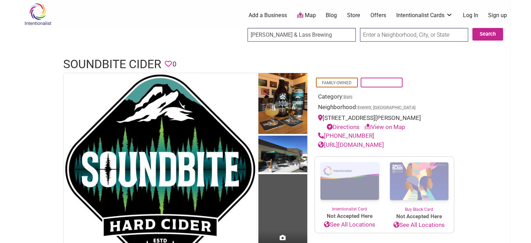
type input "[PERSON_NAME] & Lass Brewing"
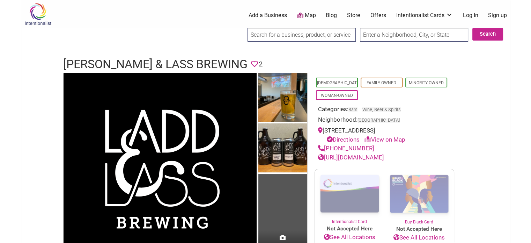
click at [321, 36] on input "search" at bounding box center [302, 35] width 108 height 14
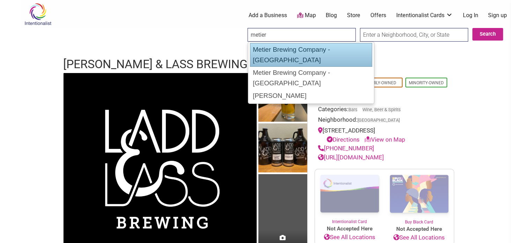
click at [310, 50] on div "Metier Brewing Company - [GEOGRAPHIC_DATA]" at bounding box center [311, 55] width 123 height 24
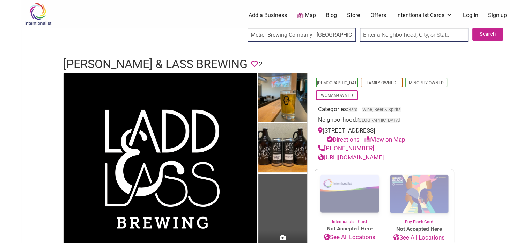
type input "Metier Brewing Company - [GEOGRAPHIC_DATA]"
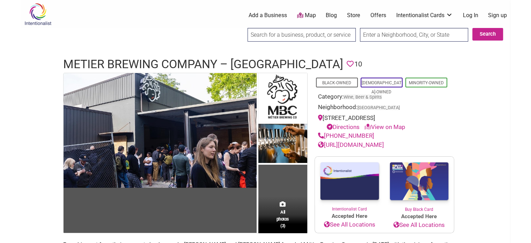
click at [286, 35] on input "search" at bounding box center [302, 35] width 108 height 14
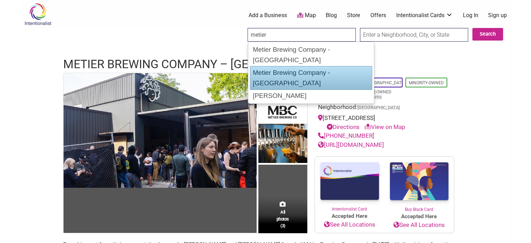
click at [317, 66] on div "Metier Brewing Company - Woodinville" at bounding box center [311, 78] width 123 height 24
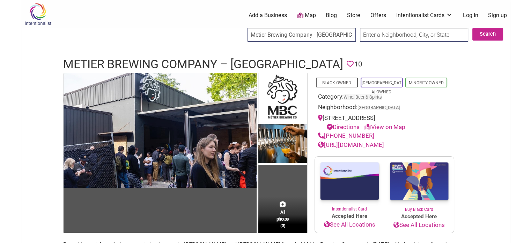
type input "Metier Brewing Company - Woodinville"
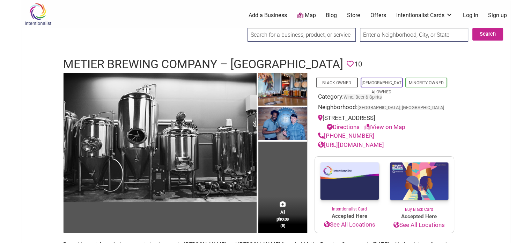
click at [272, 36] on input "search" at bounding box center [302, 35] width 108 height 14
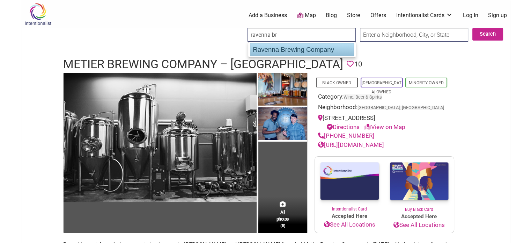
click at [322, 50] on div "Ravenna Brewing Company" at bounding box center [302, 49] width 104 height 13
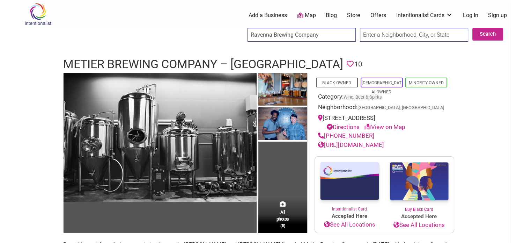
type input "Ravenna Brewing Company"
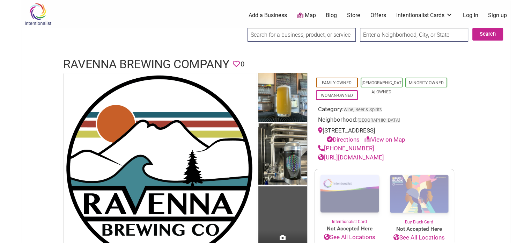
click at [308, 34] on input "search" at bounding box center [302, 35] width 108 height 14
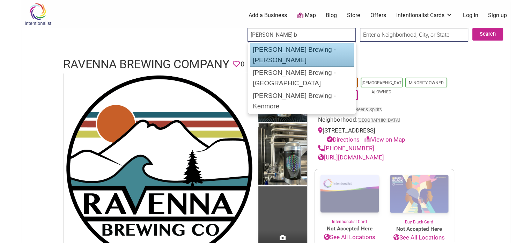
click at [309, 50] on div "[PERSON_NAME] Brewing - [PERSON_NAME]" at bounding box center [302, 55] width 104 height 24
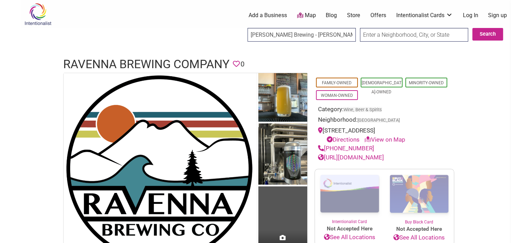
type input "[PERSON_NAME] Brewing - [PERSON_NAME]"
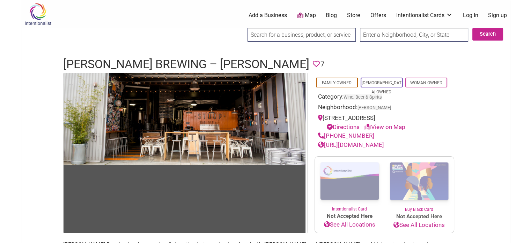
click at [307, 33] on input "search" at bounding box center [302, 35] width 108 height 14
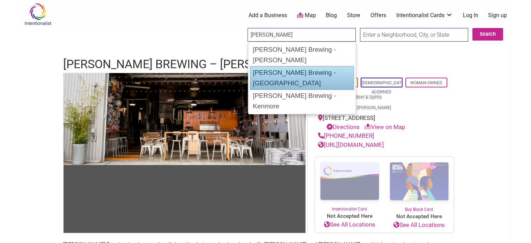
click at [314, 66] on div "[PERSON_NAME] Brewing - [GEOGRAPHIC_DATA]" at bounding box center [302, 78] width 104 height 24
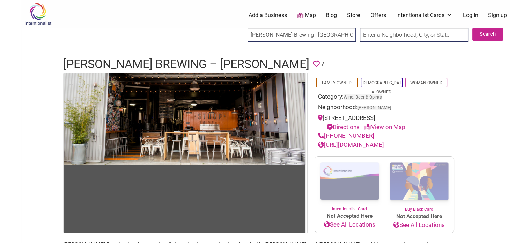
type input "[PERSON_NAME] Brewing - [GEOGRAPHIC_DATA]"
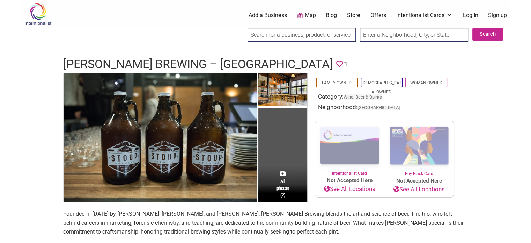
click at [302, 34] on input "search" at bounding box center [302, 35] width 108 height 14
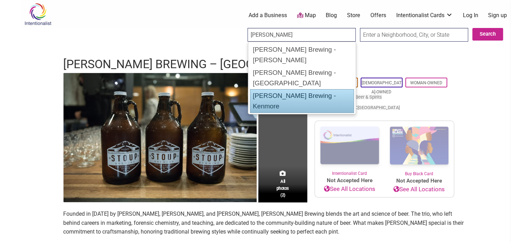
click at [311, 89] on div "[PERSON_NAME] Brewing - Kenmore" at bounding box center [302, 101] width 104 height 24
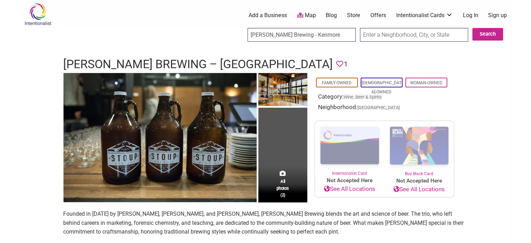
type input "[PERSON_NAME] Brewing - Kenmore"
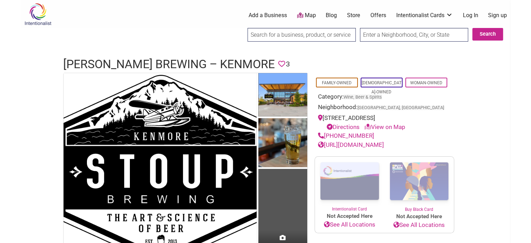
click at [300, 35] on input "search" at bounding box center [302, 35] width 108 height 14
type input "a"
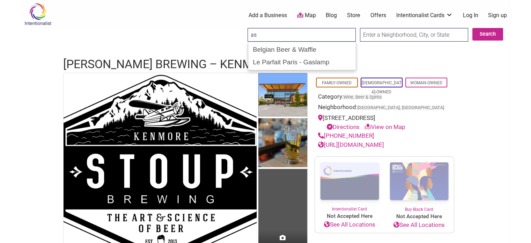
type input "a"
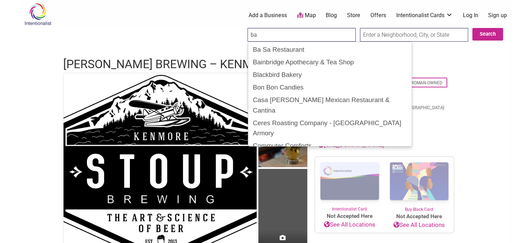
type input "b"
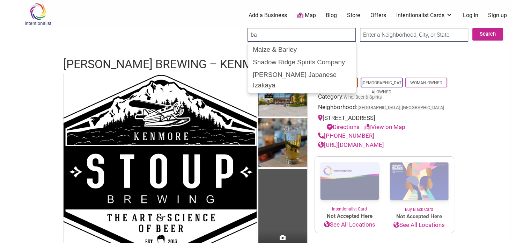
type input "b"
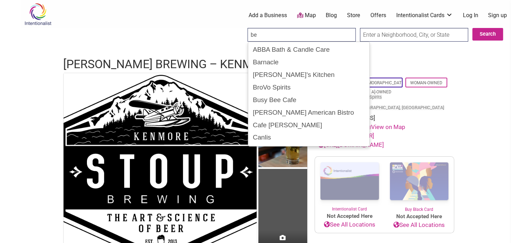
type input "b"
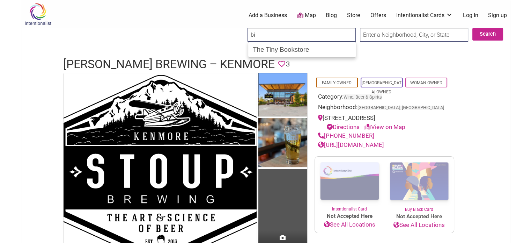
type input "b"
type input "g"
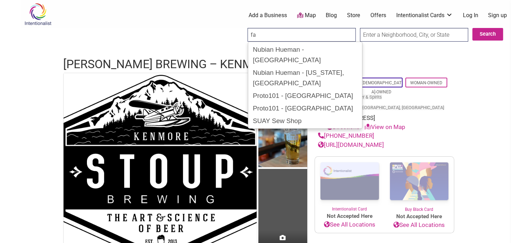
type input "f"
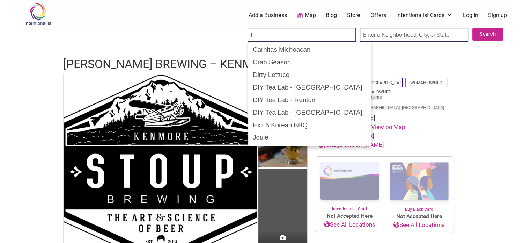
type input "f"
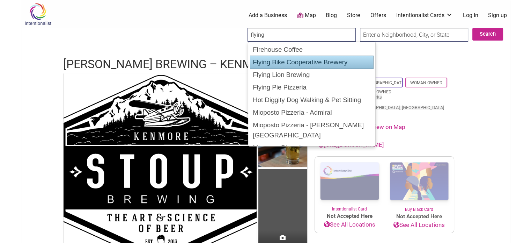
click at [263, 56] on div "Flying Bike Cooperative Brewery" at bounding box center [312, 62] width 124 height 13
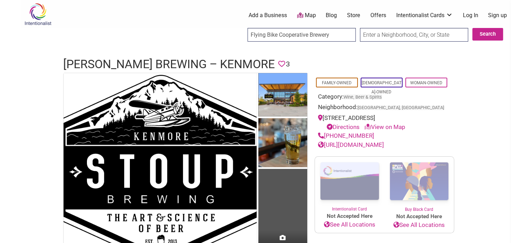
type input "Flying Bike Cooperative Brewery"
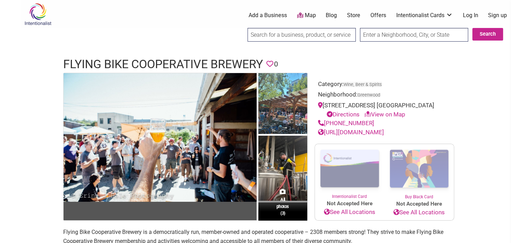
click at [283, 30] on input "search" at bounding box center [302, 35] width 108 height 14
click at [289, 35] on input "fountain b" at bounding box center [302, 35] width 108 height 14
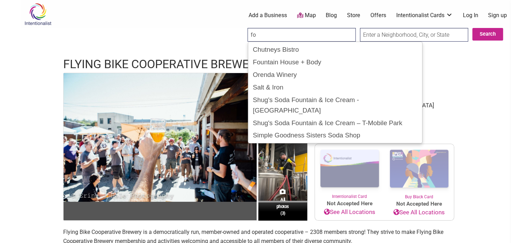
type input "f"
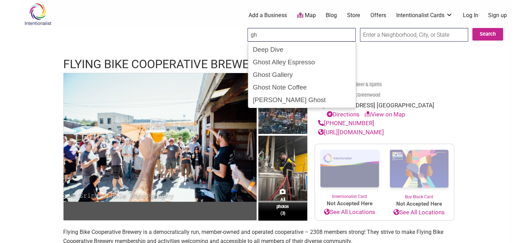
type input "g"
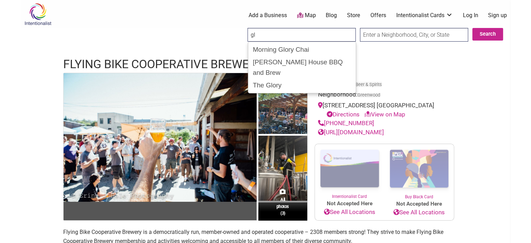
type input "g"
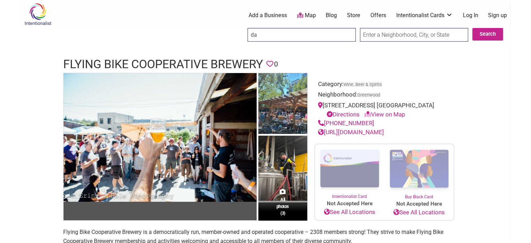
type input "d"
type input "m"
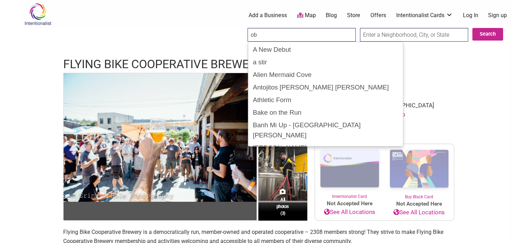
type input "o"
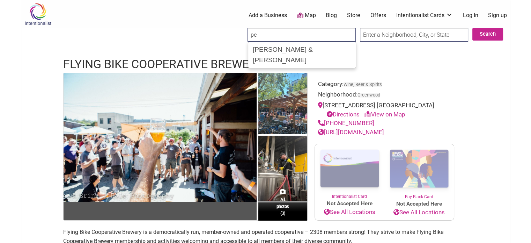
type input "p"
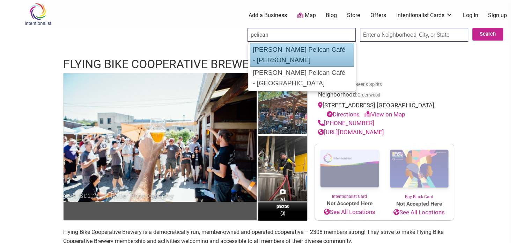
click at [297, 49] on div "[PERSON_NAME] Pelican Café - [PERSON_NAME]" at bounding box center [302, 55] width 104 height 24
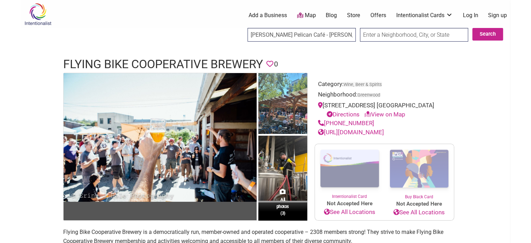
type input "[PERSON_NAME] Pelican Café - [PERSON_NAME]"
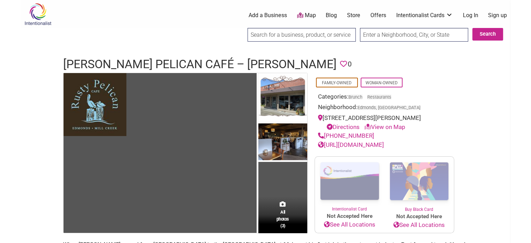
click at [300, 36] on input "search" at bounding box center [302, 35] width 108 height 14
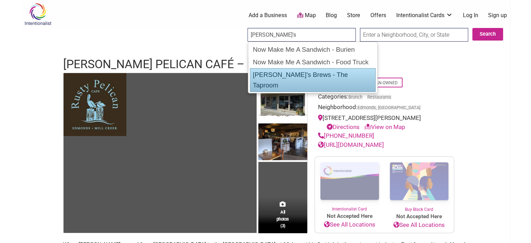
click at [301, 71] on div "[PERSON_NAME]'s Brews - The Taproom" at bounding box center [313, 80] width 126 height 24
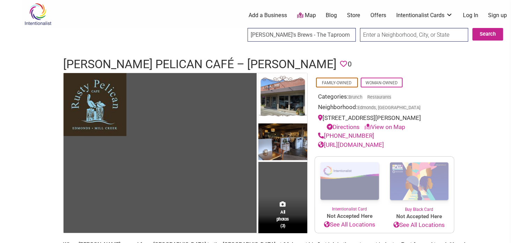
type input "[PERSON_NAME]'s Brews - The Taproom"
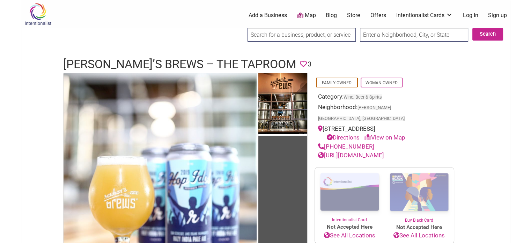
click at [272, 33] on input "search" at bounding box center [302, 35] width 108 height 14
type input "r"
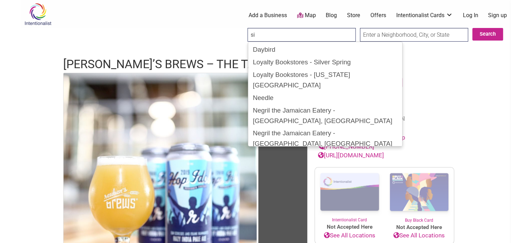
type input "s"
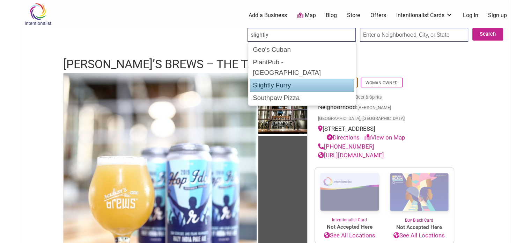
click at [282, 79] on div "Slightly Furry" at bounding box center [302, 85] width 104 height 13
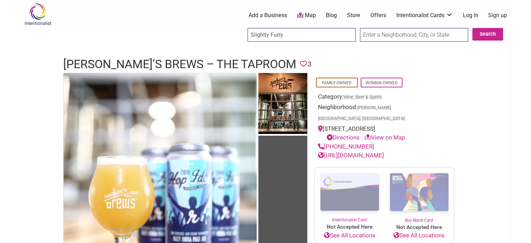
type input "Slightly Furry"
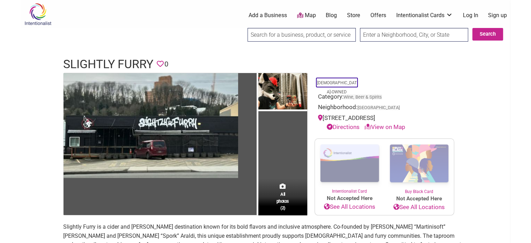
click at [271, 33] on input "search" at bounding box center [302, 35] width 108 height 14
click at [241, 28] on input "Search" at bounding box center [254, 35] width 27 height 14
click at [286, 31] on input "thorntail" at bounding box center [302, 35] width 108 height 14
type input "t"
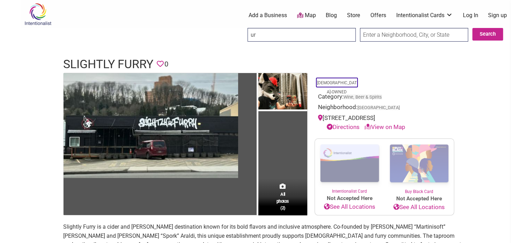
type input "u"
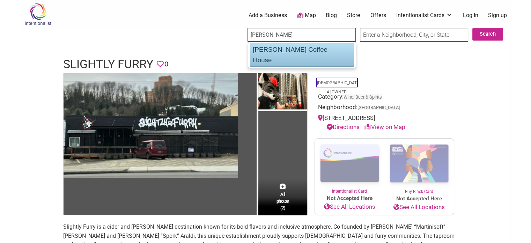
click at [302, 51] on div "Watts Coffee House" at bounding box center [302, 55] width 104 height 24
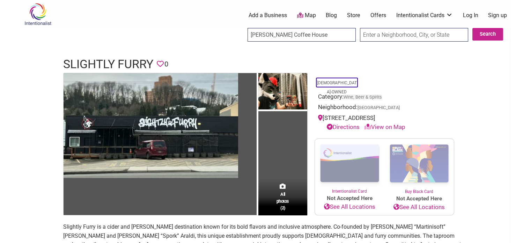
type input "Watts Coffee House"
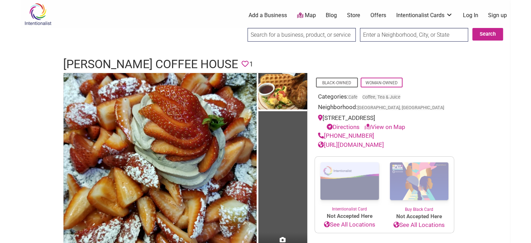
click at [281, 33] on input "search" at bounding box center [302, 35] width 108 height 14
type input "w"
type input "zoigl"
